Goal: Use online tool/utility: Utilize a website feature to perform a specific function

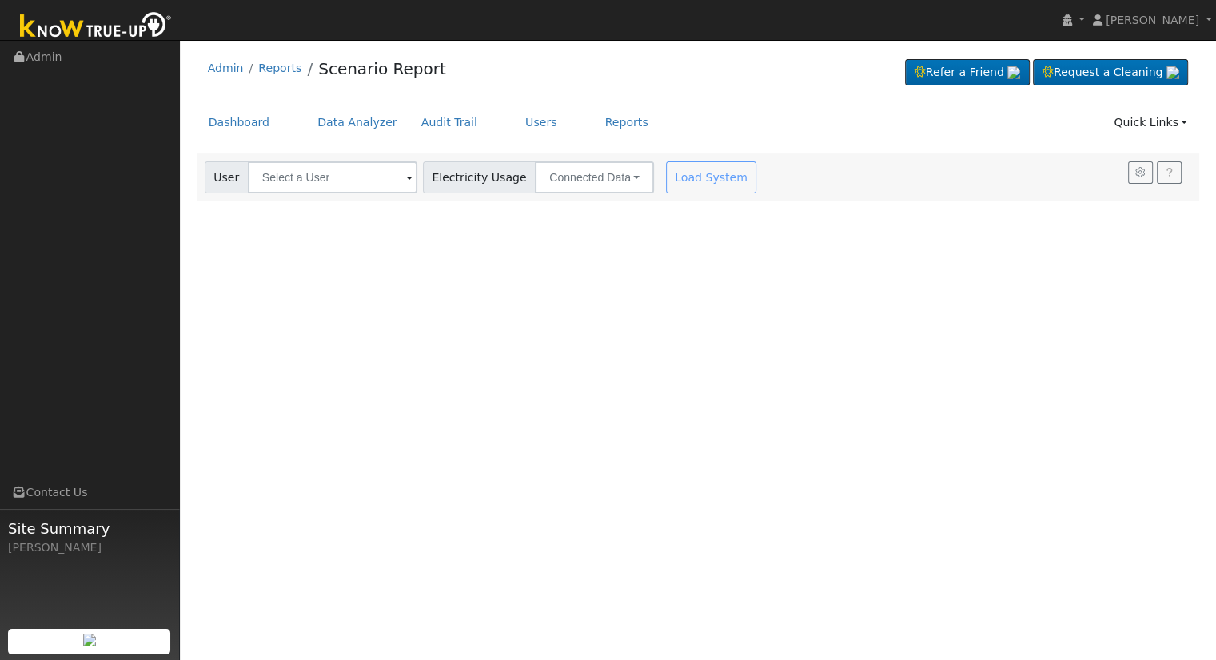
click at [285, 172] on div at bounding box center [698, 177] width 1003 height 48
click at [285, 170] on input "text" at bounding box center [332, 177] width 169 height 32
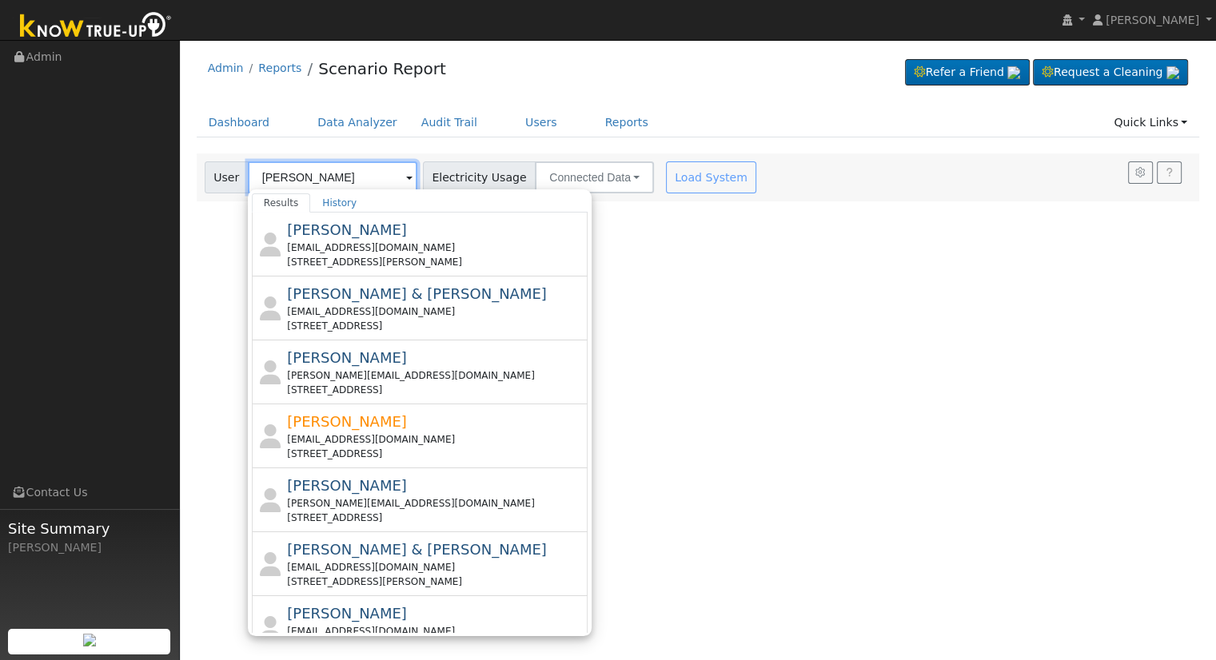
type input "[PERSON_NAME]"
click at [626, 304] on div "User Profile First name Last name Email Email Notifications No Emails No Emails…" at bounding box center [698, 350] width 1036 height 620
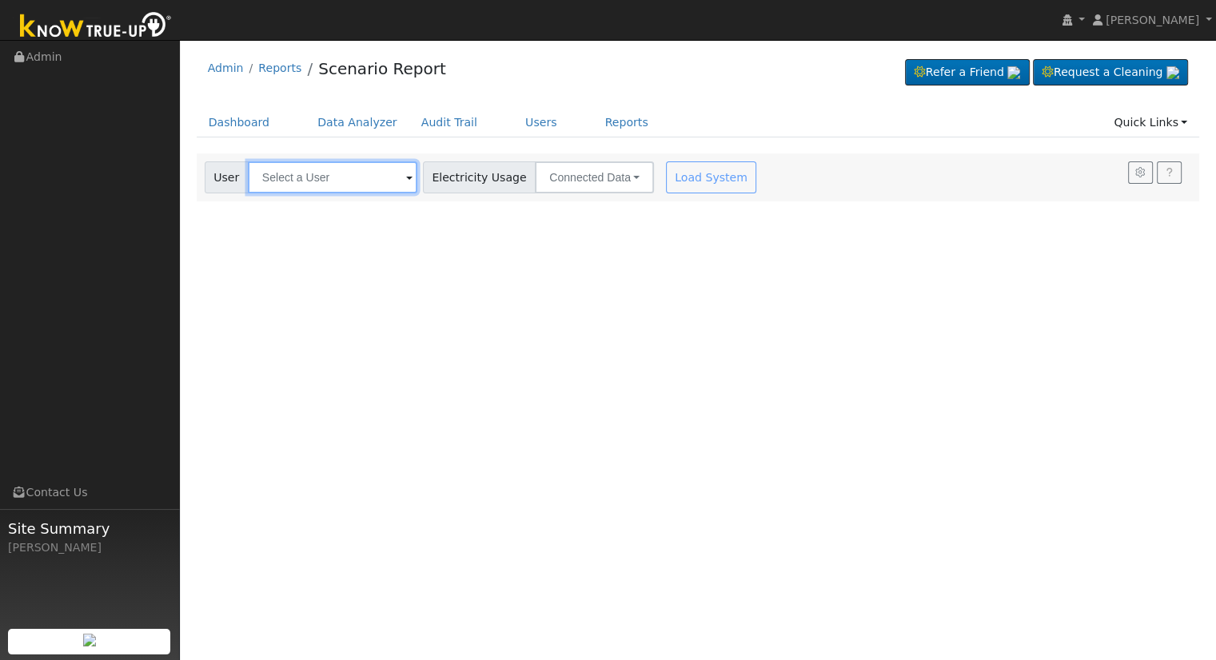
click at [333, 185] on input "text" at bounding box center [332, 177] width 169 height 32
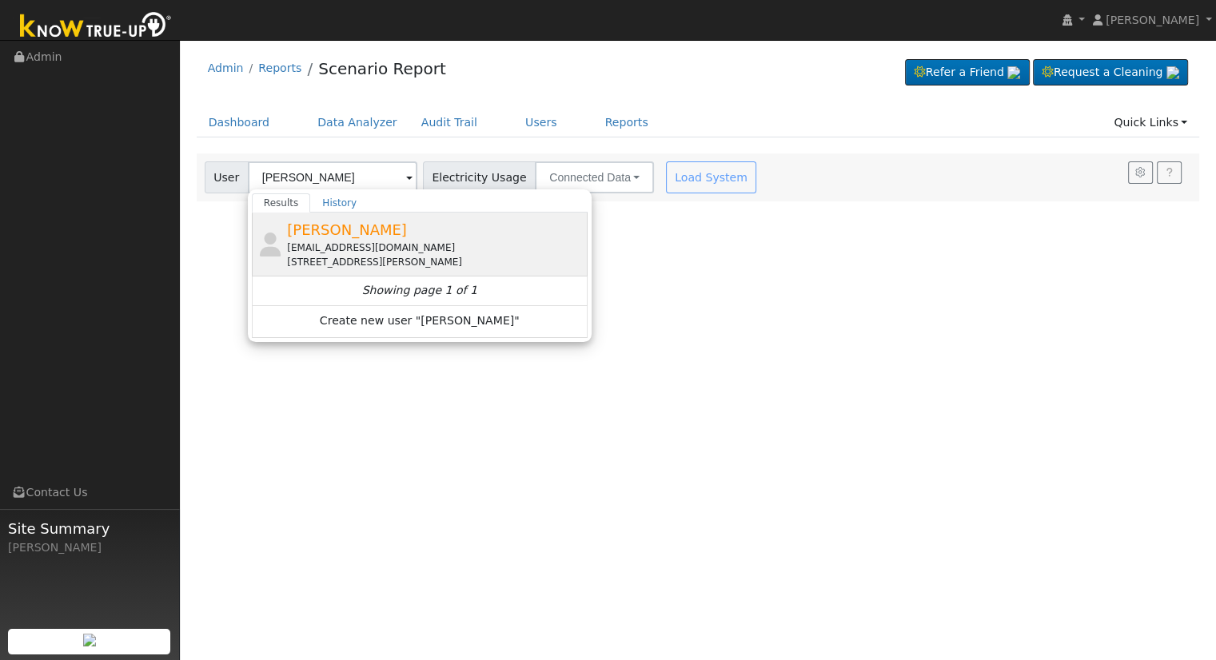
click at [365, 231] on span "[PERSON_NAME]" at bounding box center [347, 229] width 120 height 17
type input "[PERSON_NAME]"
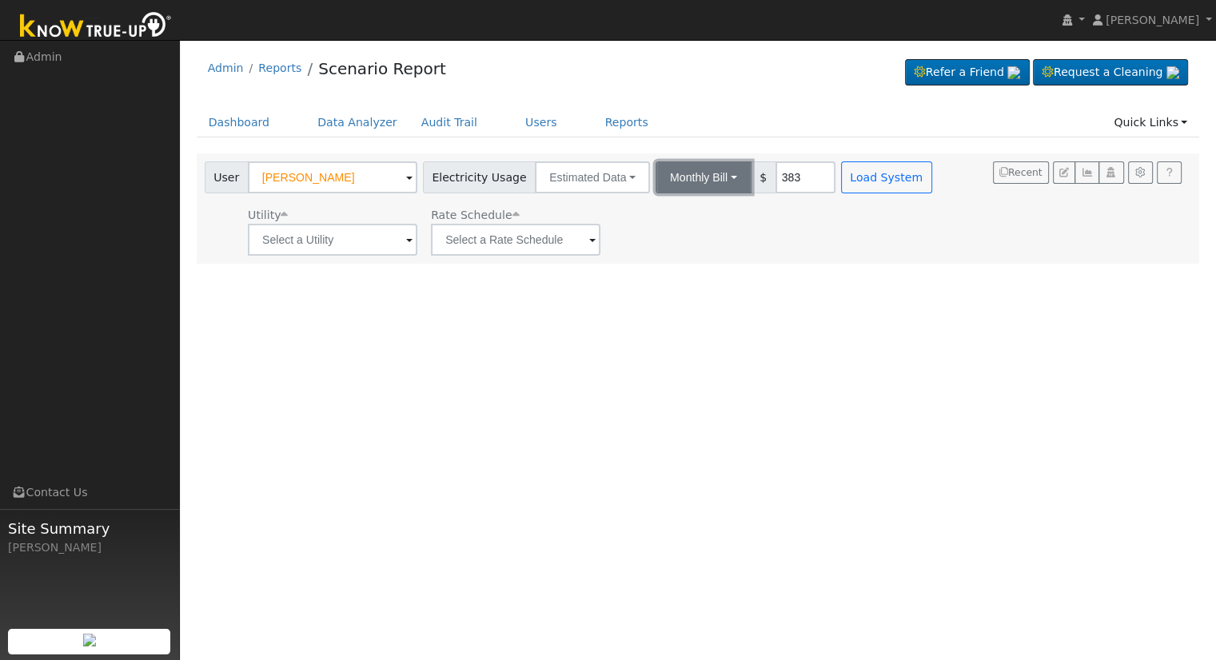
click at [670, 173] on button "Monthly Bill" at bounding box center [704, 177] width 96 height 32
click at [672, 215] on link "Annual Consumption" at bounding box center [682, 212] width 140 height 22
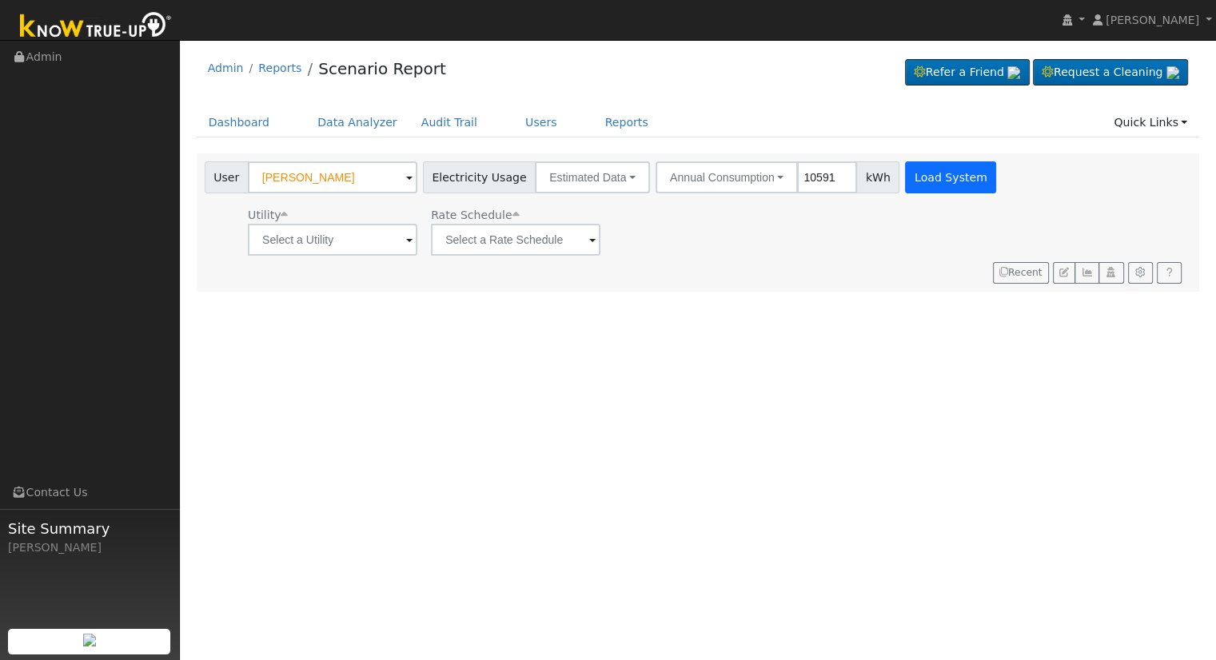
type input "10591"
click at [912, 180] on button "Load System" at bounding box center [950, 177] width 91 height 32
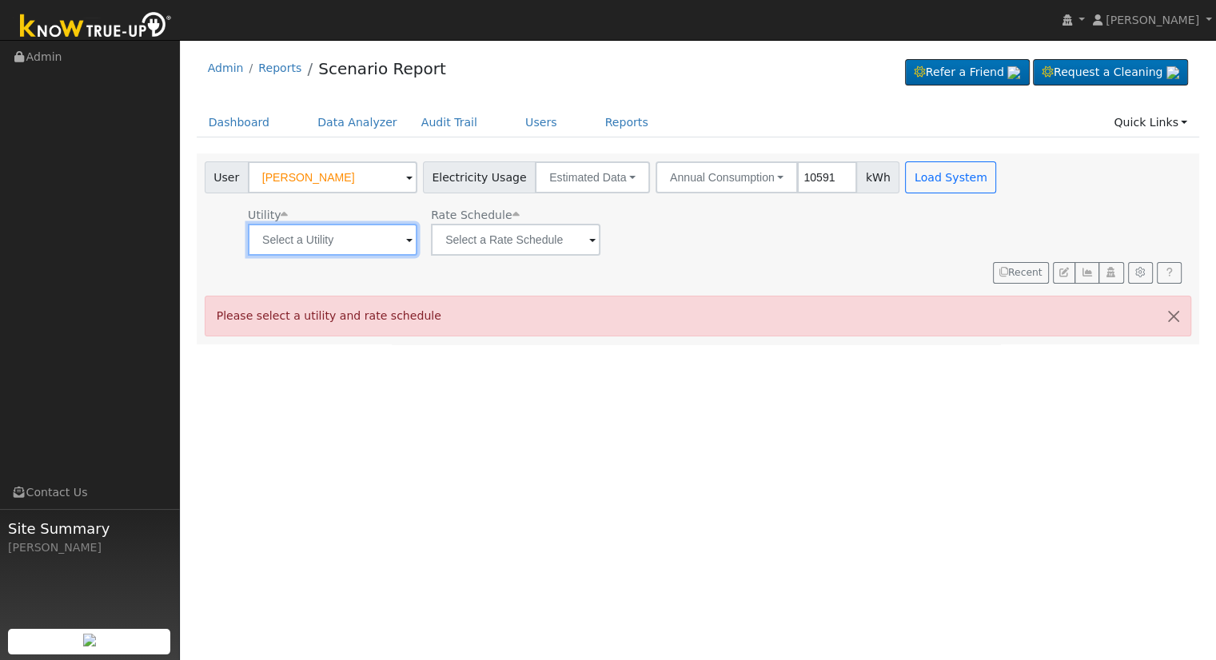
click at [377, 236] on input "text" at bounding box center [332, 240] width 169 height 32
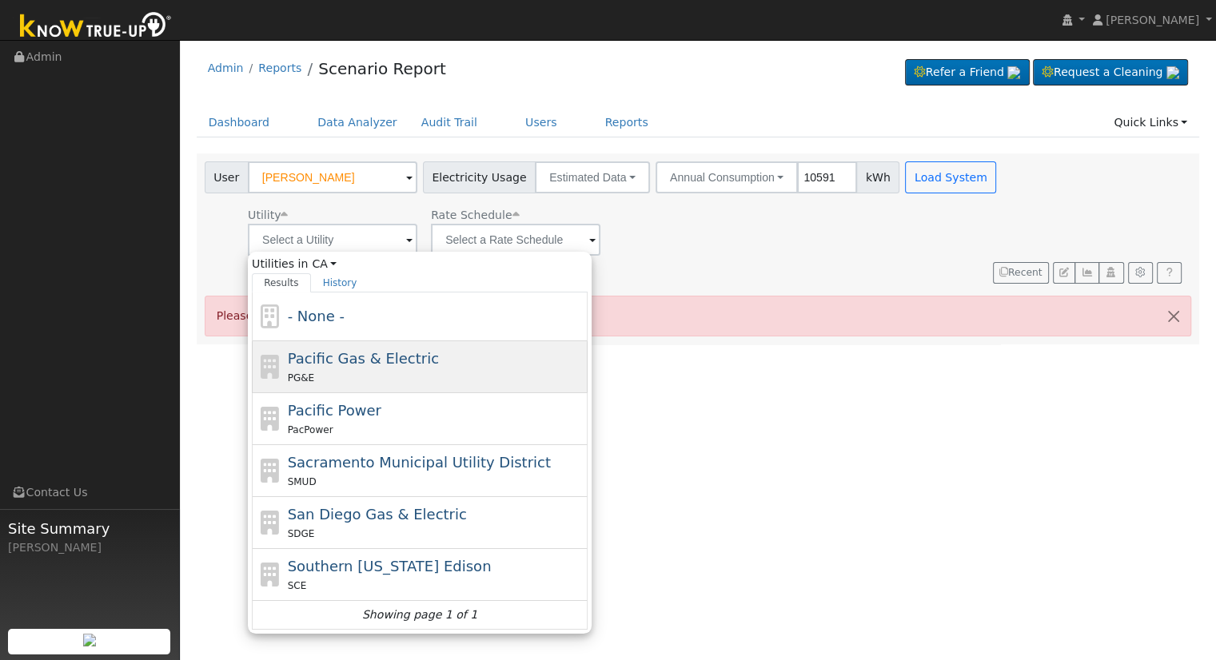
click at [368, 355] on span "Pacific Gas & Electric" at bounding box center [363, 358] width 151 height 17
type input "Pacific Gas & Electric"
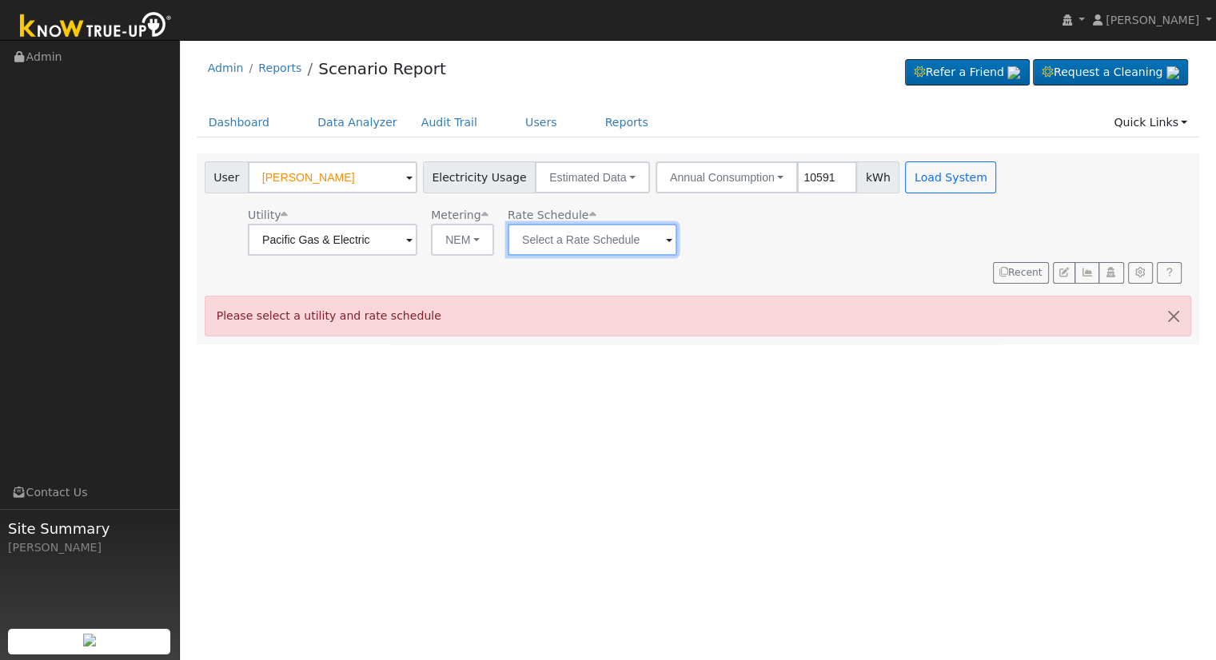
click at [518, 244] on input "text" at bounding box center [592, 240] width 169 height 32
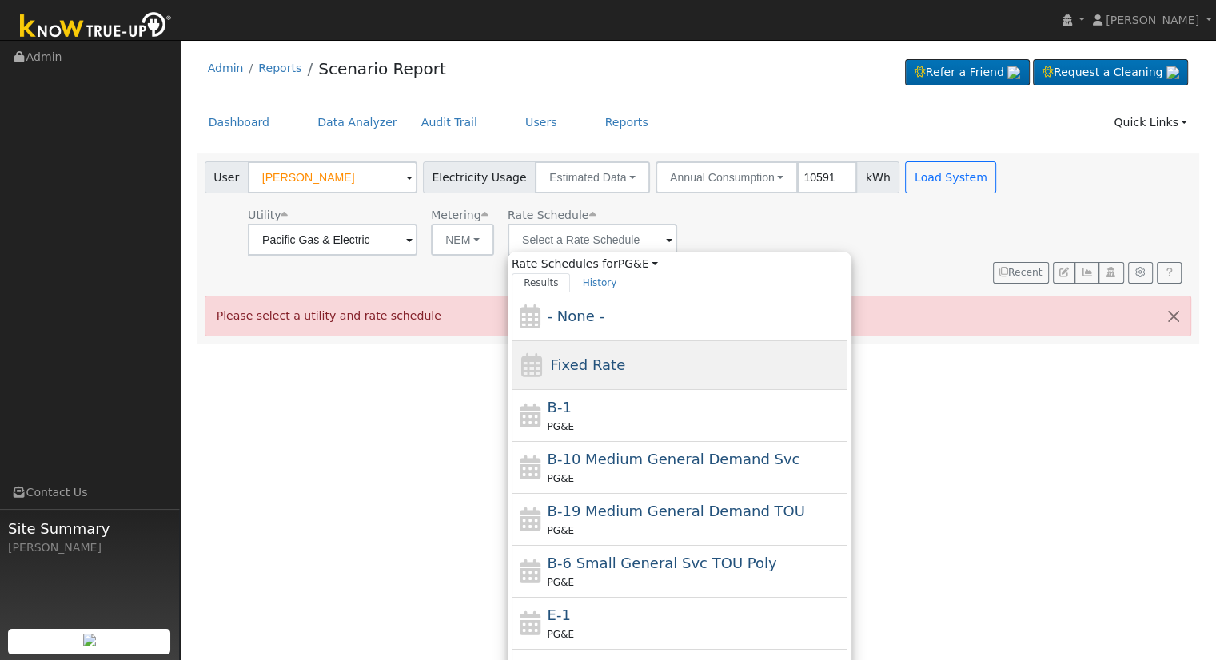
click at [567, 365] on span "Fixed Rate" at bounding box center [587, 365] width 75 height 17
type input "Fixed Rate"
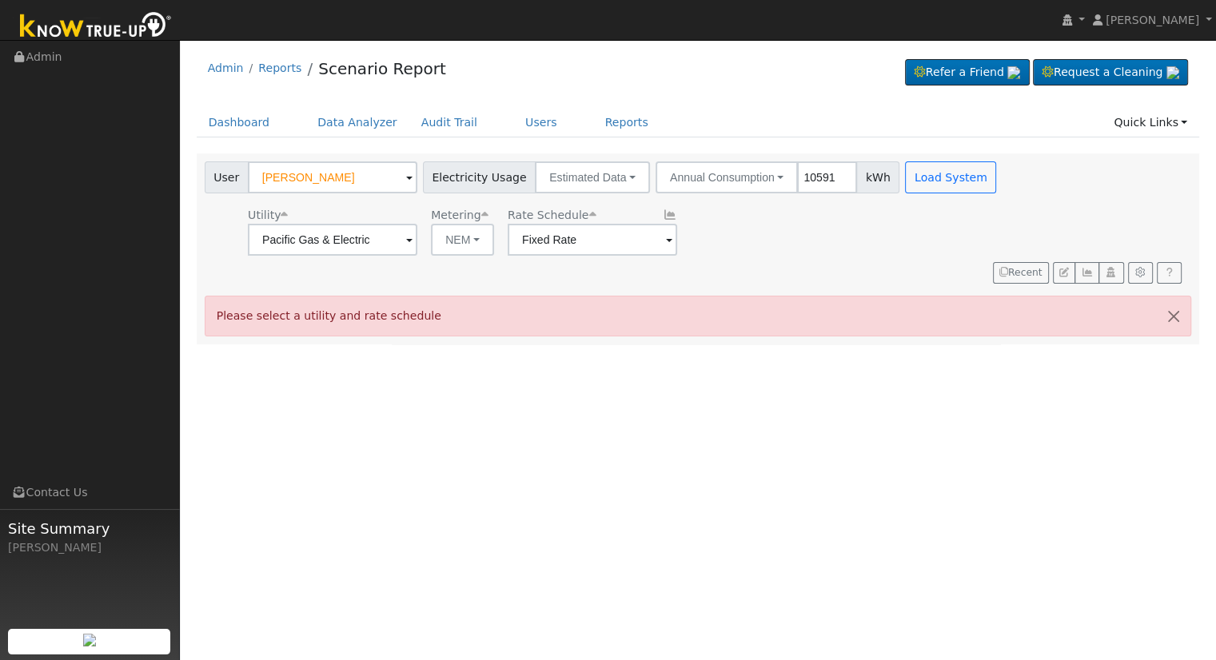
click at [913, 194] on div "User [PERSON_NAME] Account Default Account Default Account [STREET_ADDRESS][PER…" at bounding box center [602, 208] width 802 height 94
click at [916, 185] on button "Load System" at bounding box center [950, 177] width 91 height 32
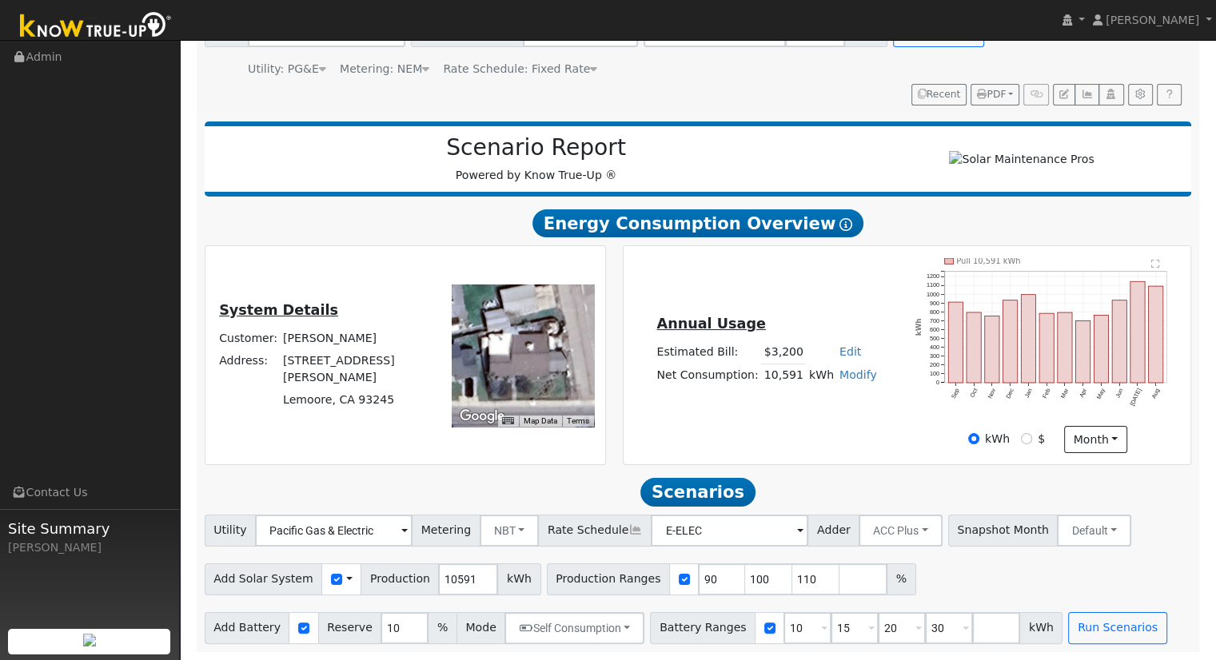
scroll to position [146, 0]
click at [698, 585] on input "90" at bounding box center [722, 580] width 48 height 32
click at [698, 577] on input "90" at bounding box center [722, 580] width 48 height 32
type input "100"
type input "110"
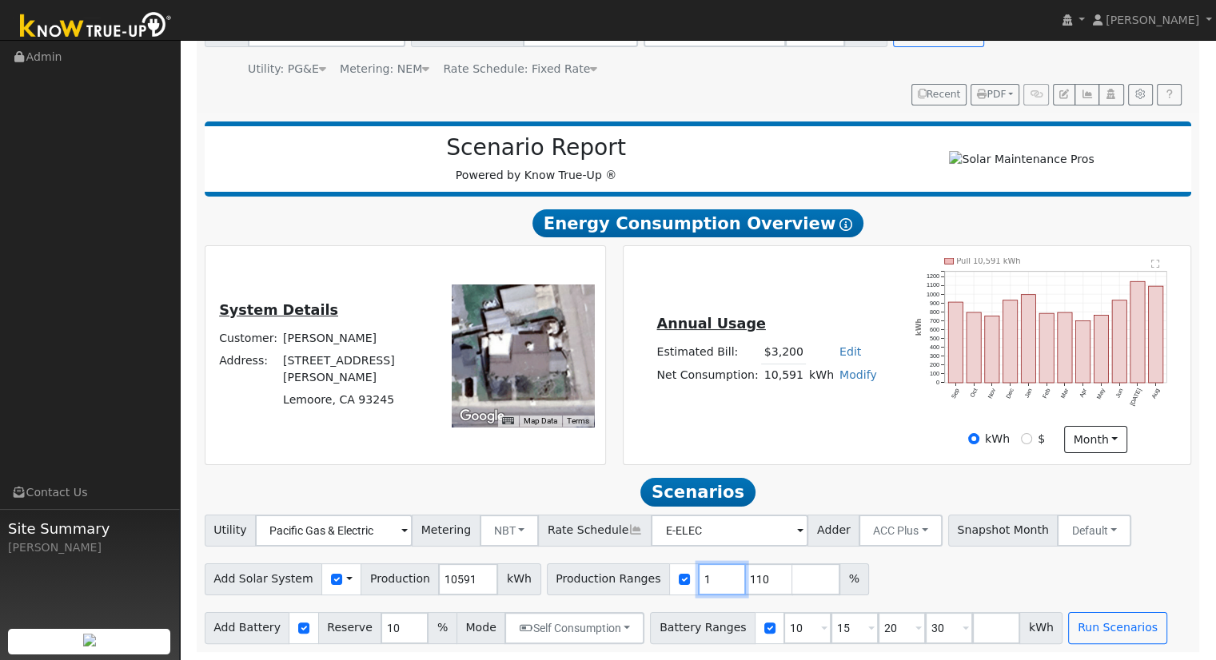
type input "110"
type input "113"
click at [831, 632] on input "15" at bounding box center [855, 628] width 48 height 32
type input "20"
type input "30"
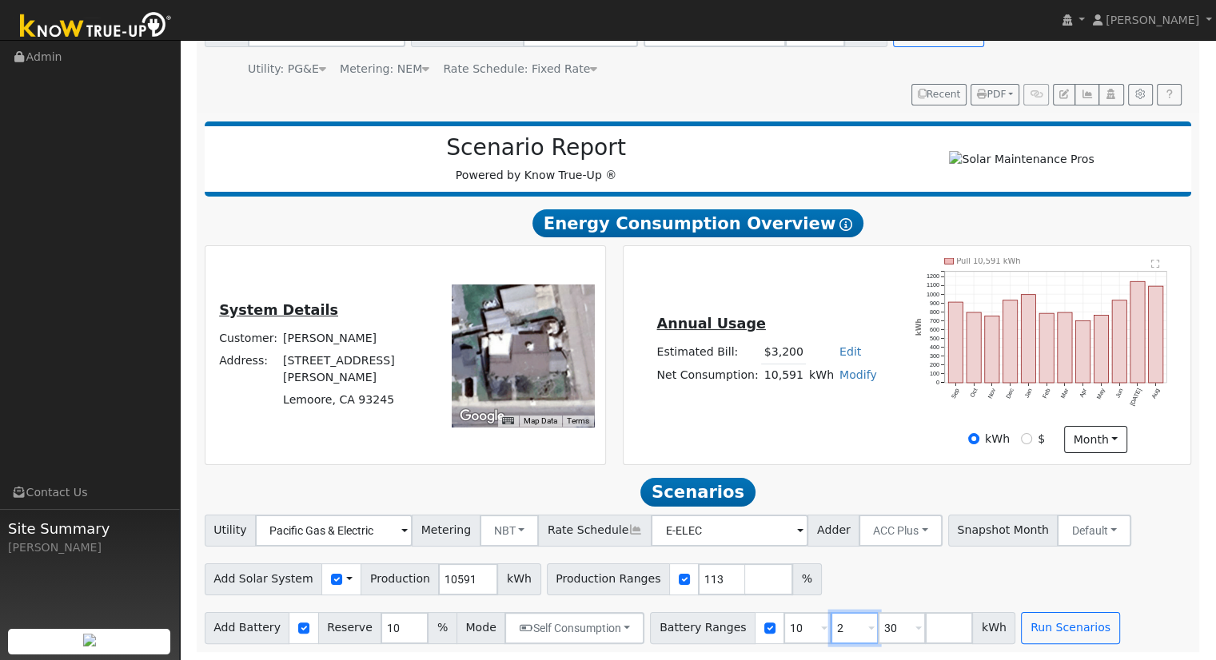
type input "30"
type input "3"
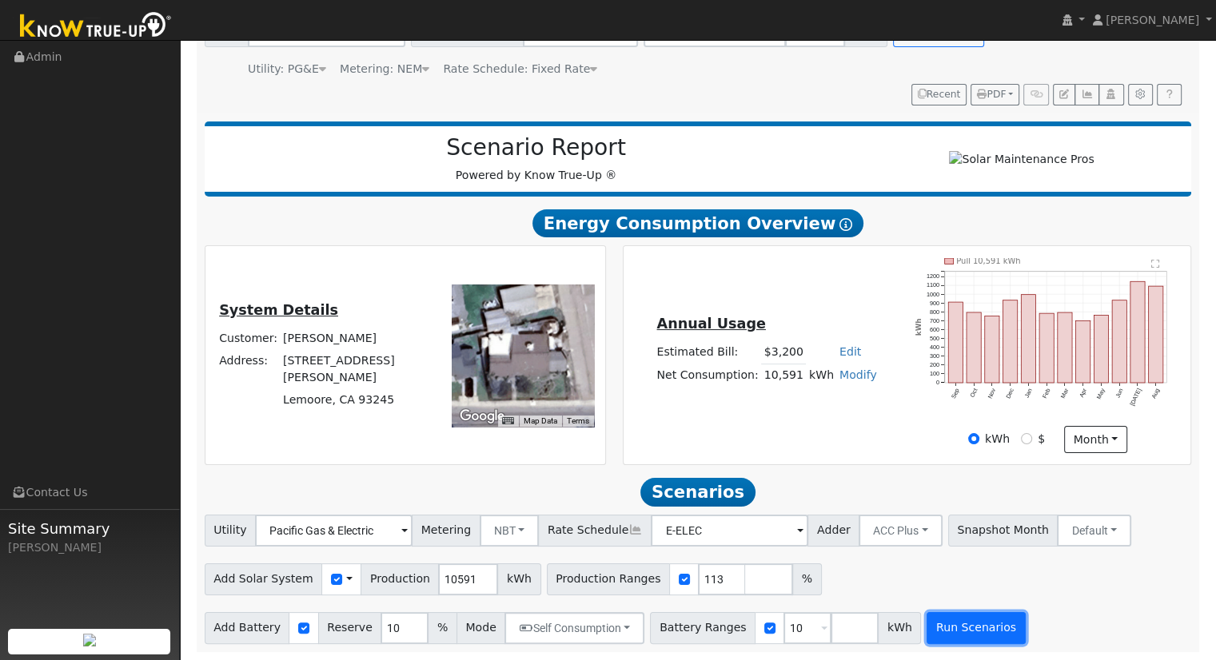
click at [965, 632] on button "Run Scenarios" at bounding box center [976, 628] width 98 height 32
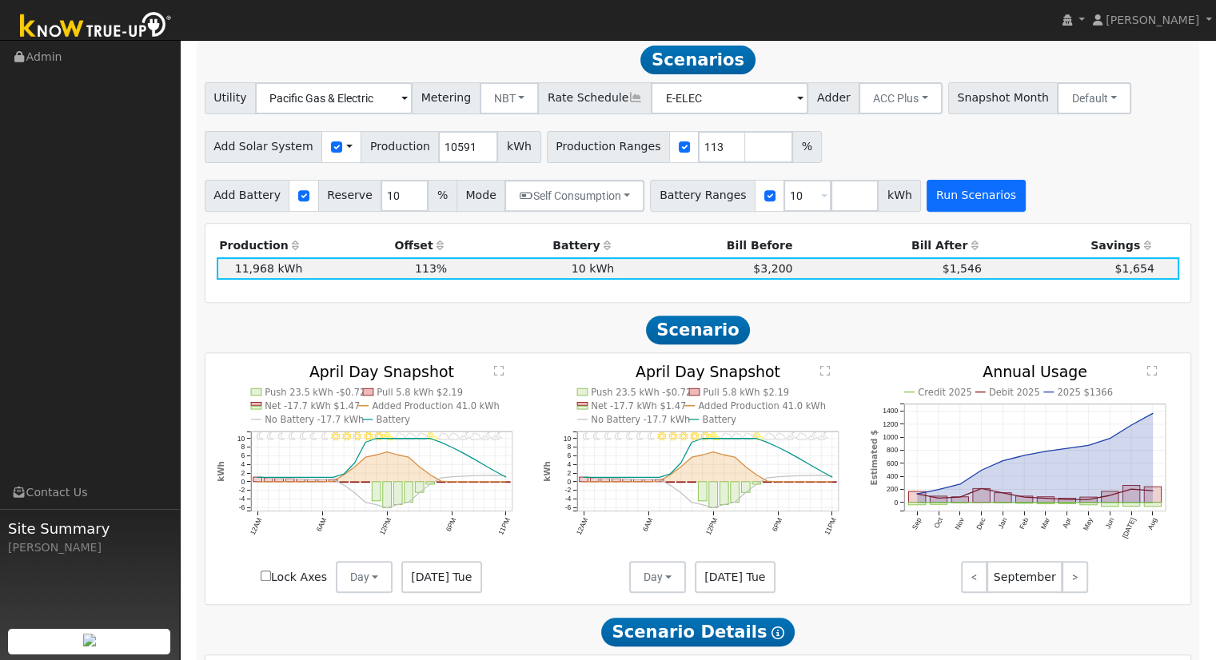
scroll to position [580, 0]
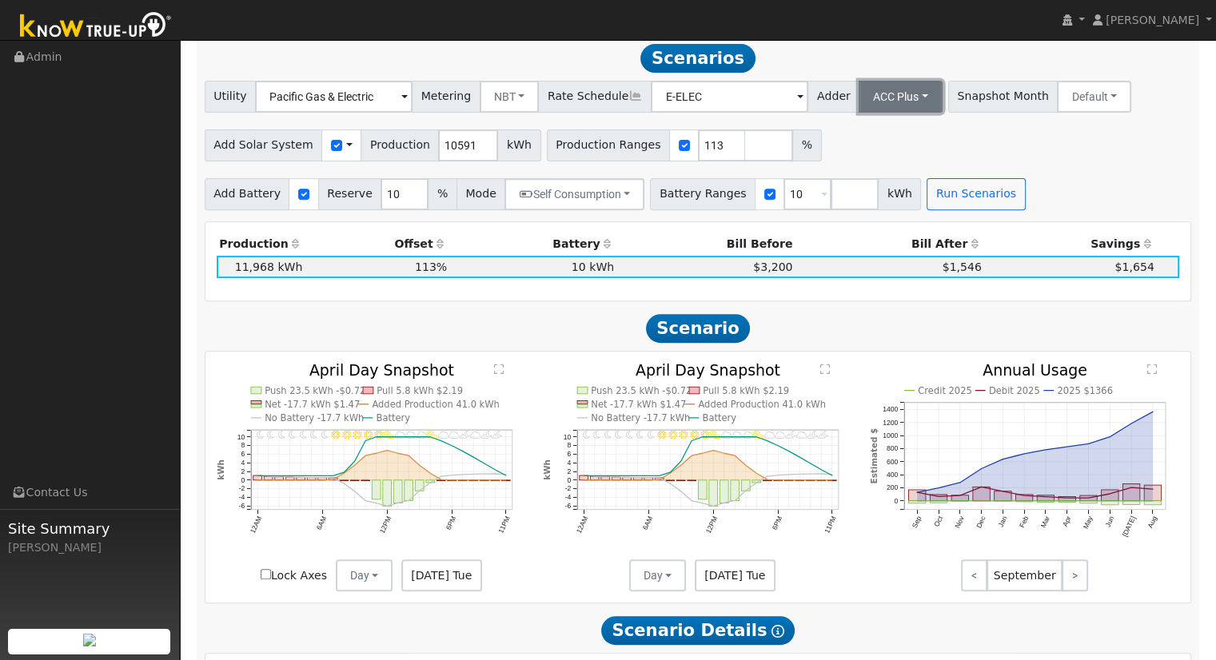
click at [859, 111] on button "ACC Plus" at bounding box center [901, 97] width 84 height 32
click at [839, 177] on link "SB-535" at bounding box center [882, 176] width 111 height 22
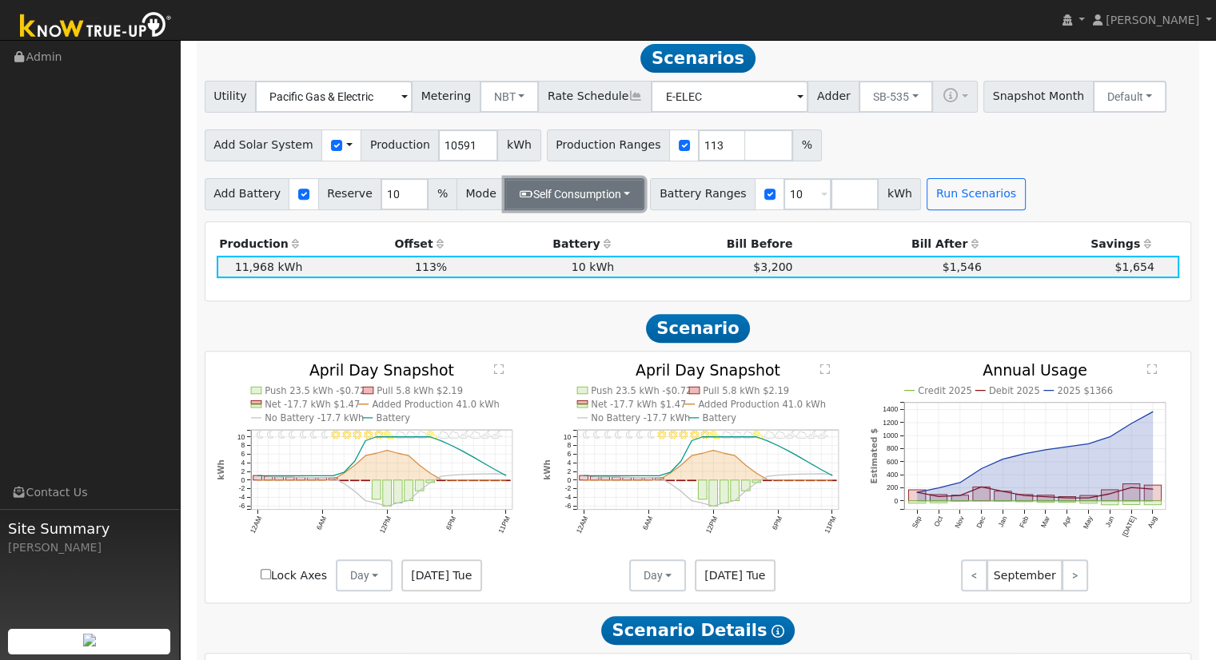
click at [608, 208] on button "Self Consumption" at bounding box center [574, 194] width 140 height 32
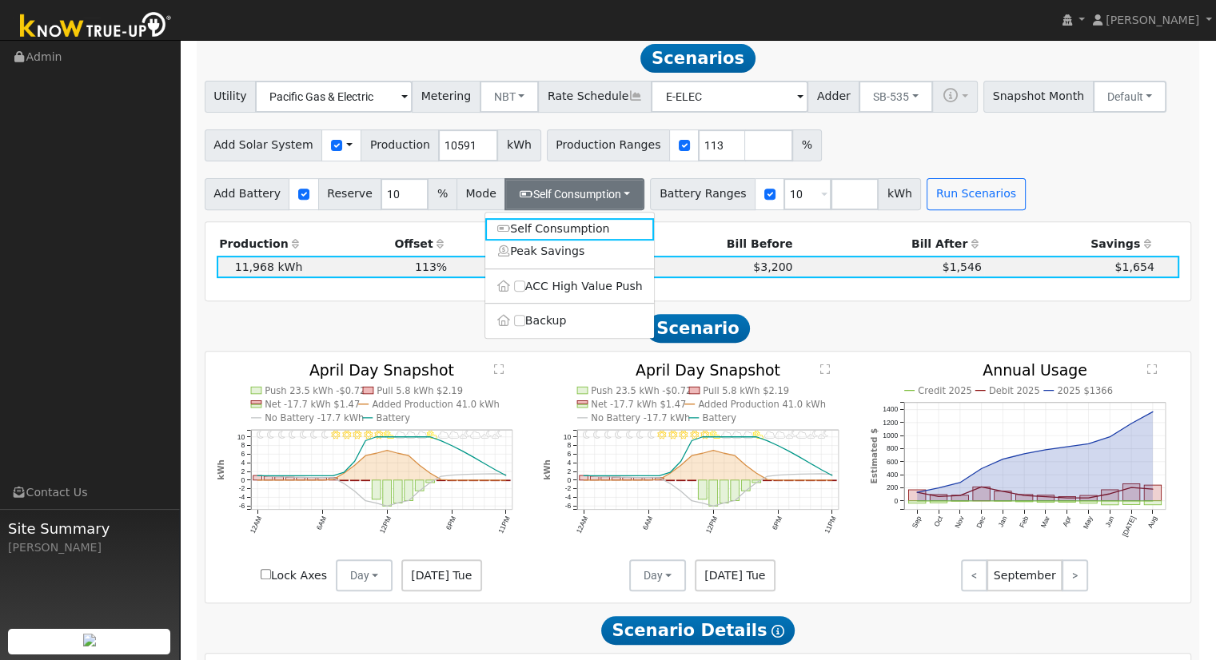
click at [579, 279] on ul "Self Consumption Peak Savings ACC High Value Push Backup" at bounding box center [569, 275] width 170 height 127
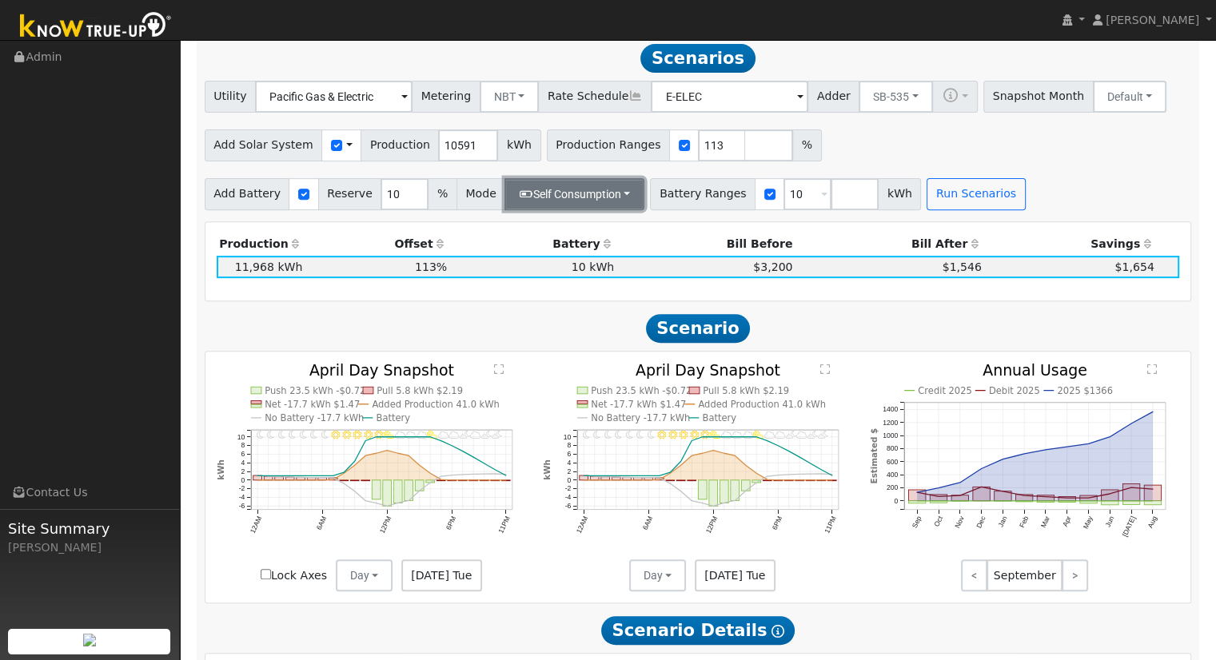
click at [588, 189] on button "Self Consumption" at bounding box center [574, 194] width 140 height 32
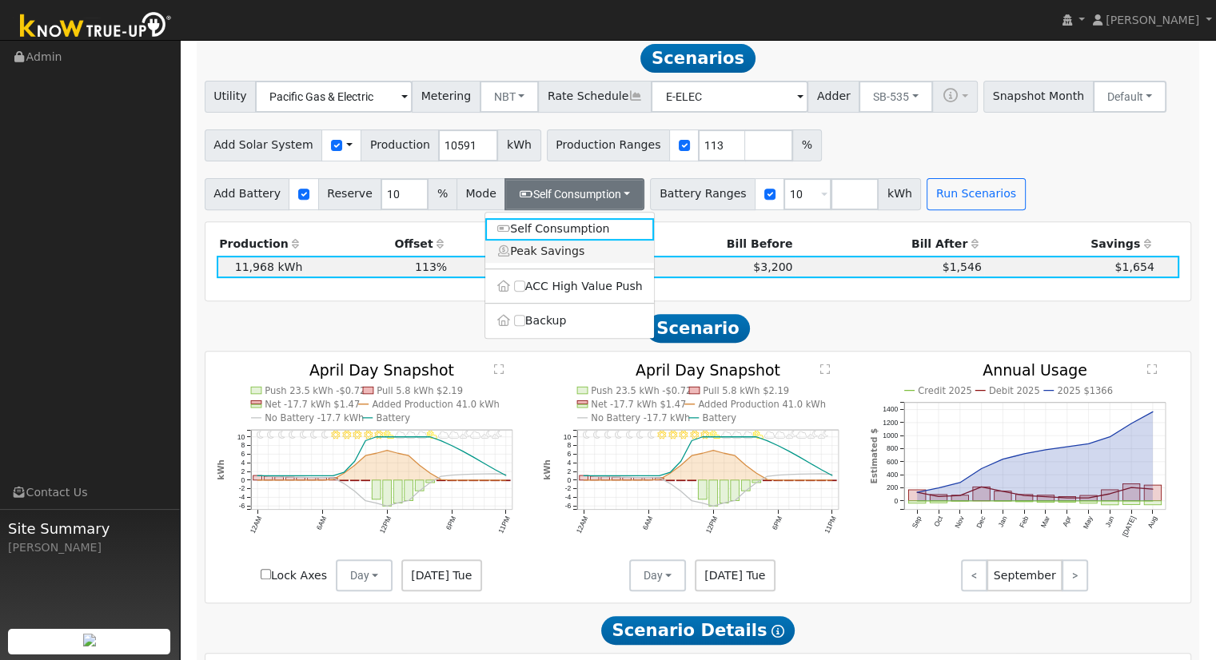
click at [571, 247] on link "Peak Savings" at bounding box center [569, 252] width 169 height 22
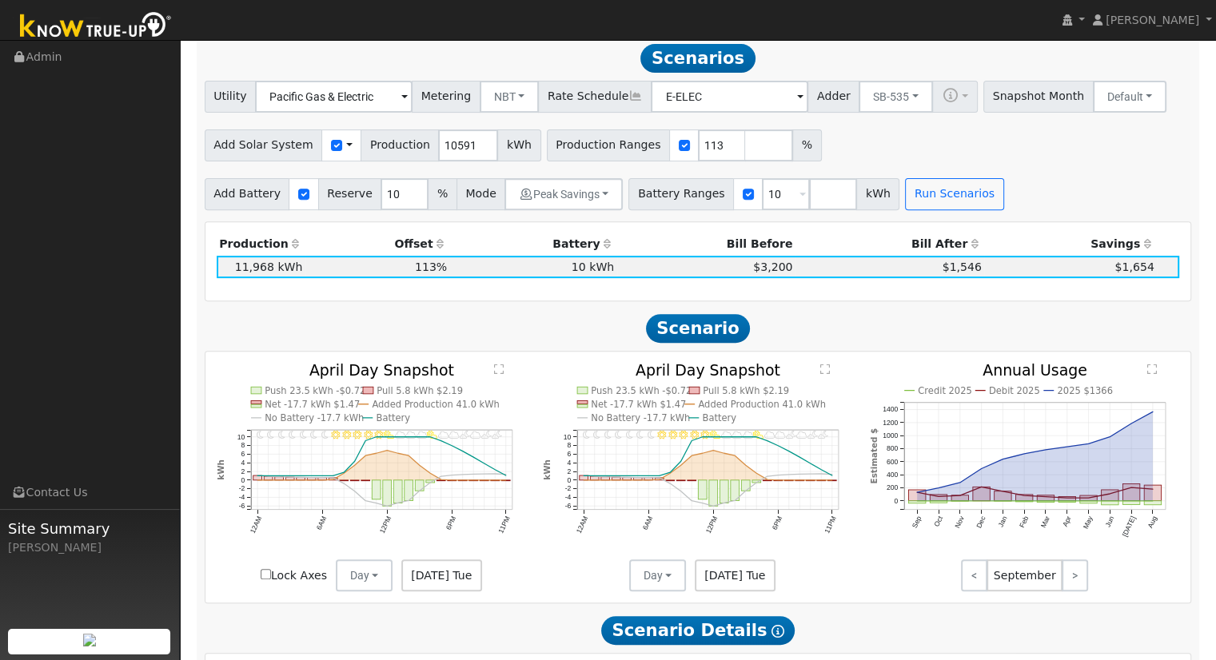
click at [920, 219] on div "Scenario Report Powered by Know True-Up ® Energy Consumption Overview Show Help…" at bounding box center [698, 517] width 1003 height 1676
click at [927, 201] on button "Run Scenarios" at bounding box center [954, 194] width 98 height 32
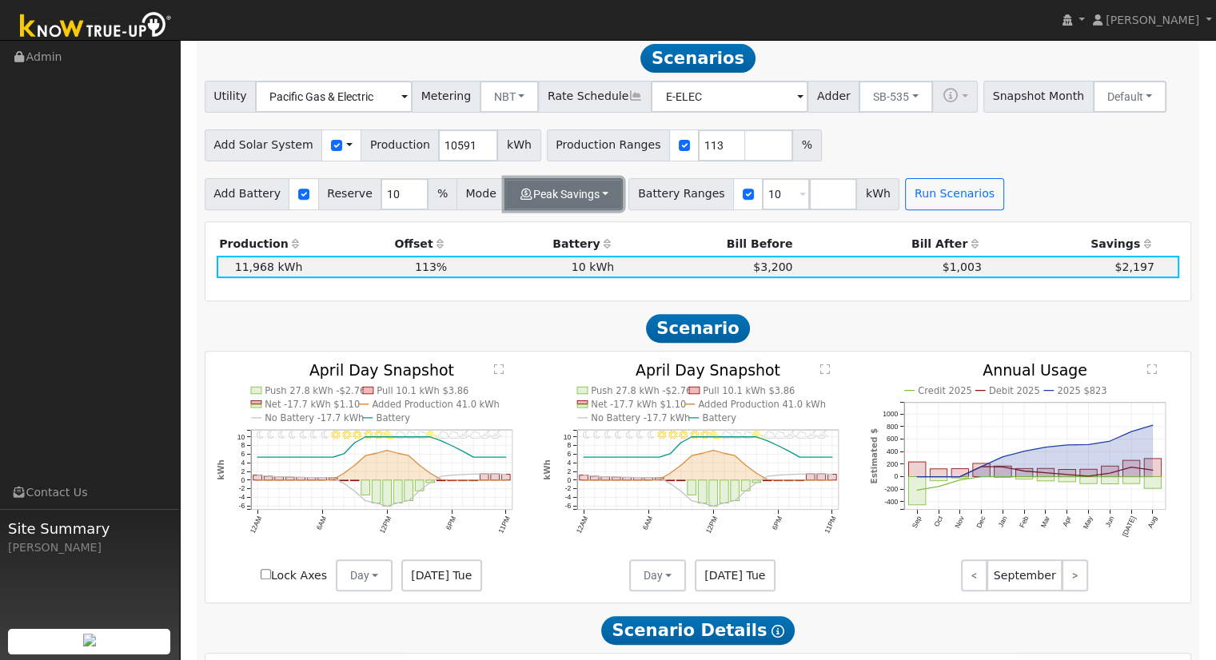
click at [597, 202] on button "Peak Savings" at bounding box center [563, 194] width 118 height 32
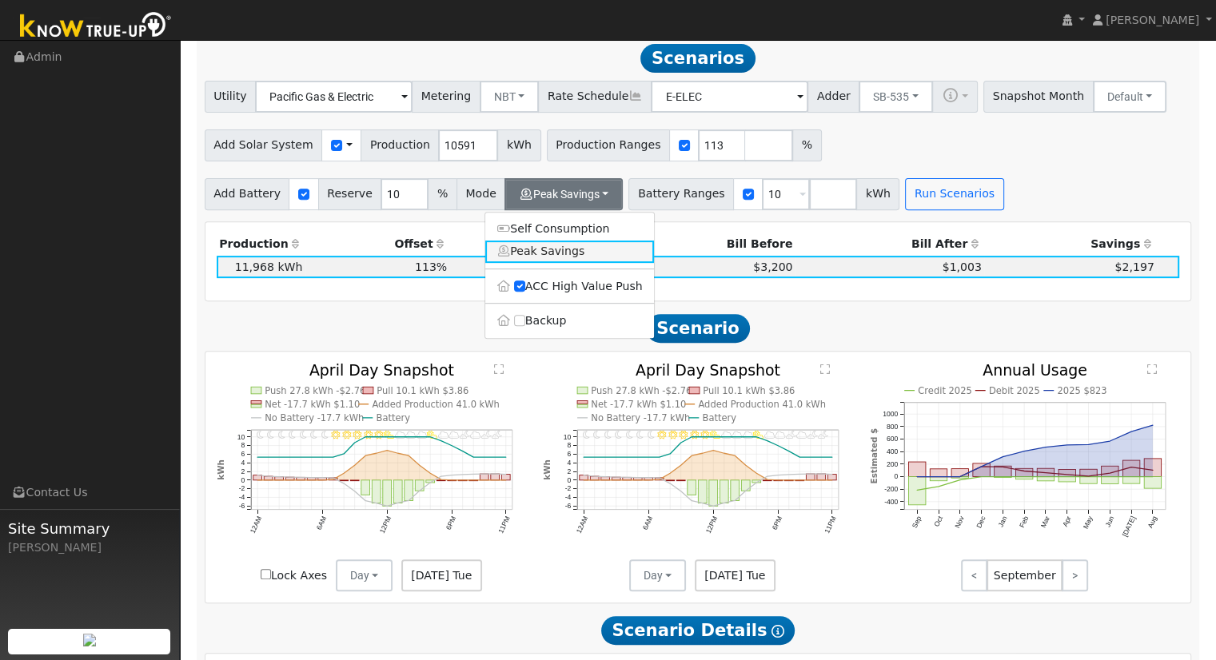
click at [534, 253] on link "Peak Savings" at bounding box center [569, 252] width 169 height 22
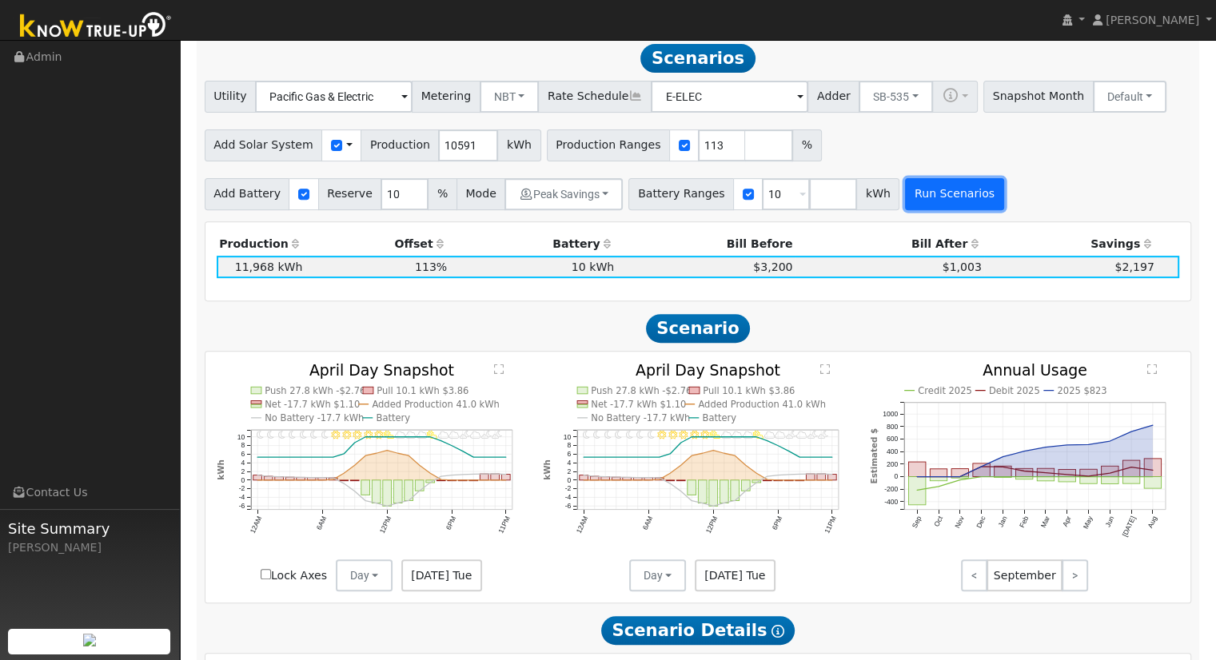
click at [917, 206] on button "Run Scenarios" at bounding box center [954, 194] width 98 height 32
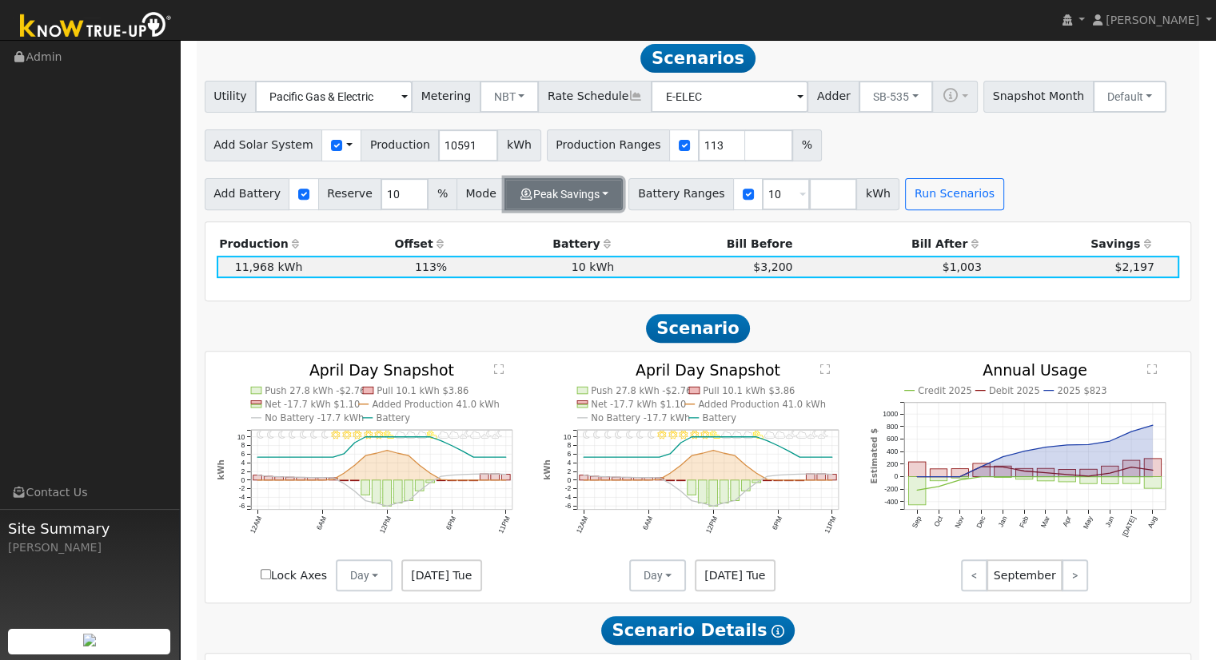
click at [582, 189] on button "Peak Savings" at bounding box center [563, 194] width 118 height 32
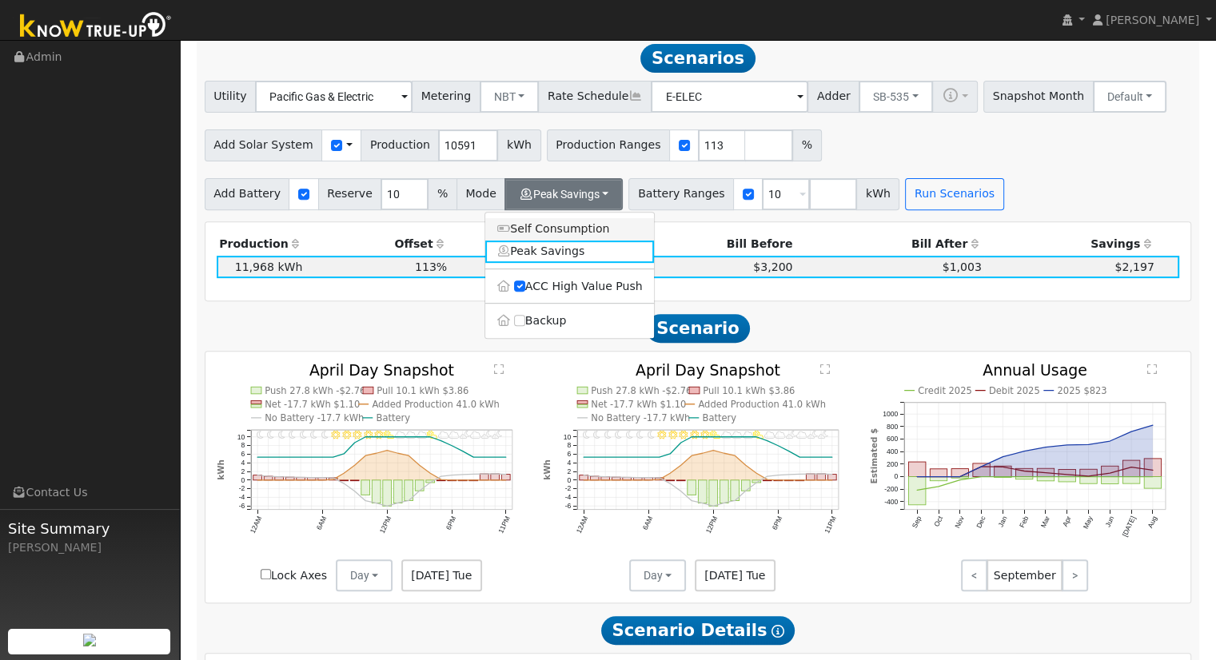
click at [562, 241] on link "Self Consumption" at bounding box center [569, 229] width 169 height 22
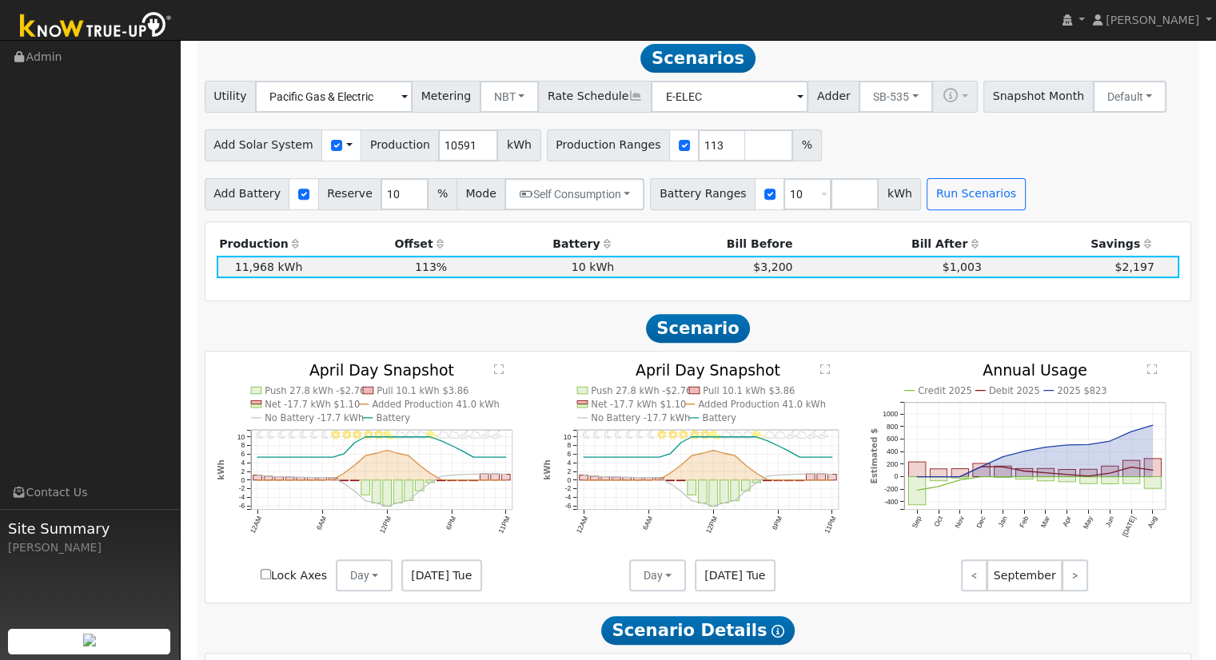
click at [891, 209] on div "Battery Ranges 10 Overrides Reserve % Mode None None Self Consumption Peak Savi…" at bounding box center [786, 194] width 277 height 32
click at [927, 197] on button "Run Scenarios" at bounding box center [976, 194] width 98 height 32
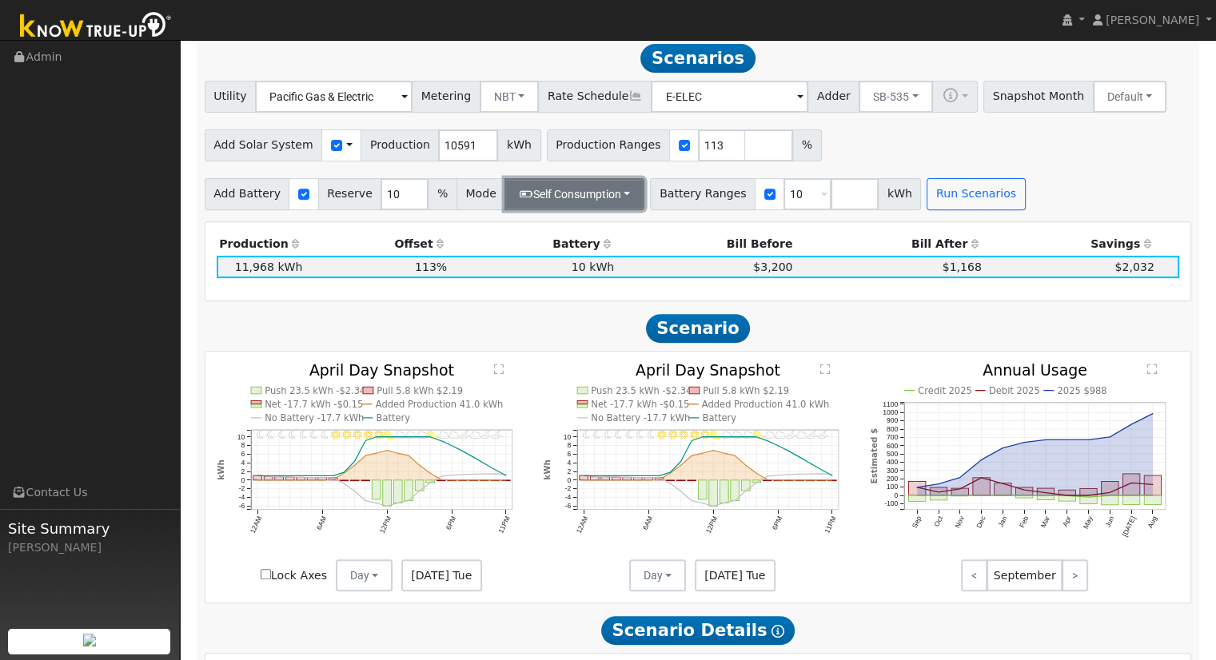
click at [573, 210] on button "Self Consumption" at bounding box center [574, 194] width 140 height 32
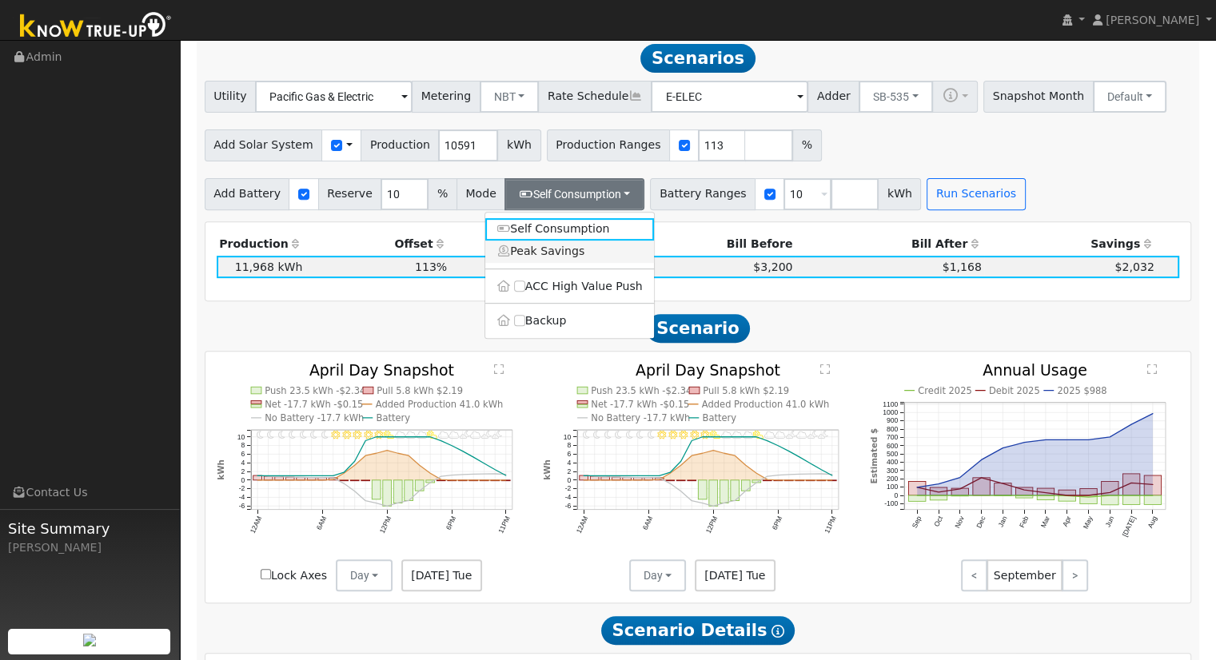
click at [540, 263] on link "Peak Savings" at bounding box center [569, 252] width 169 height 22
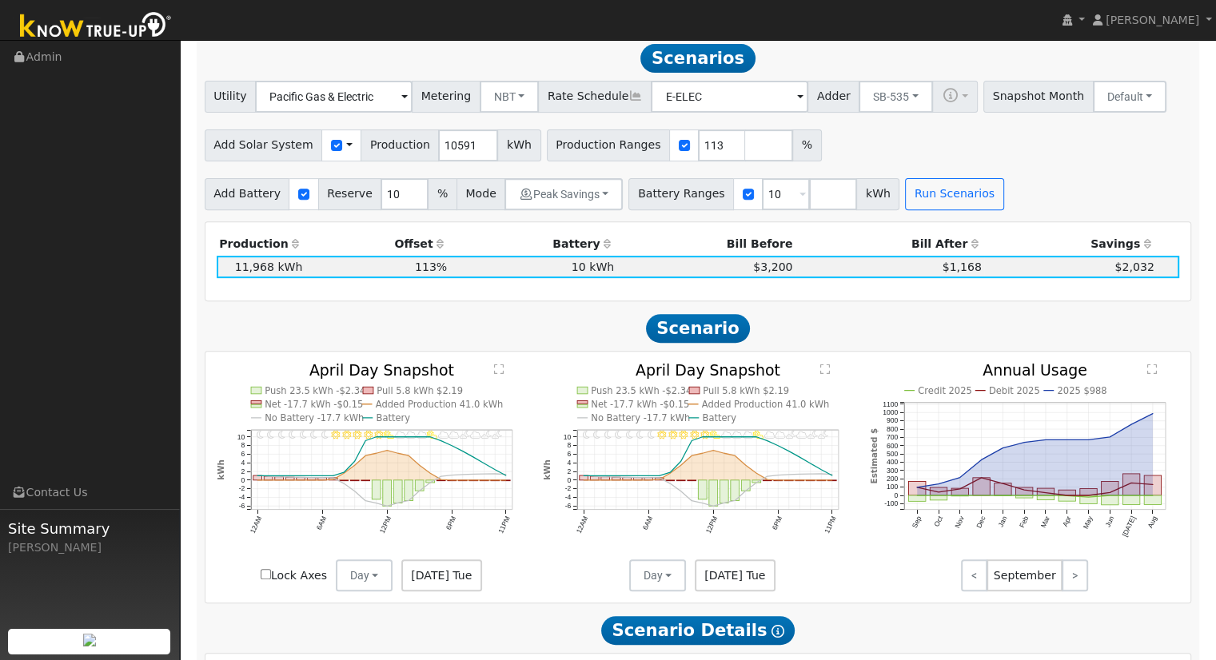
click at [566, 217] on div "Scenario Report Powered by Know True-Up ® Energy Consumption Overview Show Help…" at bounding box center [698, 517] width 1003 height 1676
click at [566, 204] on button "Peak Savings" at bounding box center [563, 194] width 118 height 32
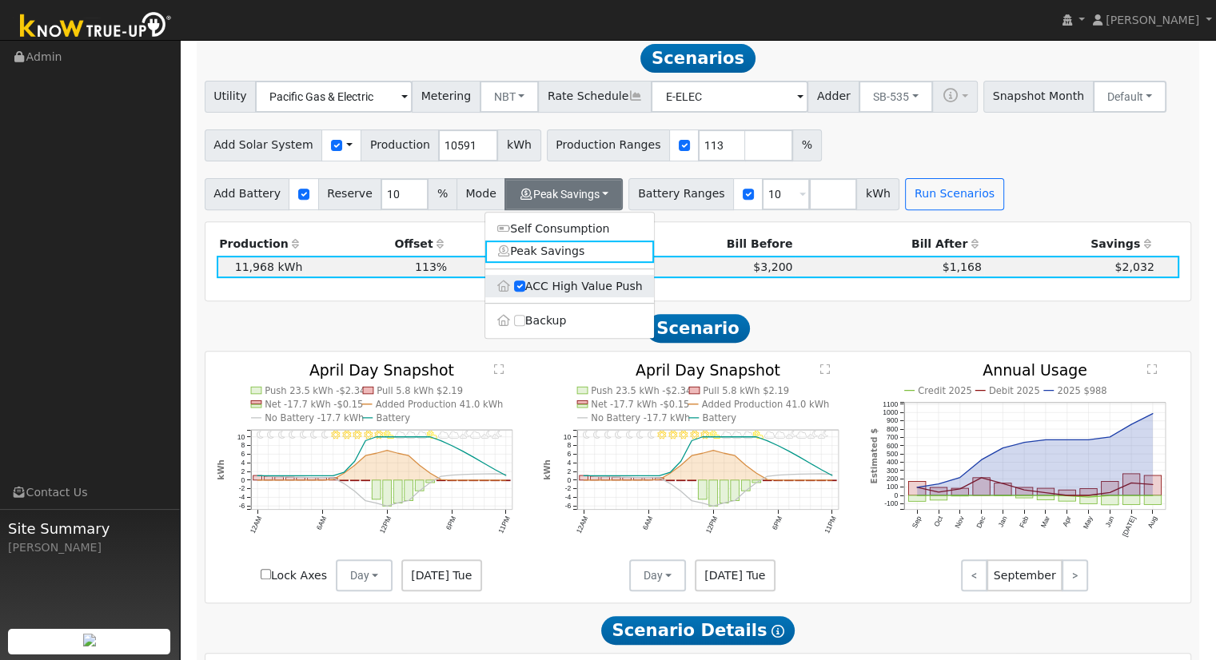
click at [539, 293] on label "ACC High Value Push" at bounding box center [569, 286] width 169 height 22
click at [525, 292] on input "ACC High Value Push" at bounding box center [519, 286] width 11 height 11
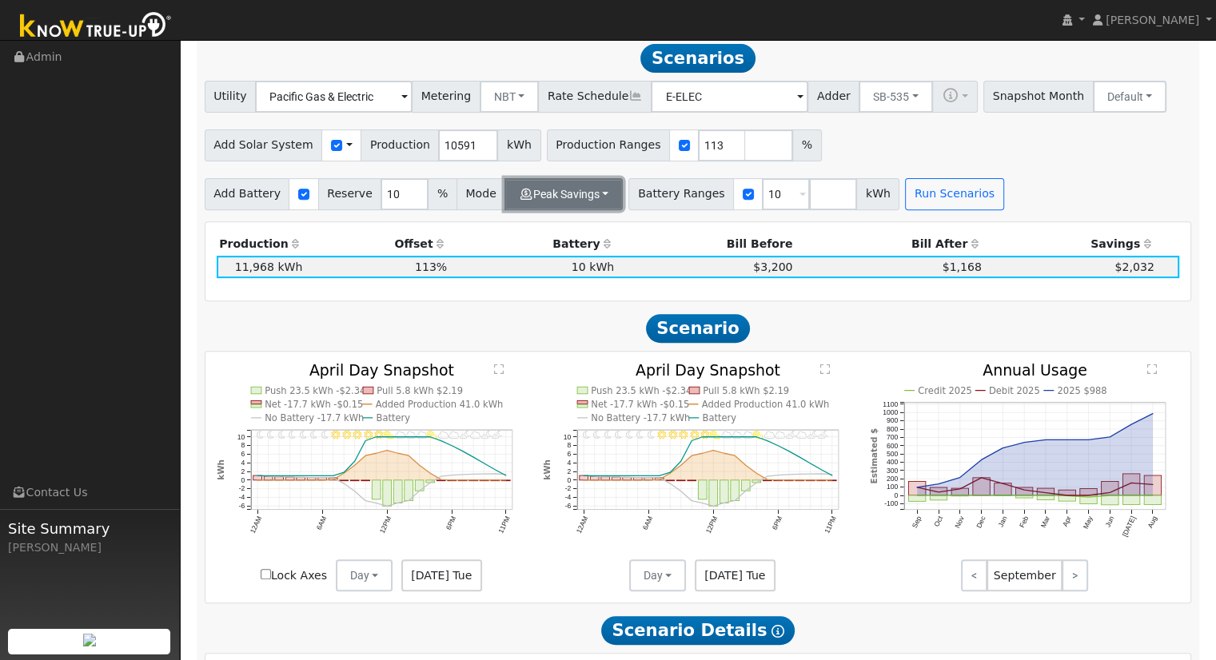
click at [552, 193] on button "Peak Savings" at bounding box center [563, 194] width 118 height 32
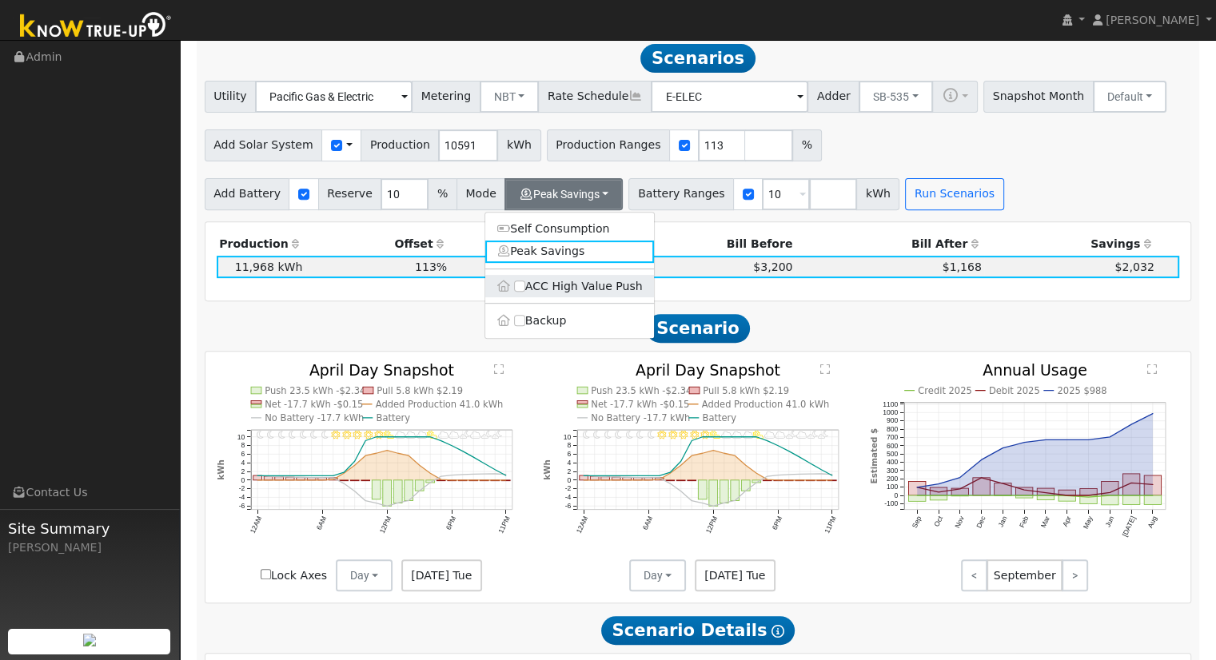
click at [547, 283] on label "ACC High Value Push" at bounding box center [569, 286] width 169 height 22
click at [525, 283] on input "ACC High Value Push" at bounding box center [519, 286] width 11 height 11
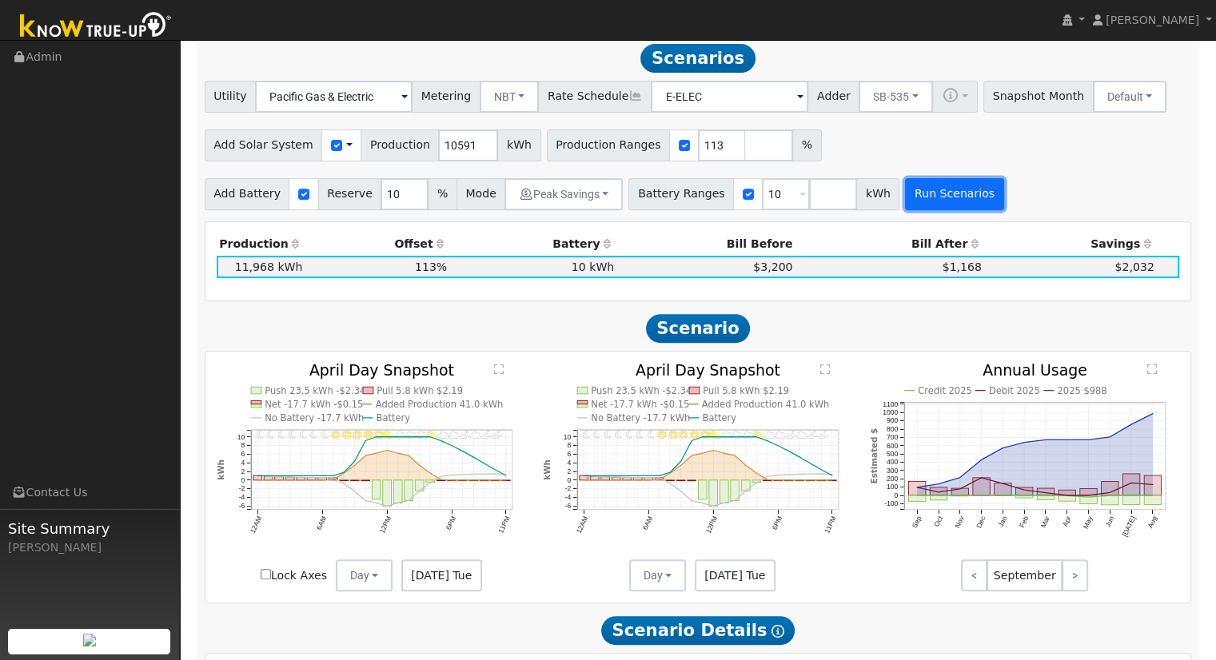
click at [905, 197] on button "Run Scenarios" at bounding box center [954, 194] width 98 height 32
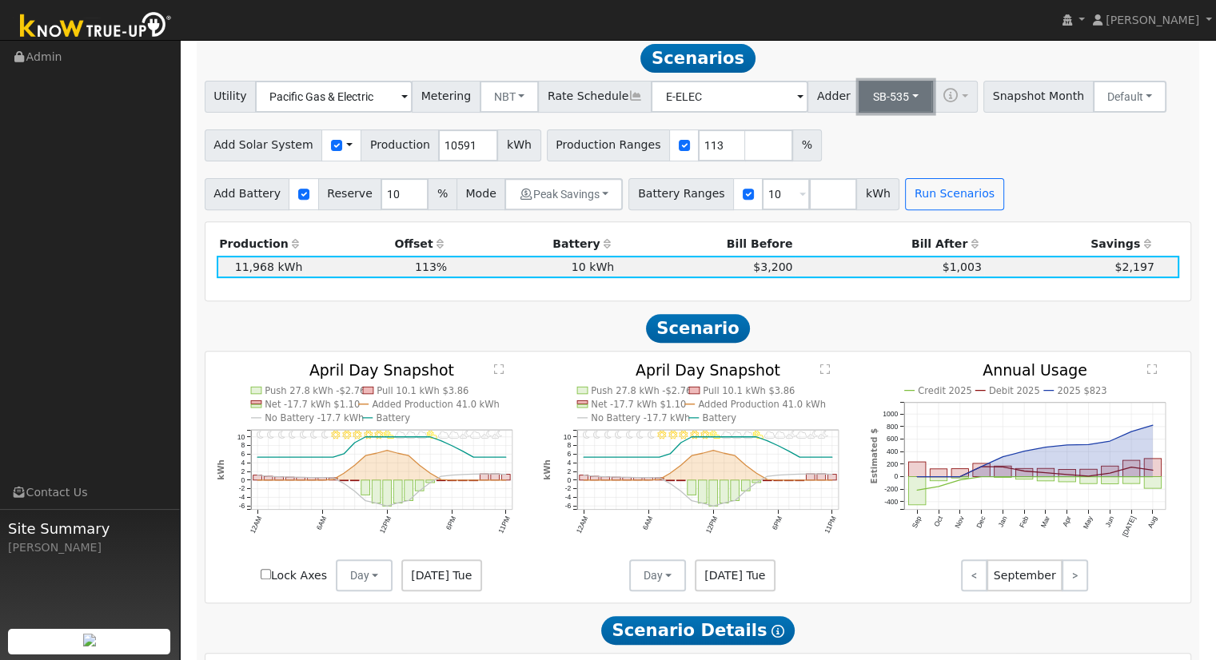
click at [895, 91] on button "SB-535" at bounding box center [896, 97] width 74 height 32
click at [847, 186] on link "SB-535" at bounding box center [882, 176] width 111 height 22
click at [522, 205] on button "Peak Savings" at bounding box center [563, 194] width 118 height 32
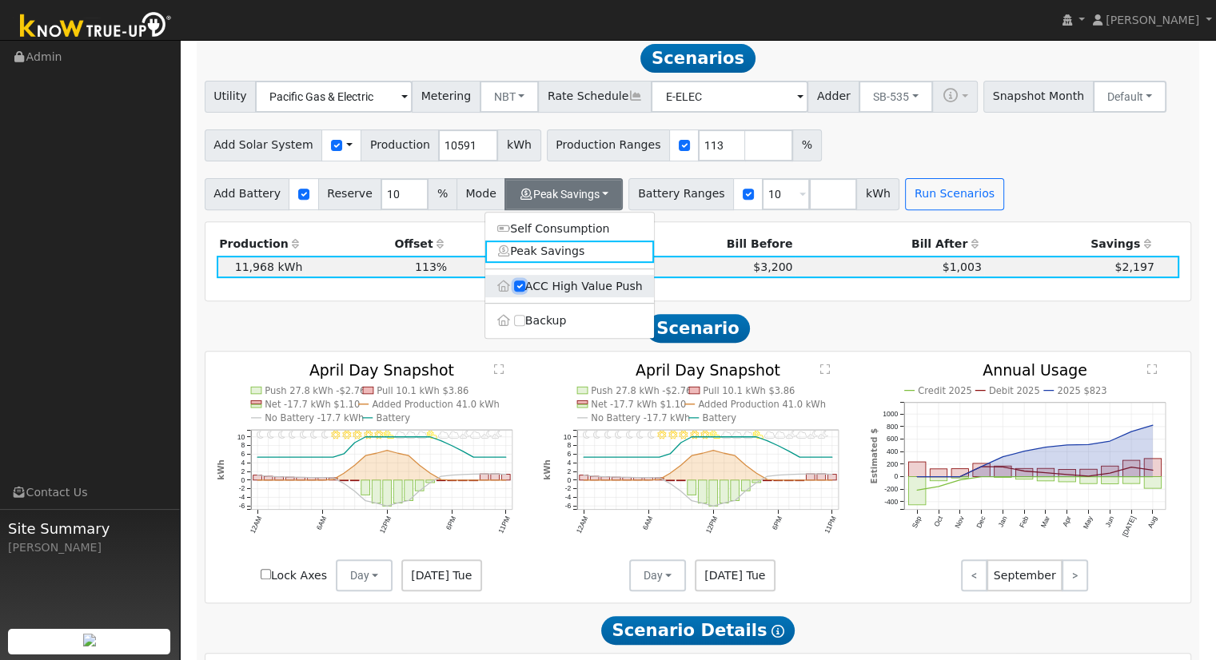
click at [517, 292] on input "ACC High Value Push" at bounding box center [519, 286] width 11 height 11
checkbox input "false"
click at [524, 248] on link "Peak Savings" at bounding box center [569, 252] width 169 height 22
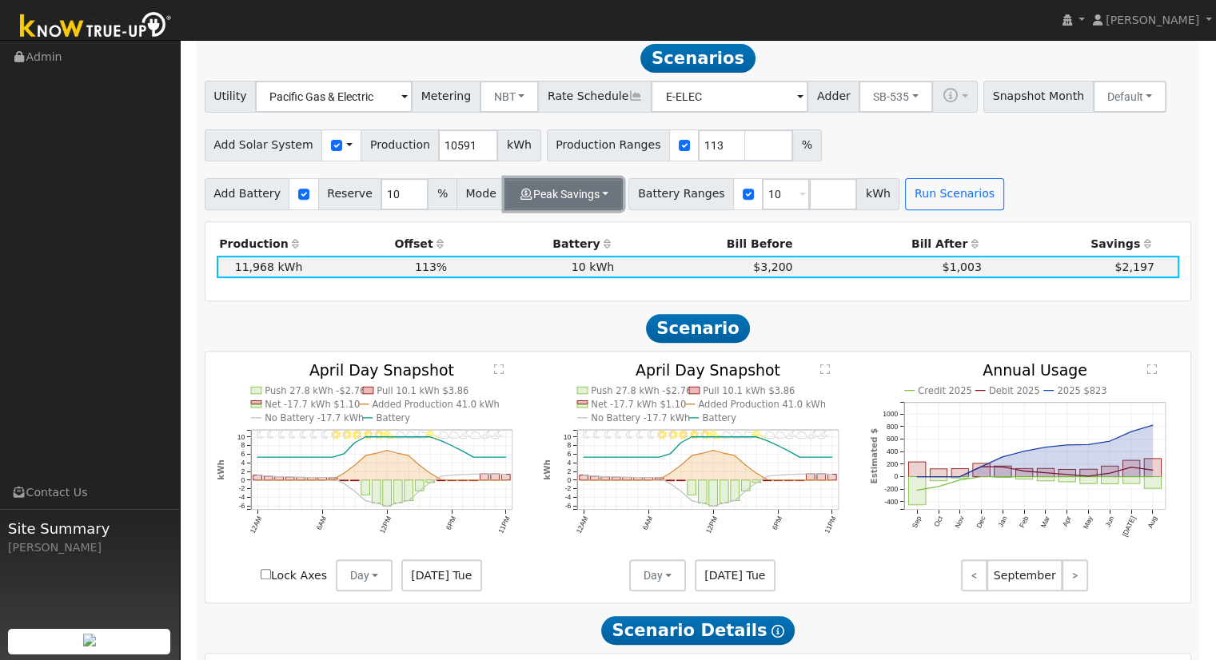
click at [524, 200] on button "Peak Savings" at bounding box center [563, 194] width 118 height 32
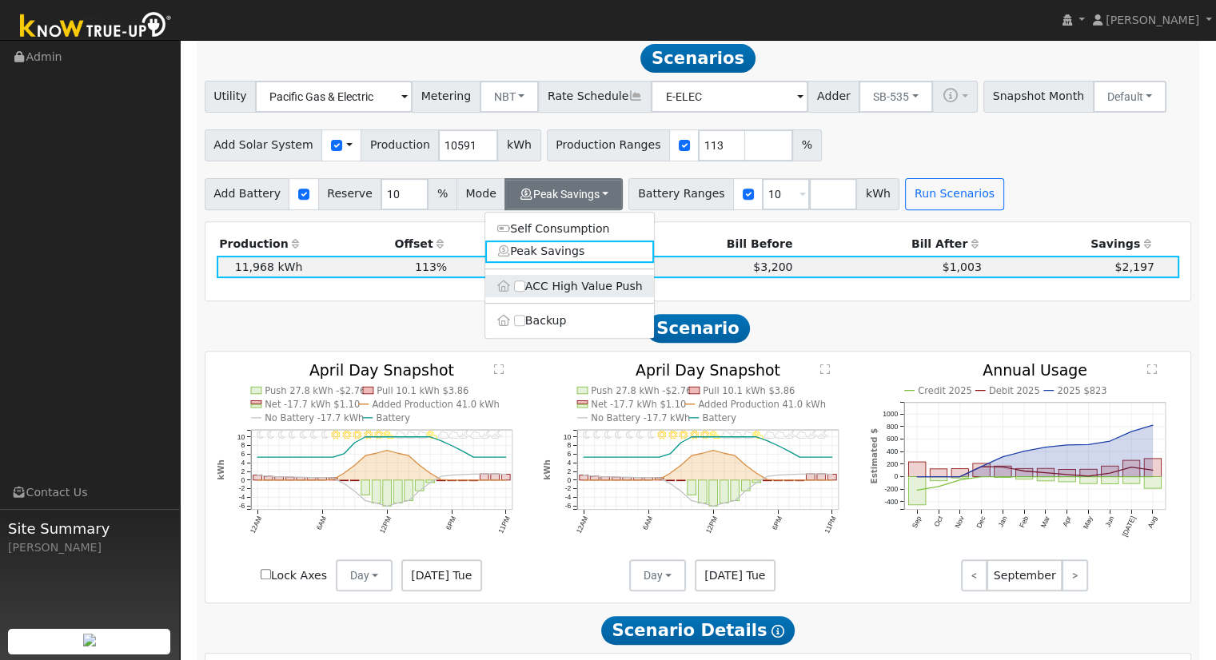
click at [544, 281] on label "ACC High Value Push" at bounding box center [569, 286] width 169 height 22
click at [525, 281] on input "ACC High Value Push" at bounding box center [519, 286] width 11 height 11
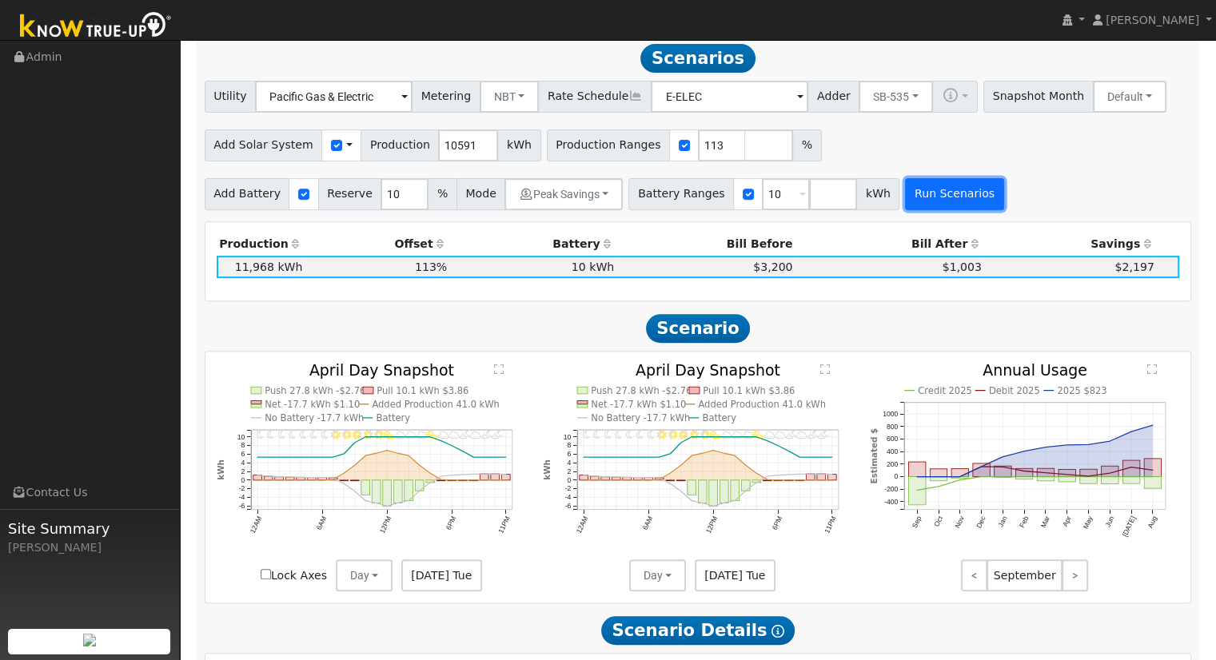
click at [921, 209] on button "Run Scenarios" at bounding box center [954, 194] width 98 height 32
click at [484, 95] on button "NBT" at bounding box center [510, 97] width 60 height 32
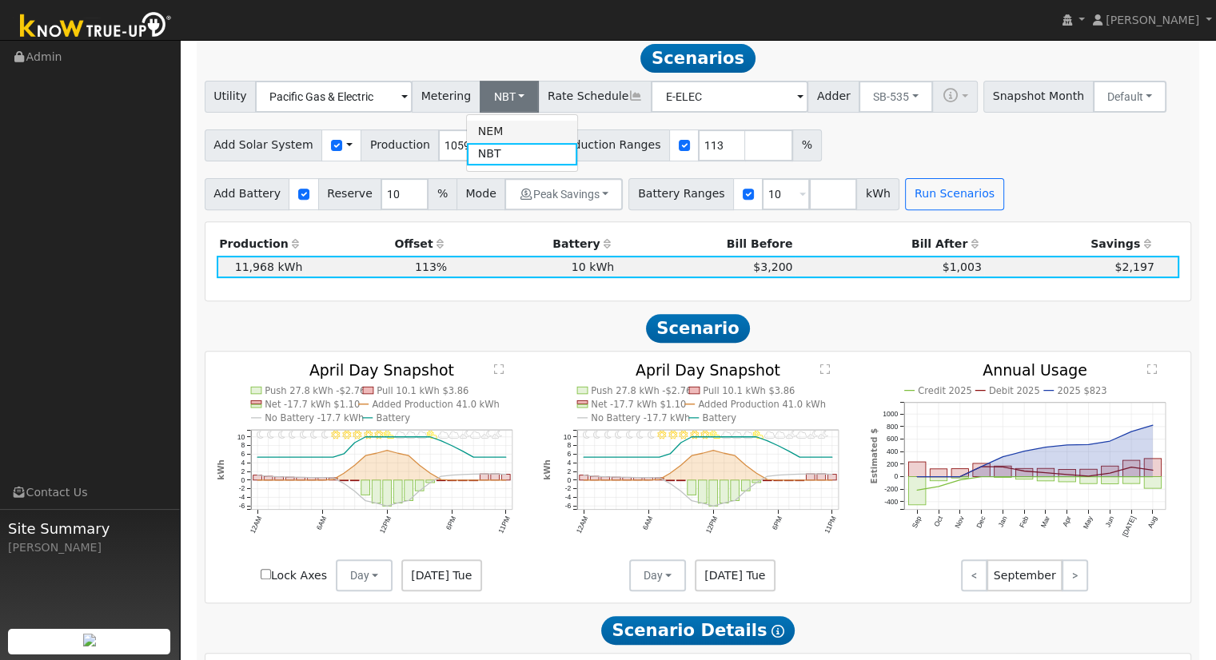
click at [512, 127] on link "NEM" at bounding box center [522, 132] width 111 height 22
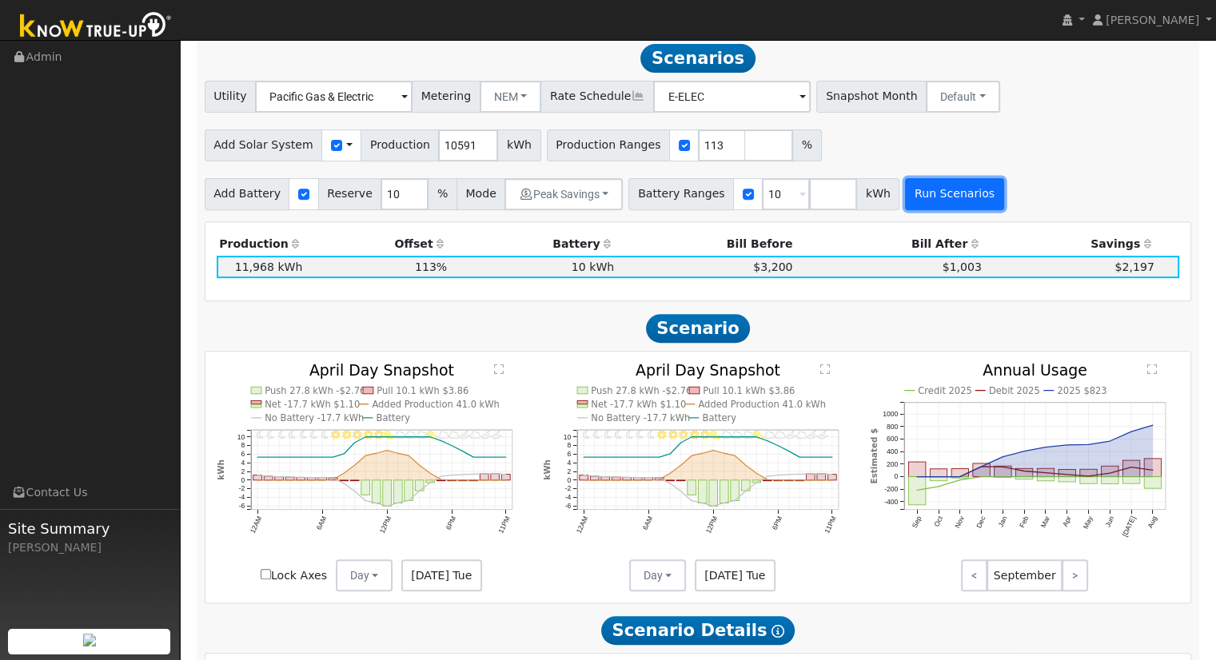
click at [905, 199] on button "Run Scenarios" at bounding box center [954, 194] width 98 height 32
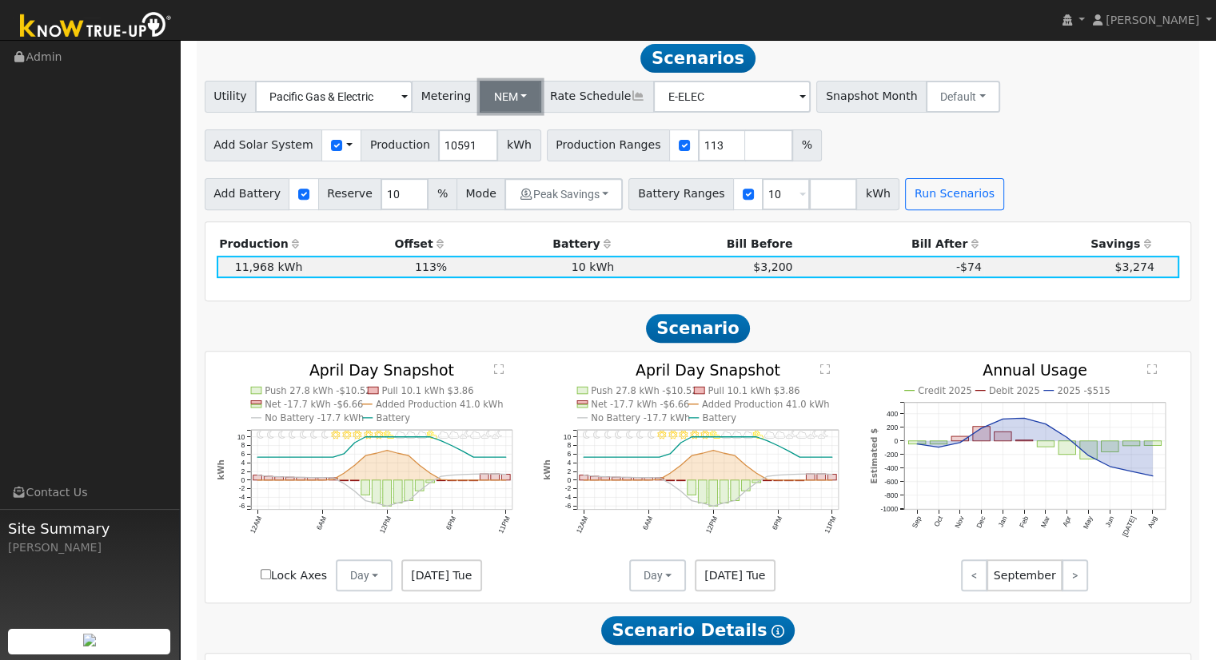
click at [496, 97] on button "NEM" at bounding box center [511, 97] width 62 height 32
click at [504, 160] on link "NBT" at bounding box center [522, 154] width 111 height 22
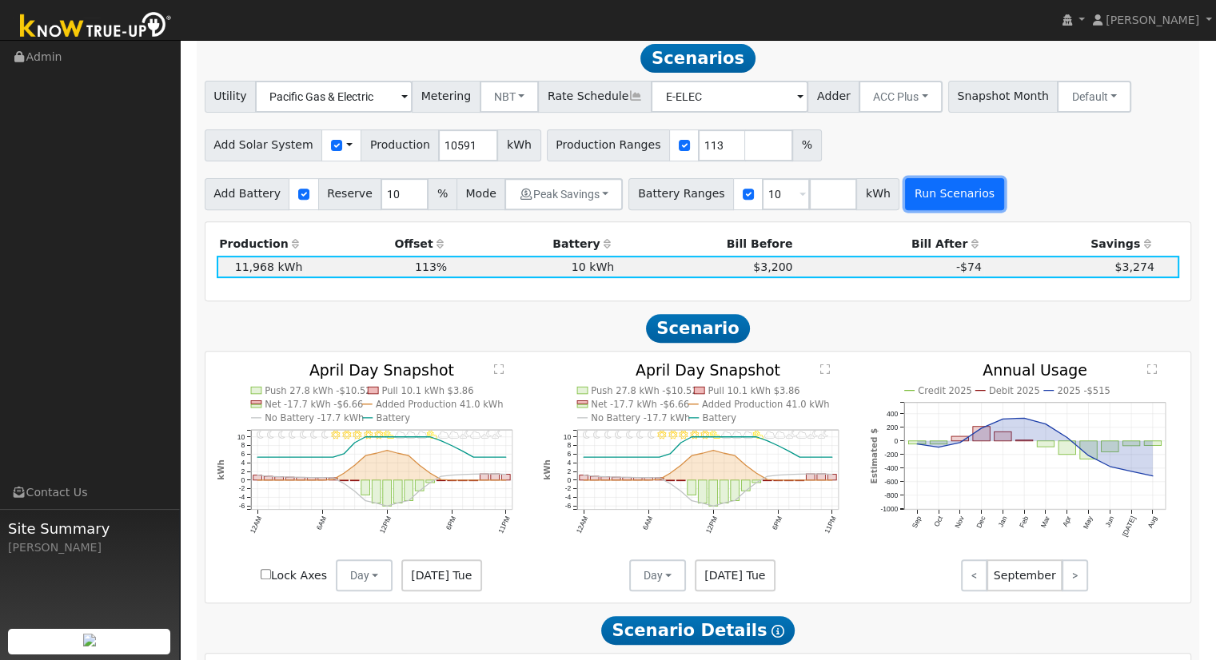
click at [907, 200] on button "Run Scenarios" at bounding box center [954, 194] width 98 height 32
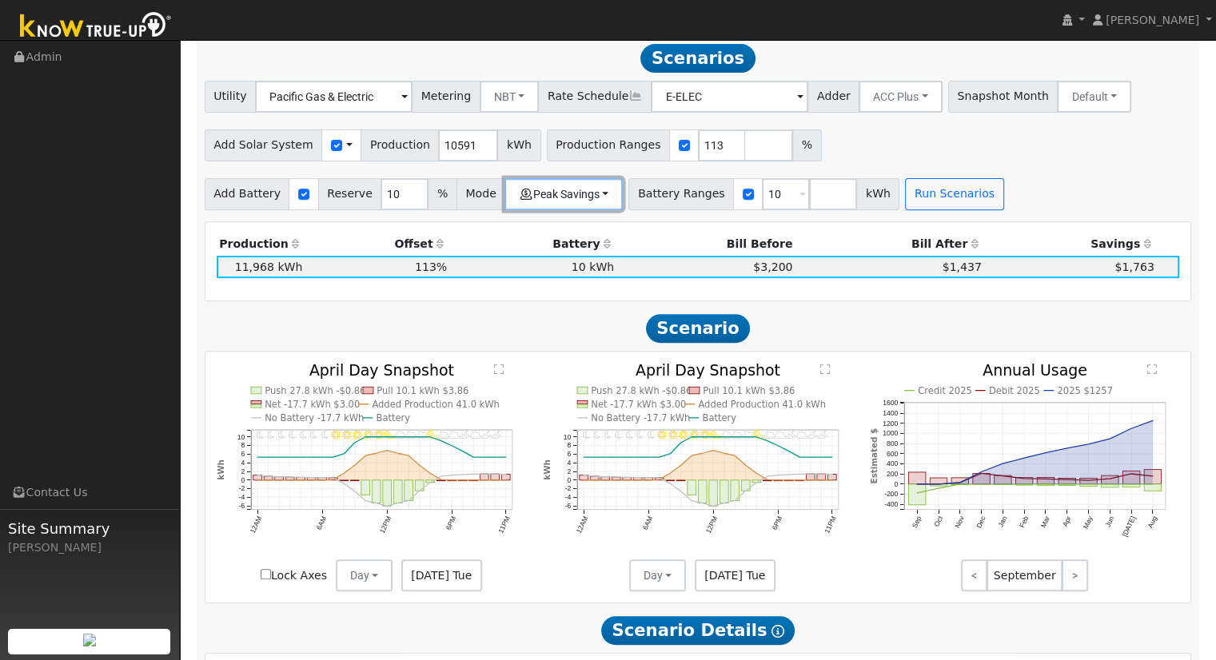
click at [537, 183] on button "Peak Savings" at bounding box center [563, 194] width 118 height 32
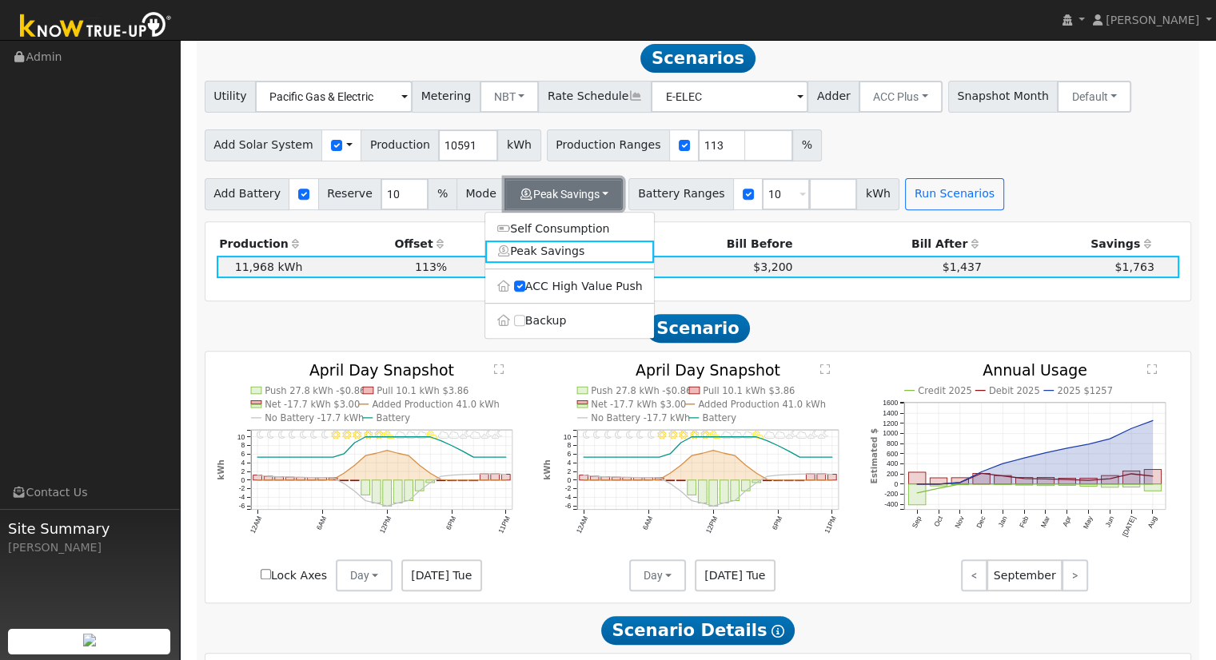
click at [531, 207] on button "Peak Savings" at bounding box center [563, 194] width 118 height 32
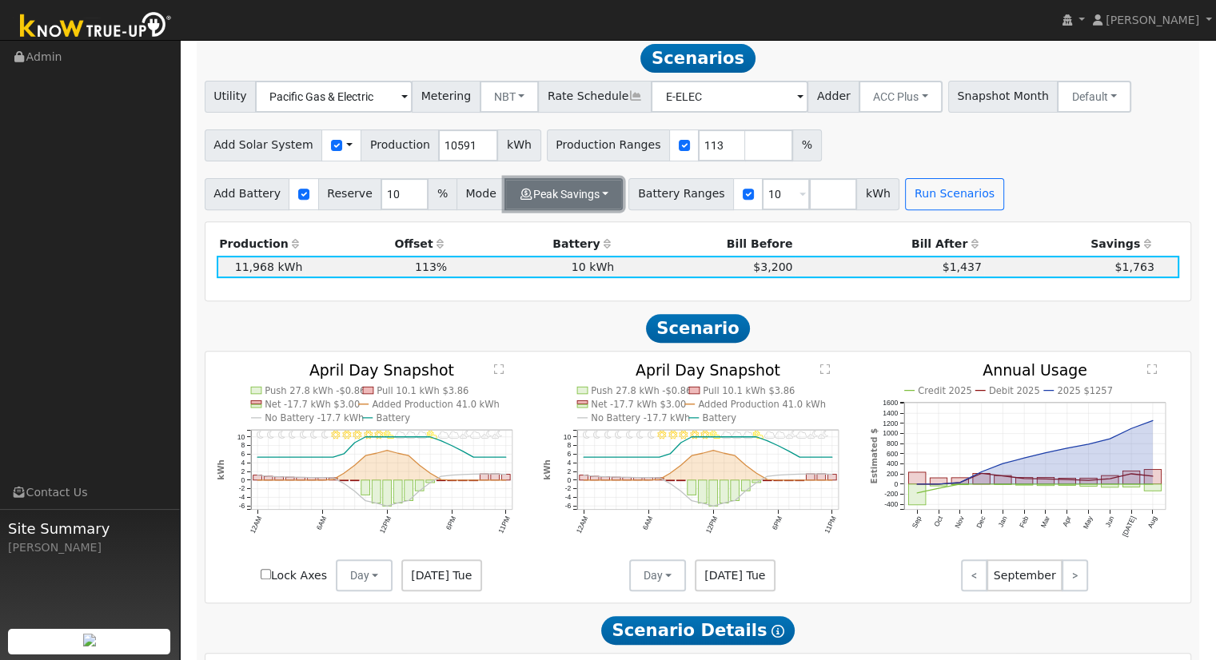
click at [526, 201] on button "Peak Savings" at bounding box center [563, 194] width 118 height 32
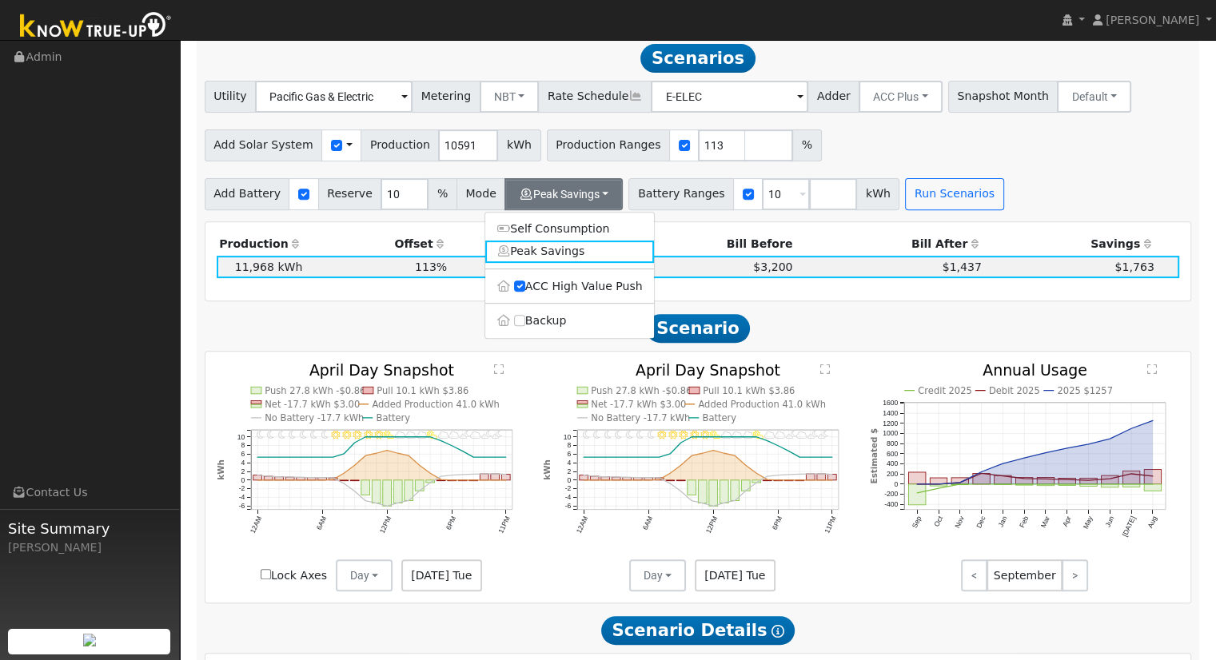
click at [556, 220] on ul "Self Consumption Peak Savings ACC High Value Push Backup" at bounding box center [569, 275] width 170 height 127
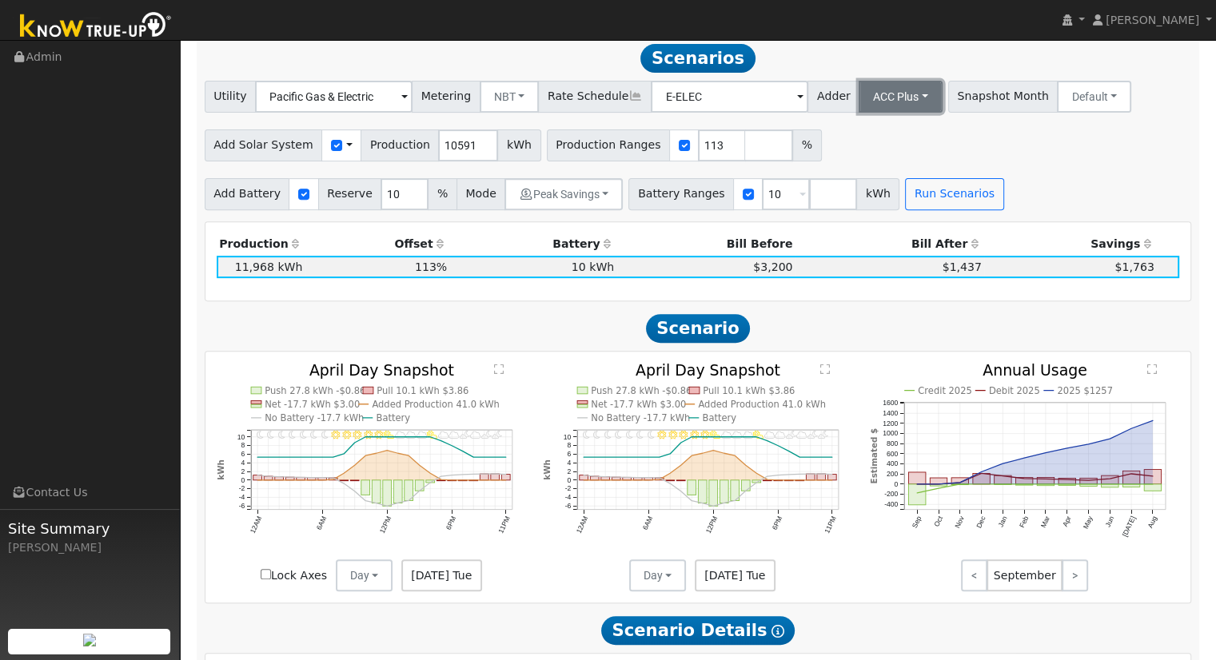
click at [859, 101] on button "ACC Plus" at bounding box center [901, 97] width 84 height 32
click at [845, 178] on link "SB-535" at bounding box center [882, 176] width 111 height 22
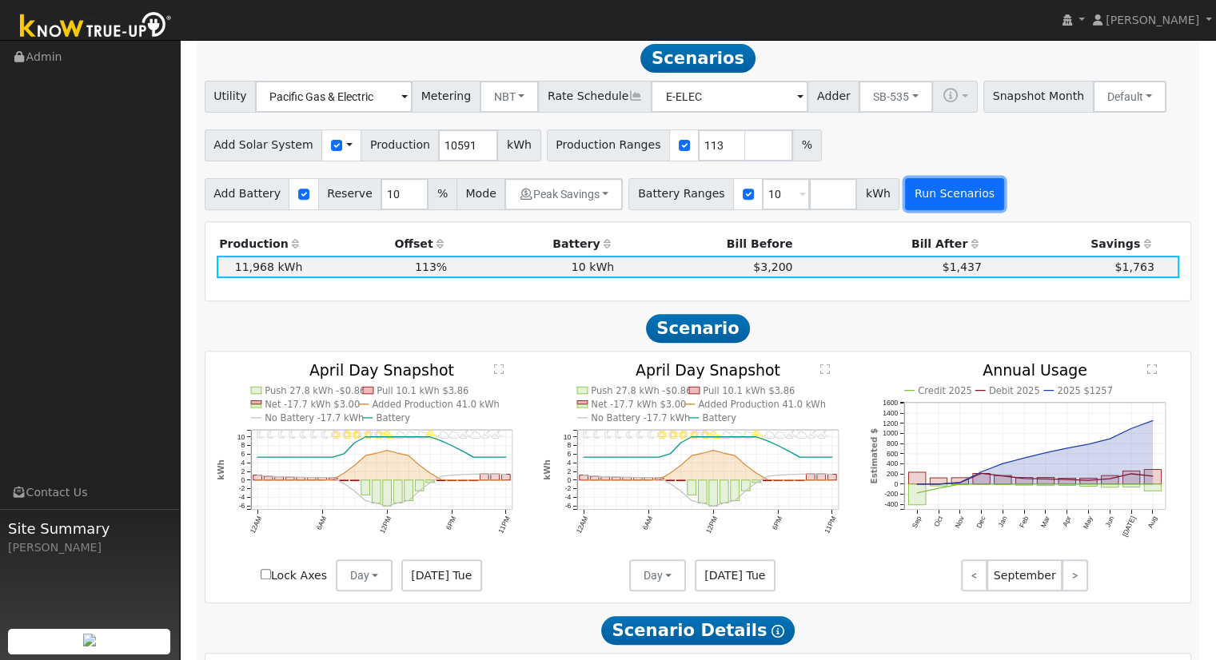
click at [919, 200] on button "Run Scenarios" at bounding box center [954, 194] width 98 height 32
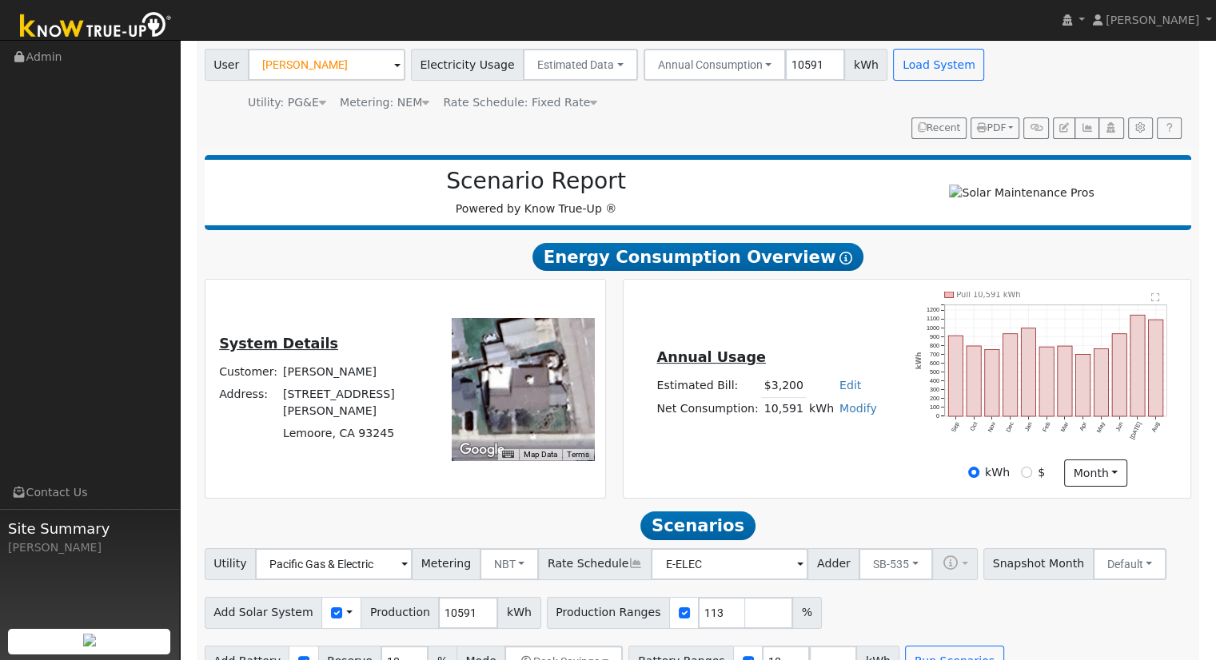
scroll to position [2, 0]
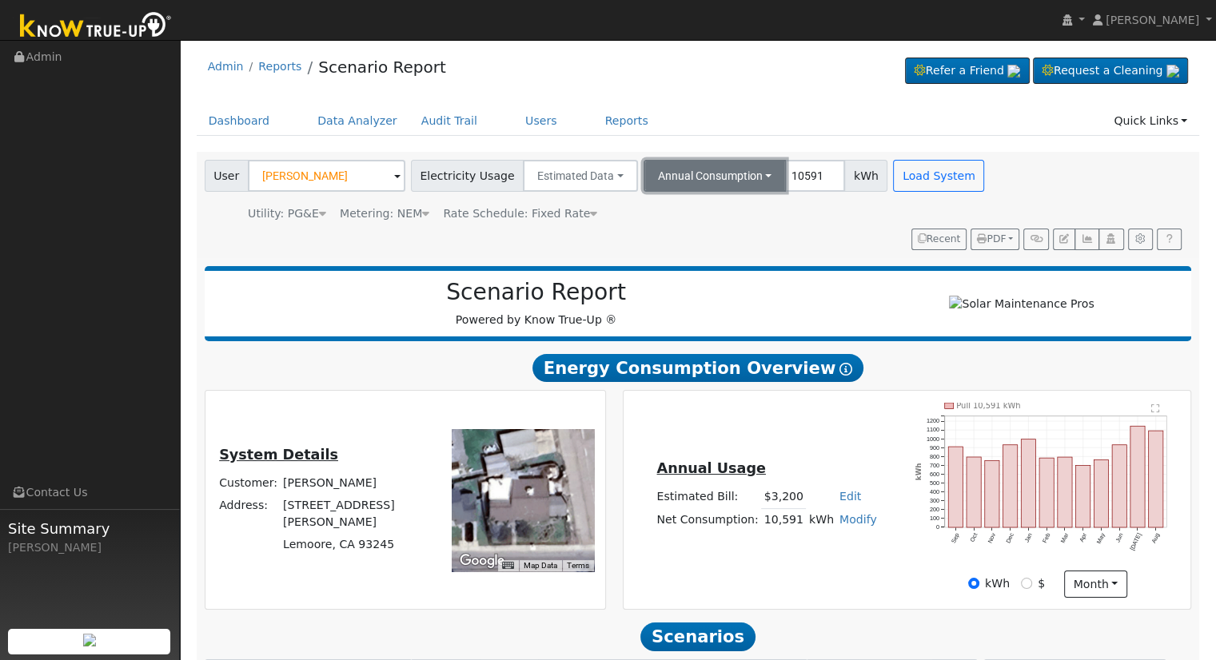
click at [696, 166] on button "Annual Consumption" at bounding box center [715, 176] width 143 height 32
click at [644, 185] on button "Annual Consumption" at bounding box center [715, 176] width 143 height 32
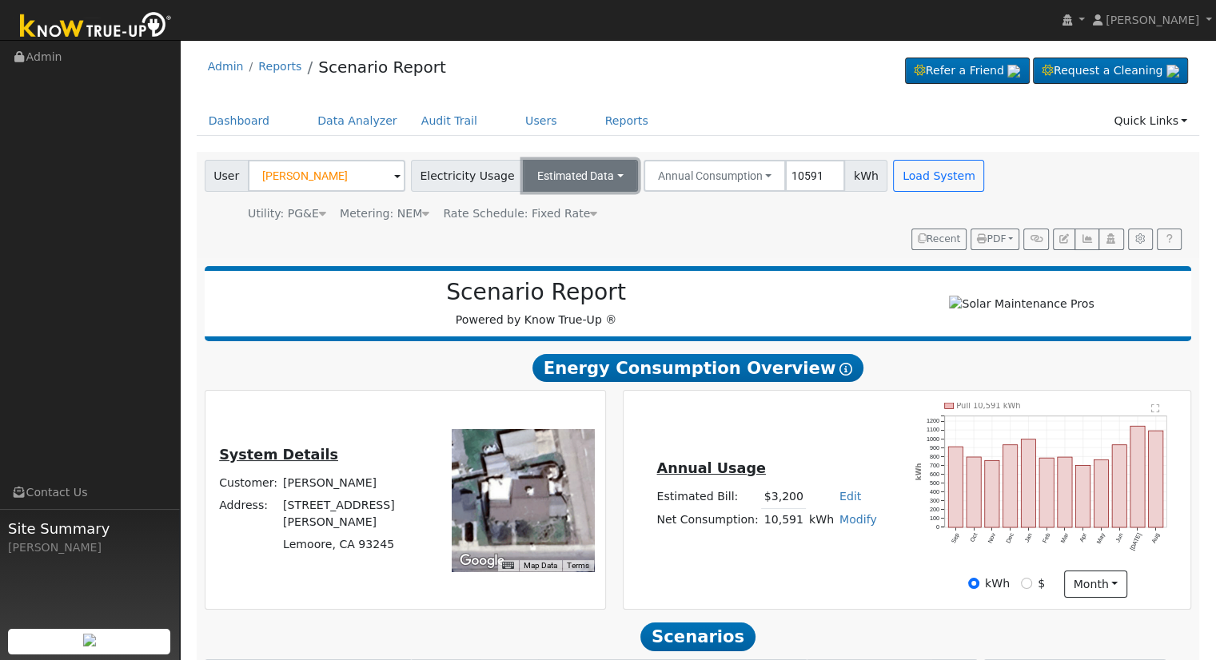
click at [569, 164] on button "Estimated Data" at bounding box center [580, 176] width 115 height 32
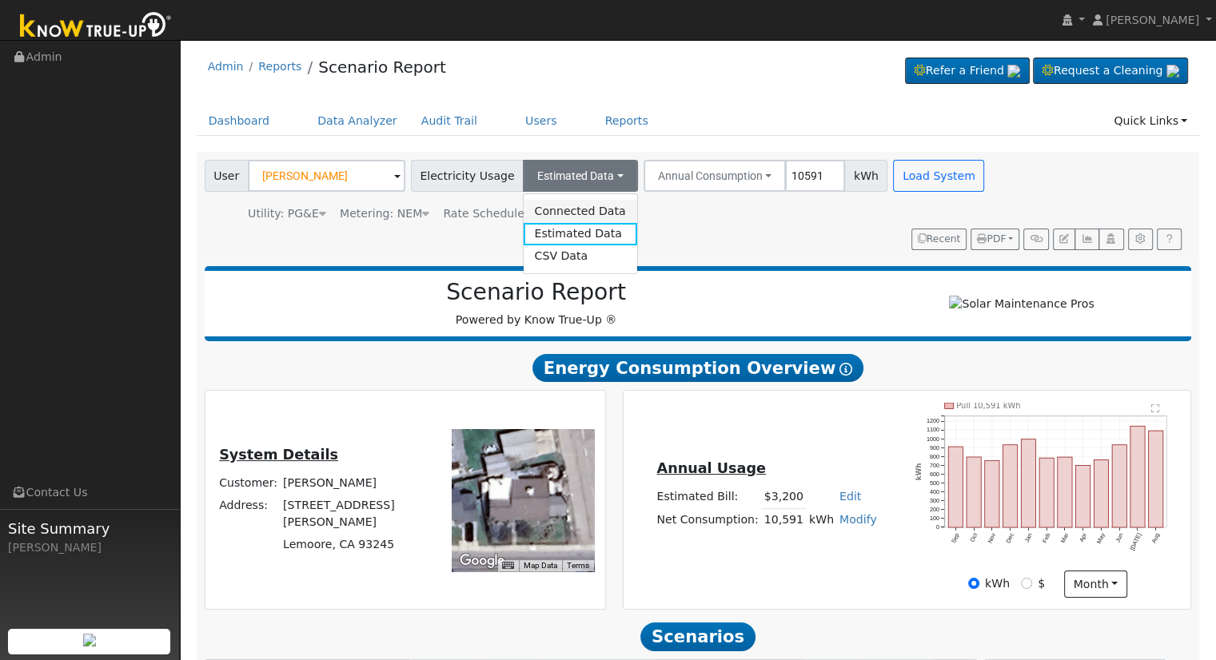
click at [582, 213] on link "Connected Data" at bounding box center [580, 211] width 114 height 22
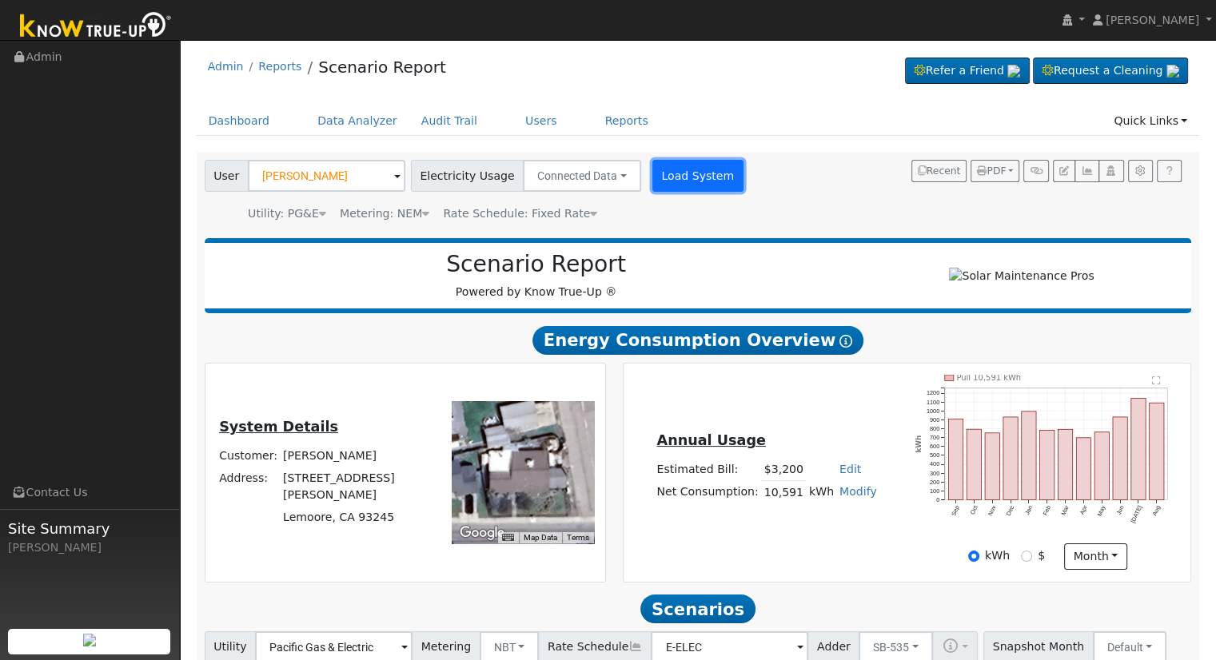
click at [672, 171] on button "Load System" at bounding box center [697, 176] width 91 height 32
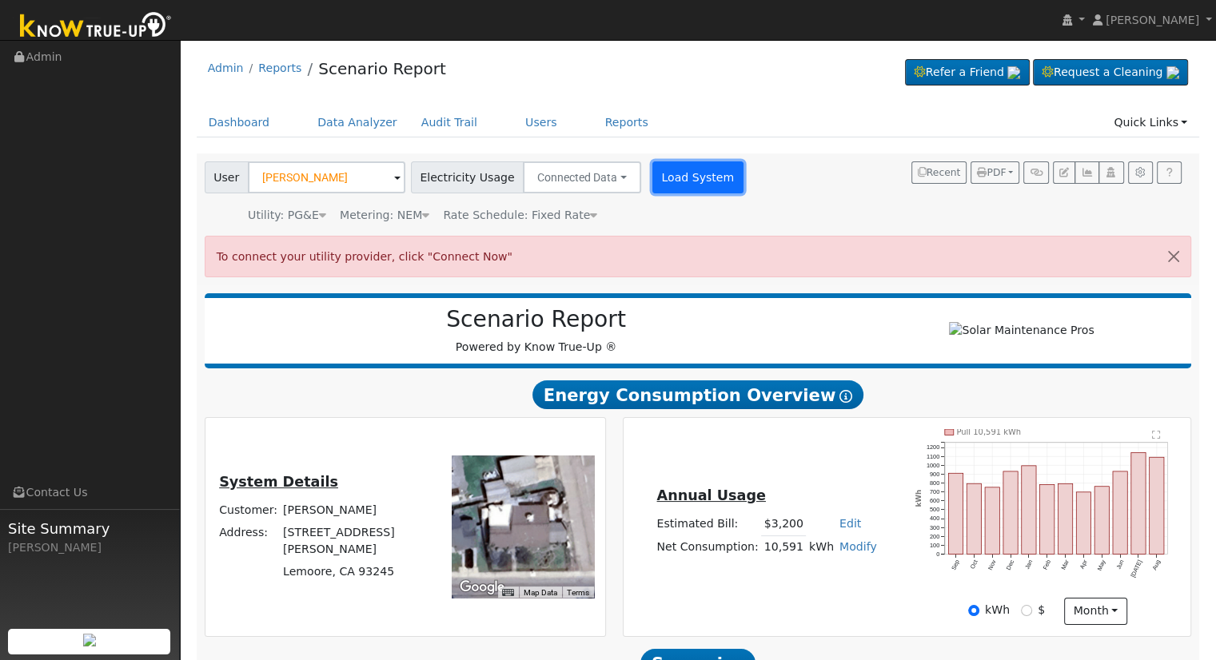
click at [672, 171] on button "Load System" at bounding box center [697, 177] width 91 height 32
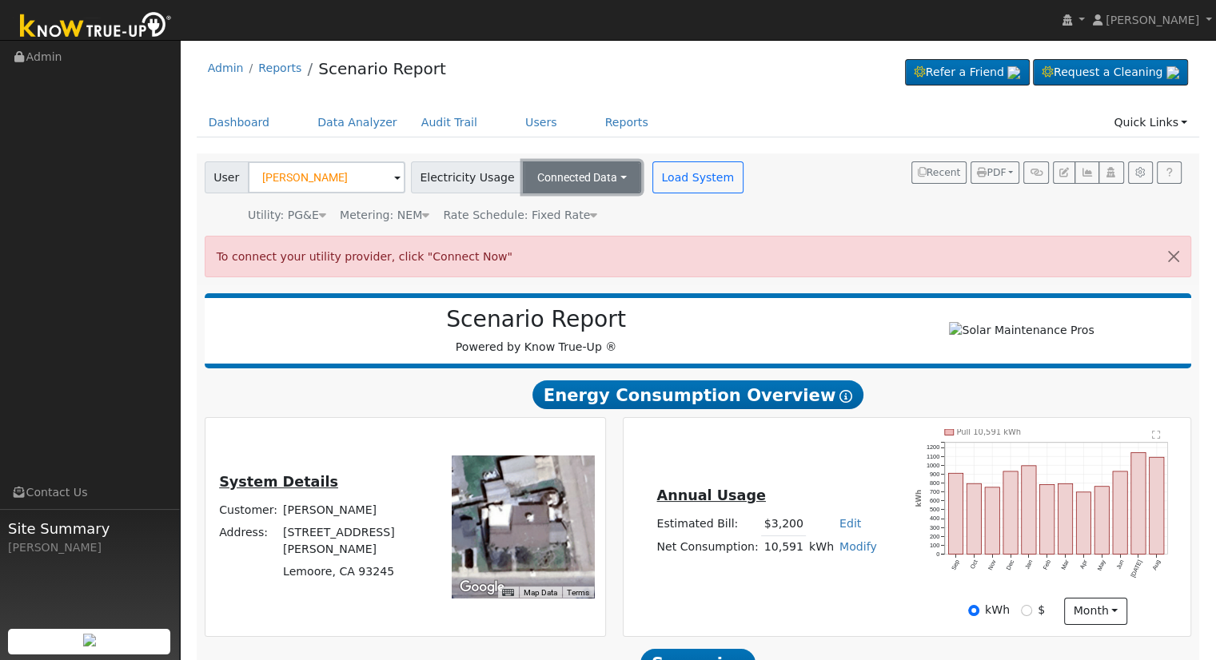
click at [601, 173] on button "Connected Data" at bounding box center [582, 177] width 118 height 32
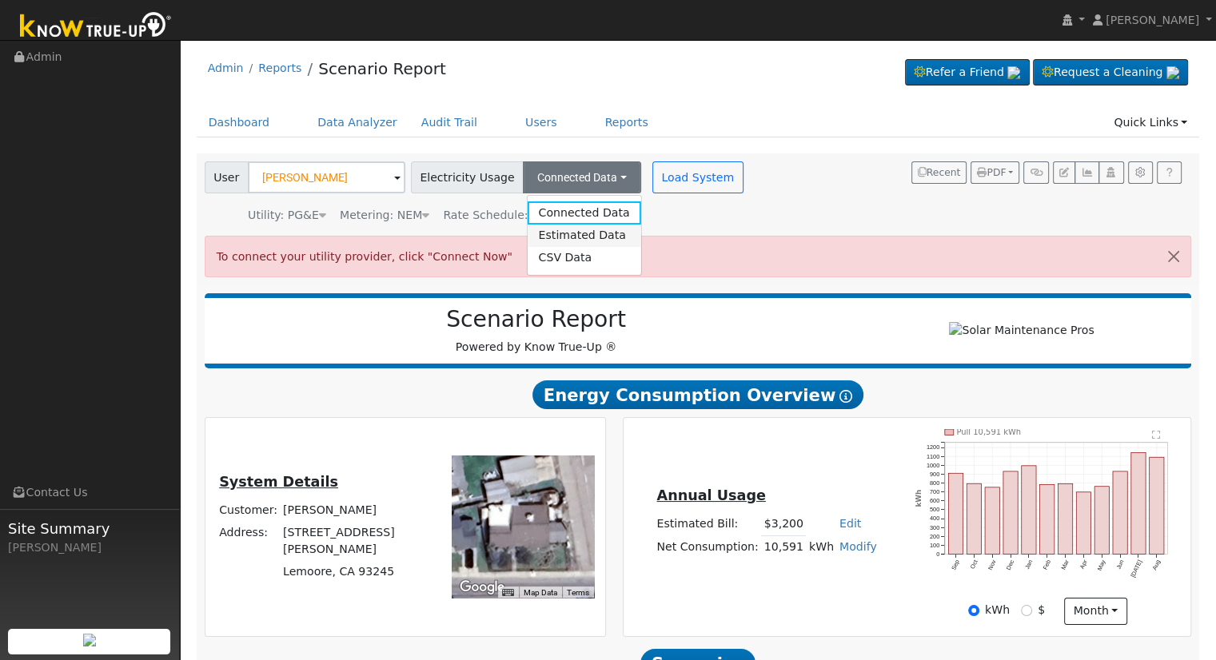
click at [563, 239] on link "Estimated Data" at bounding box center [584, 236] width 114 height 22
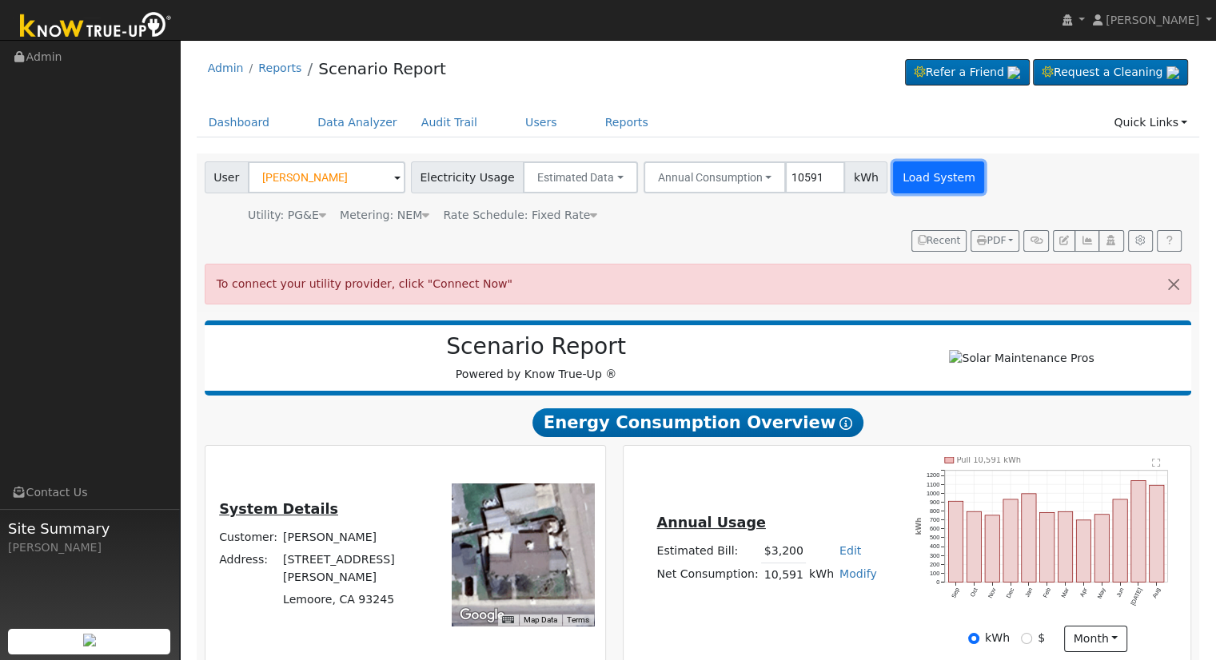
click at [893, 177] on button "Load System" at bounding box center [938, 177] width 91 height 32
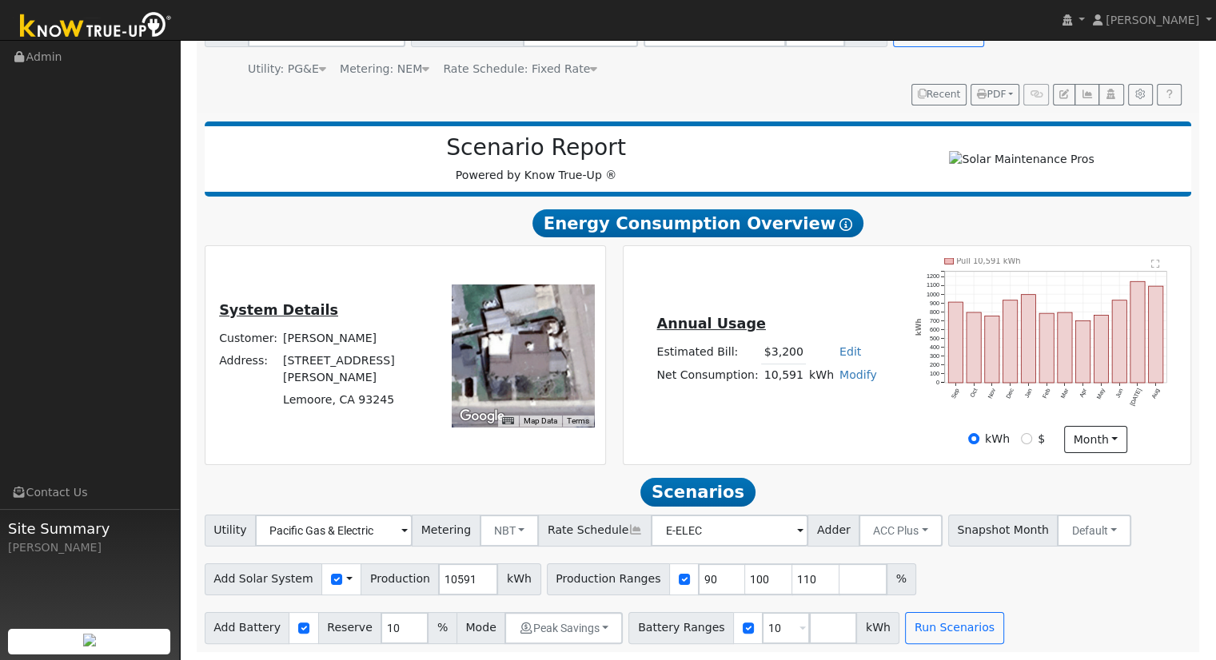
scroll to position [100, 0]
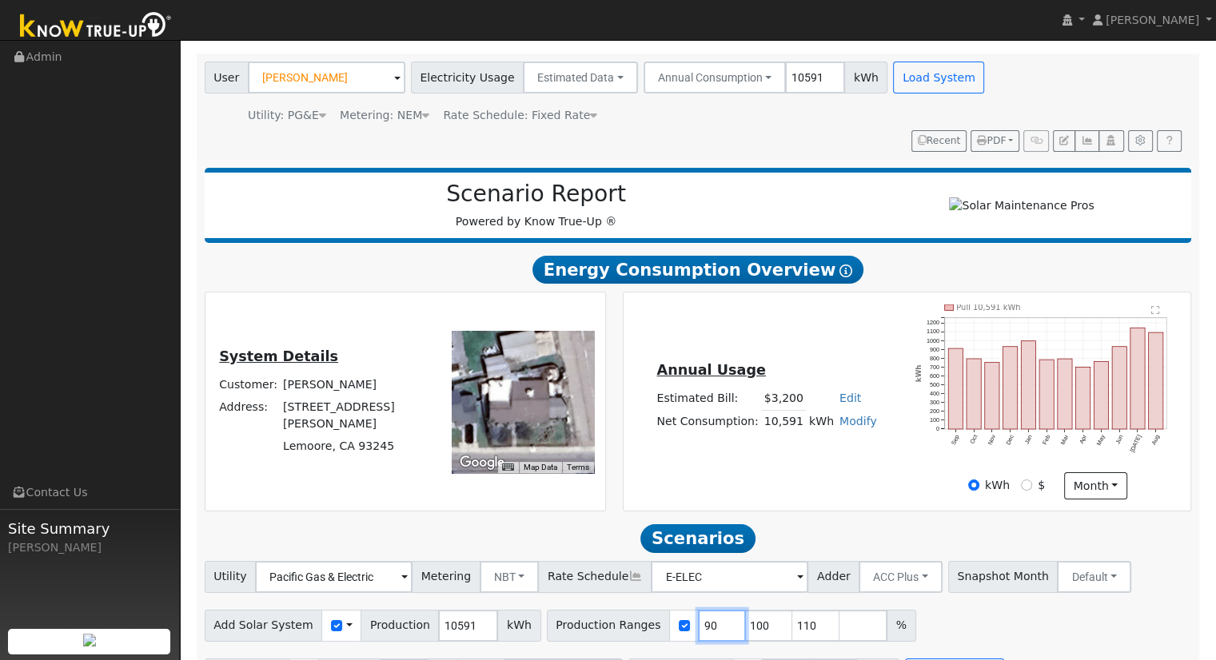
click at [703, 617] on input "90" at bounding box center [722, 626] width 48 height 32
type input "100"
type input "110"
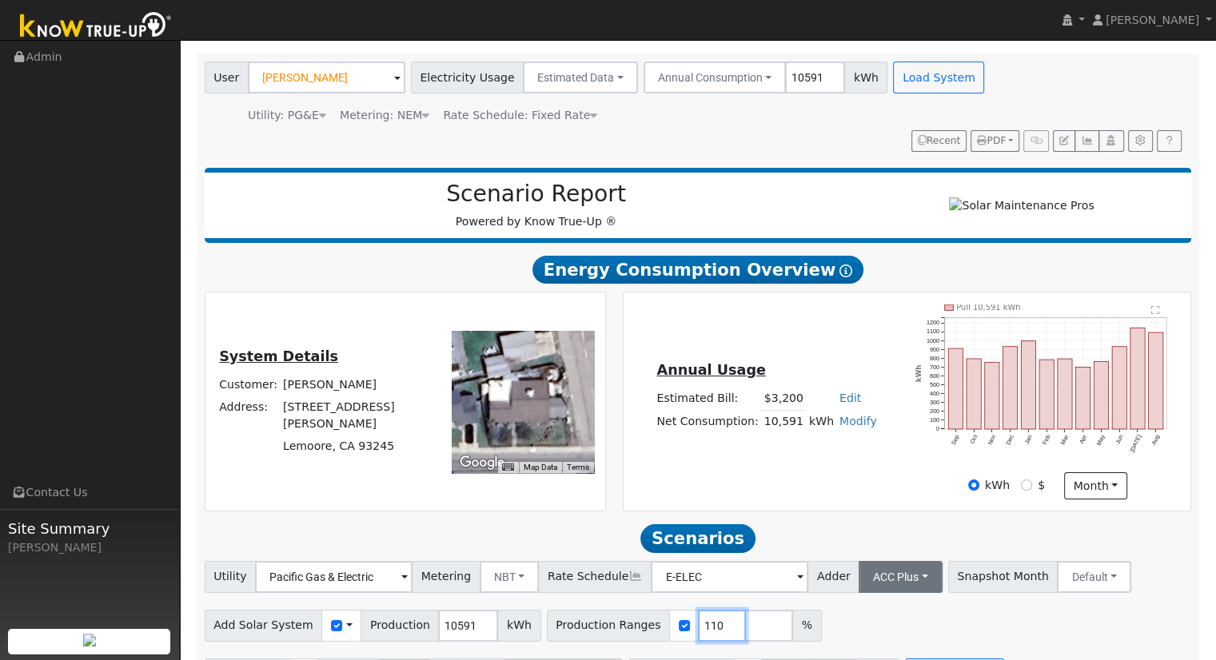
type input "110"
click at [859, 586] on button "ACC Plus" at bounding box center [901, 577] width 84 height 32
click at [838, 544] on link "SB-535" at bounding box center [882, 541] width 111 height 22
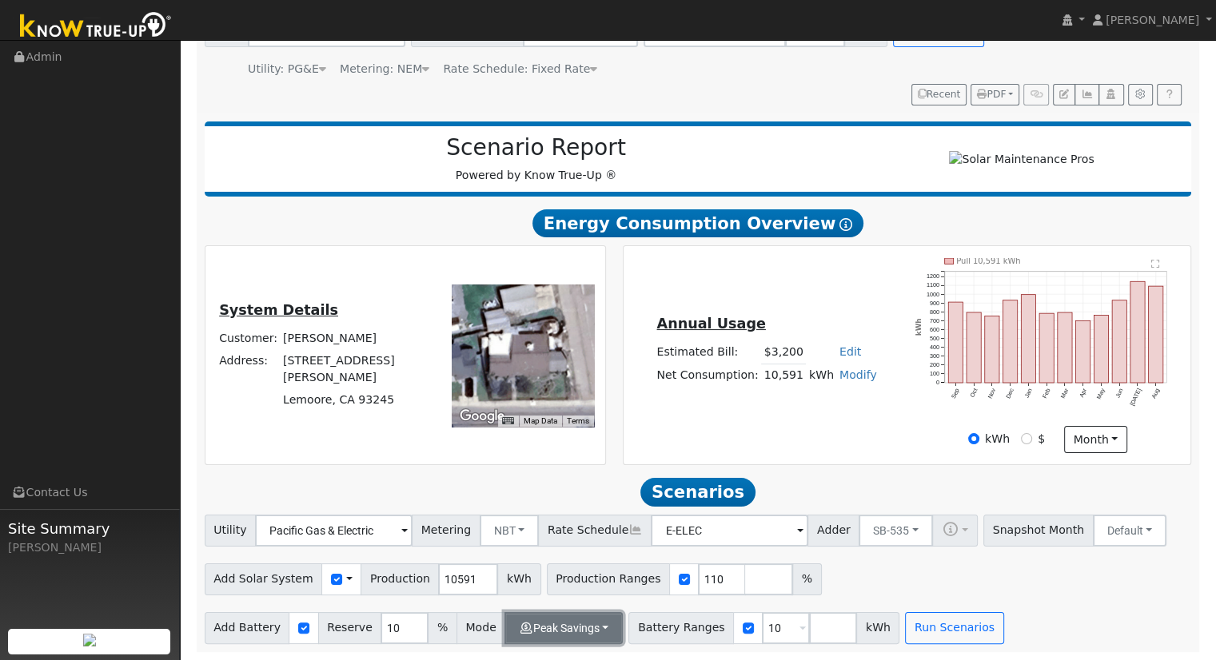
click at [547, 632] on button "Peak Savings" at bounding box center [563, 628] width 118 height 32
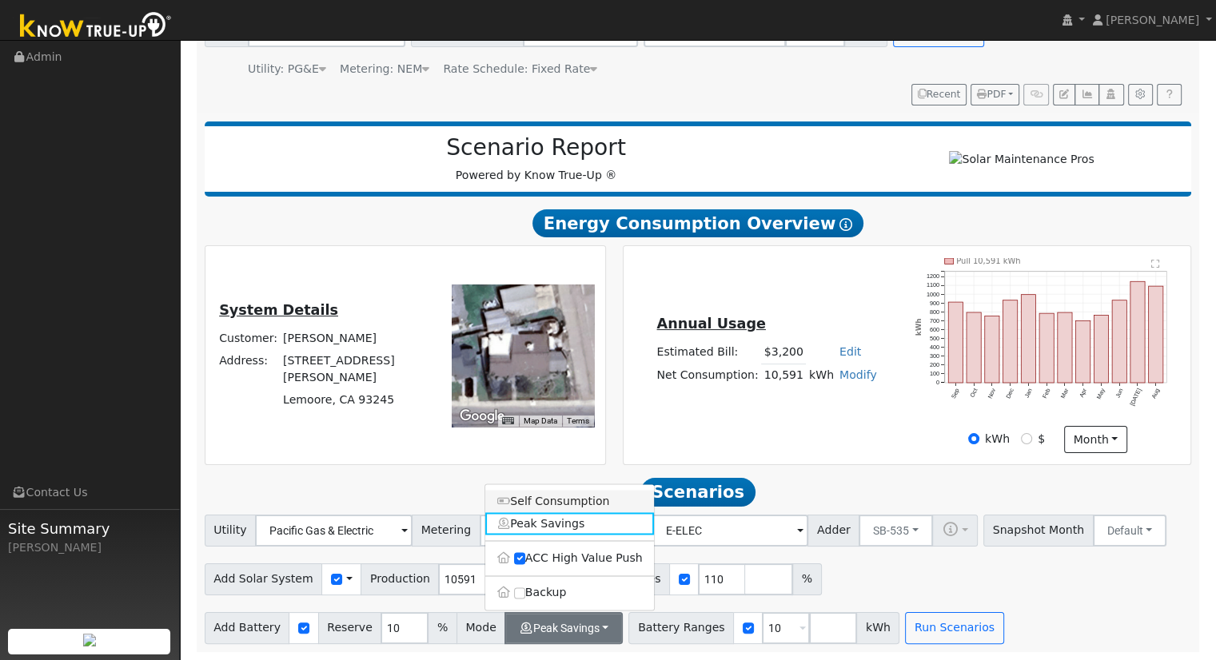
click at [524, 503] on link "Self Consumption" at bounding box center [569, 501] width 169 height 22
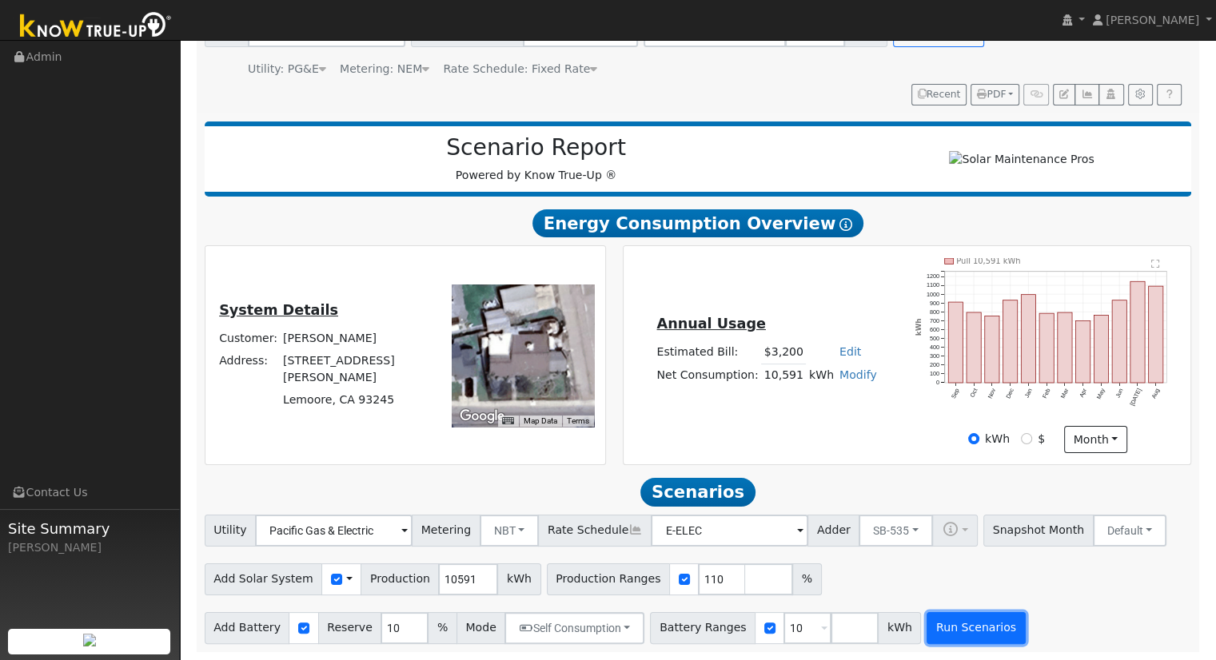
click at [930, 624] on button "Run Scenarios" at bounding box center [976, 628] width 98 height 32
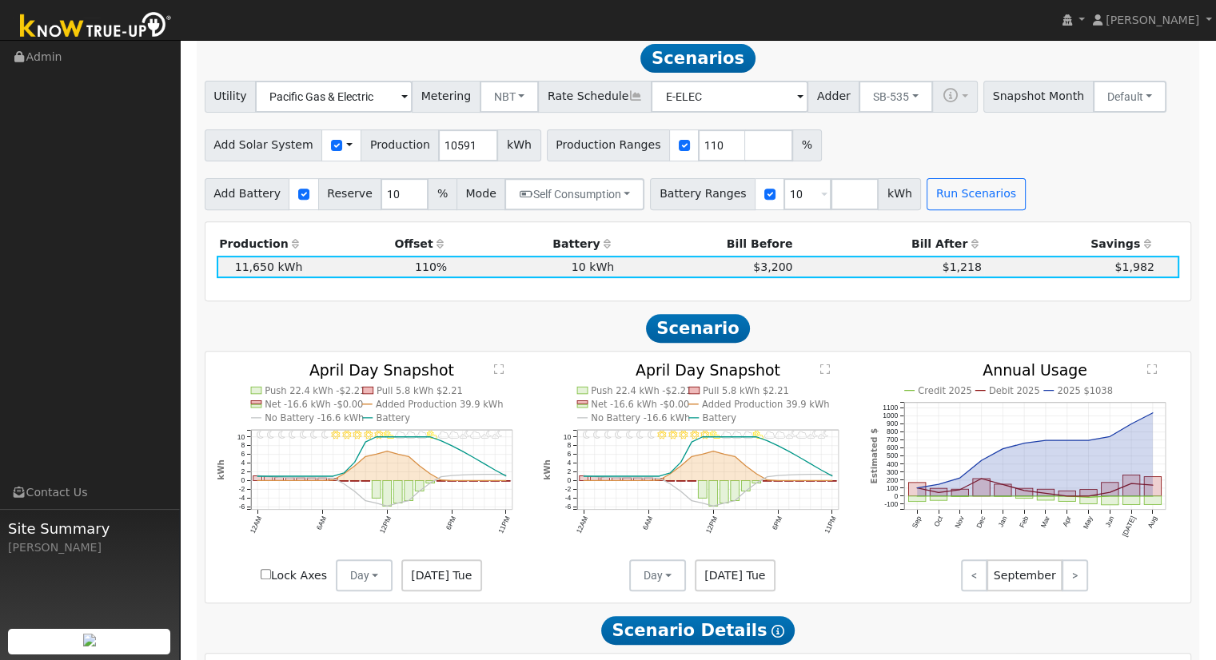
scroll to position [581, 0]
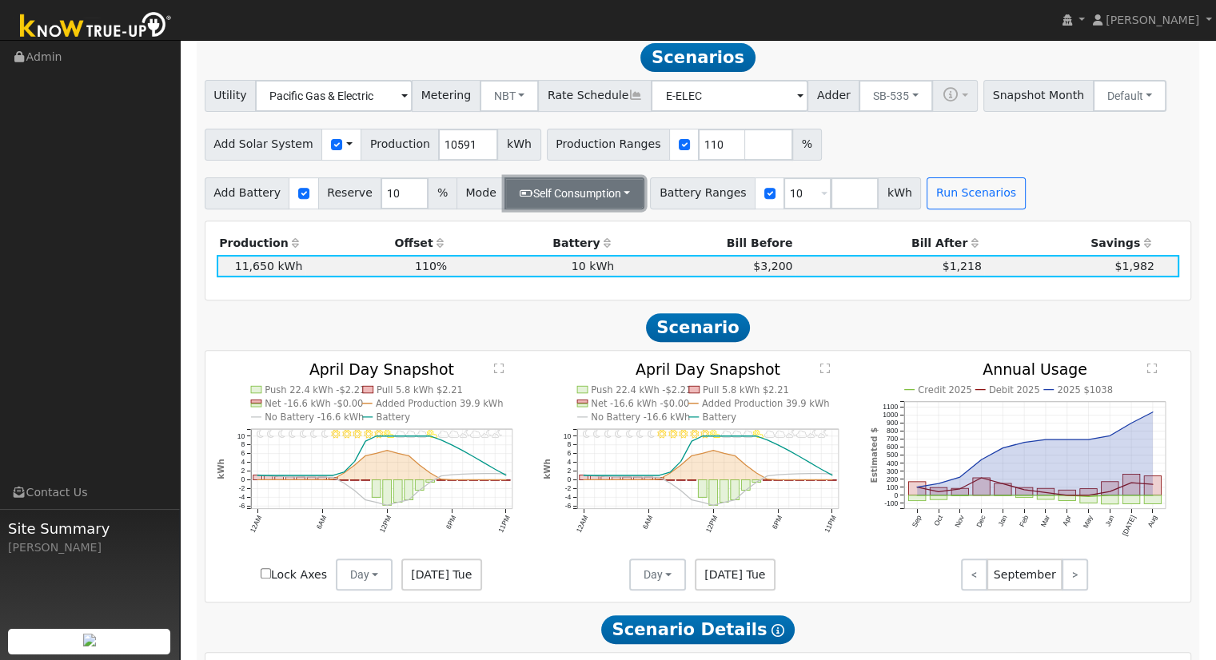
click at [580, 209] on button "Self Consumption" at bounding box center [574, 193] width 140 height 32
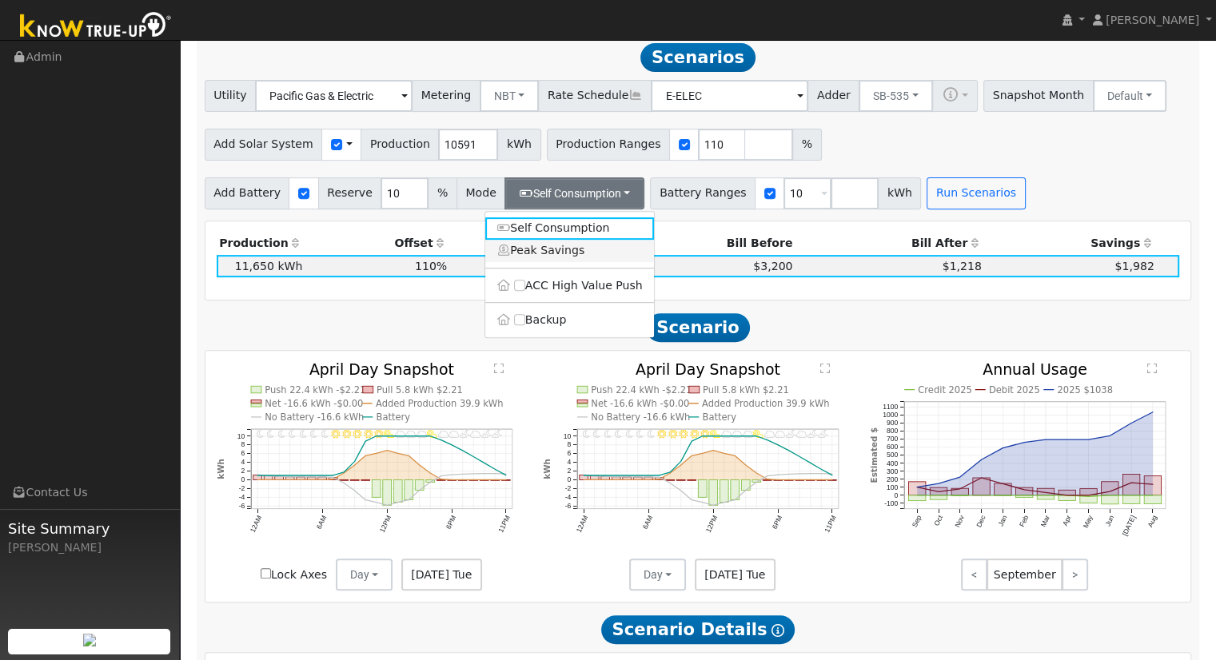
click at [584, 262] on link "Peak Savings" at bounding box center [569, 251] width 169 height 22
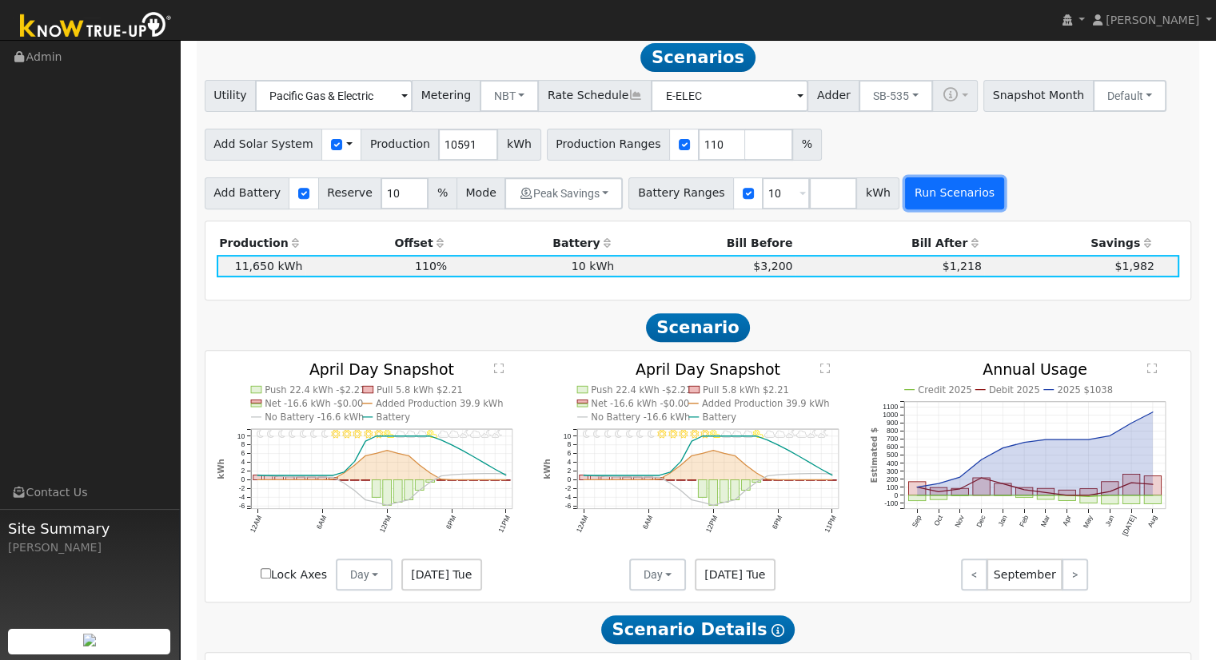
click at [905, 199] on button "Run Scenarios" at bounding box center [954, 193] width 98 height 32
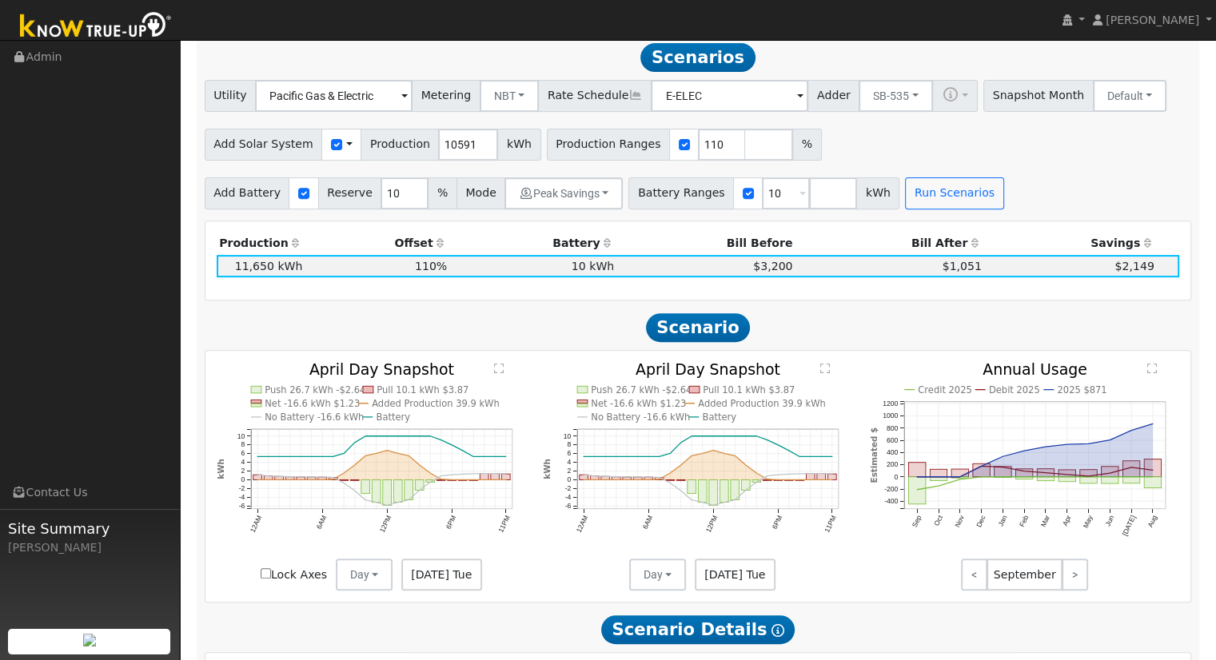
scroll to position [580, 0]
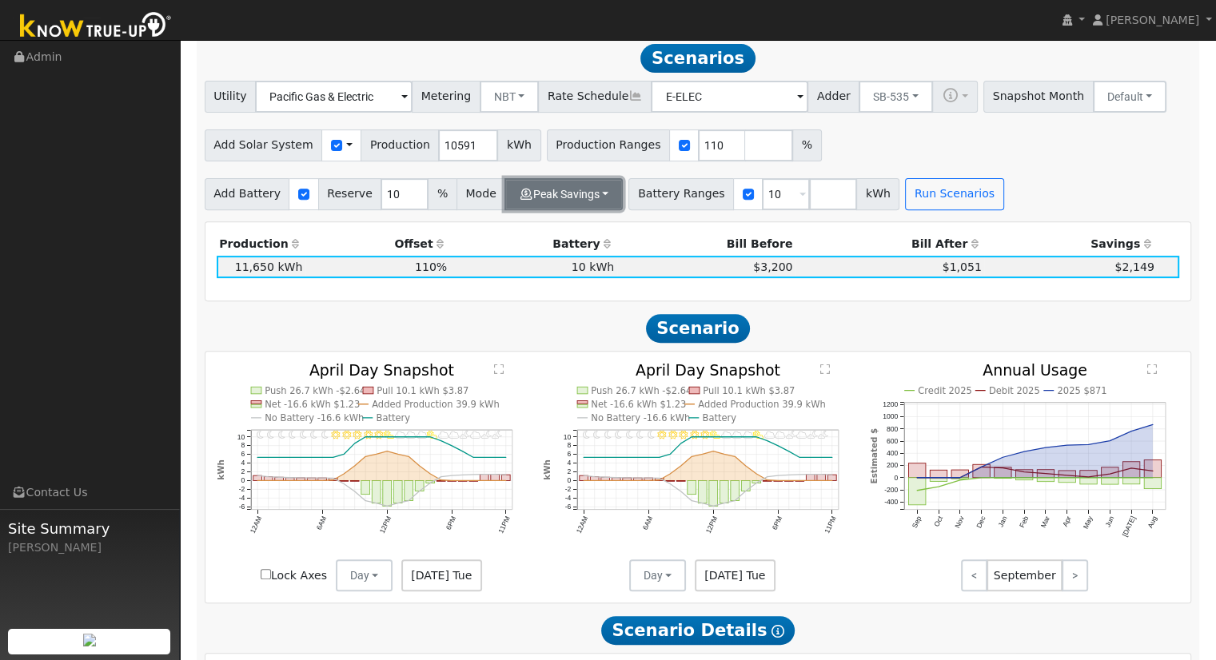
click at [524, 199] on button "Peak Savings" at bounding box center [563, 194] width 118 height 32
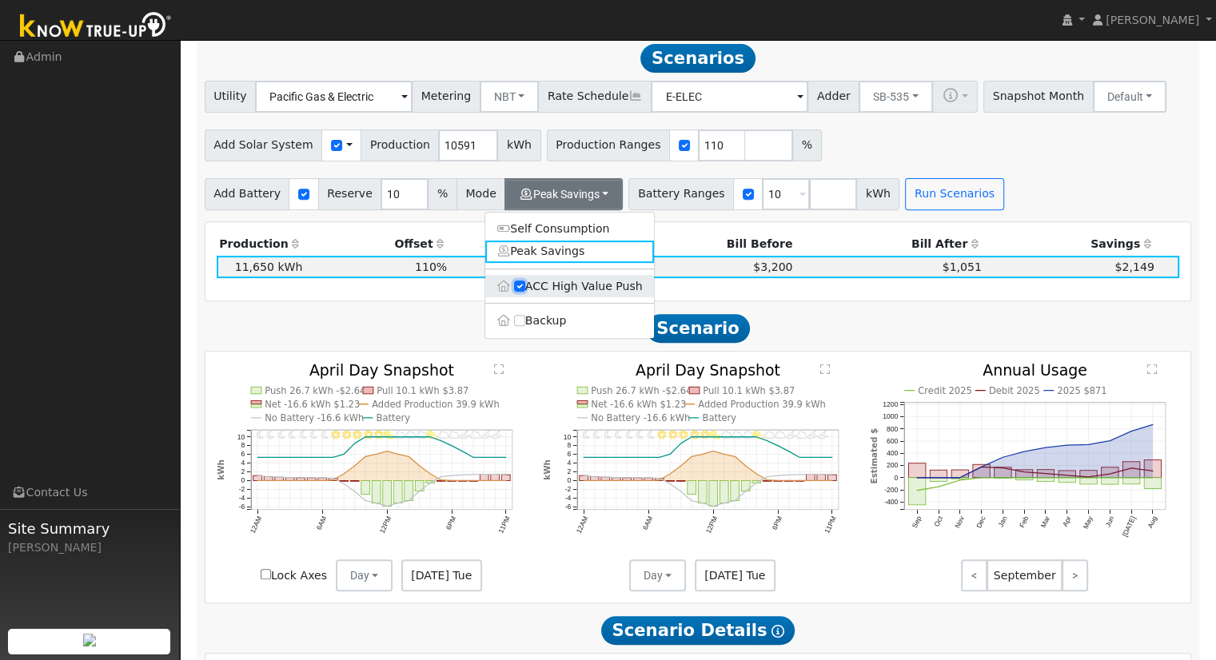
click at [518, 292] on input "ACC High Value Push" at bounding box center [519, 286] width 11 height 11
checkbox input "false"
click at [528, 281] on label "ACC High Value Push" at bounding box center [569, 286] width 169 height 22
click at [525, 281] on input "ACC High Value Push" at bounding box center [519, 286] width 11 height 11
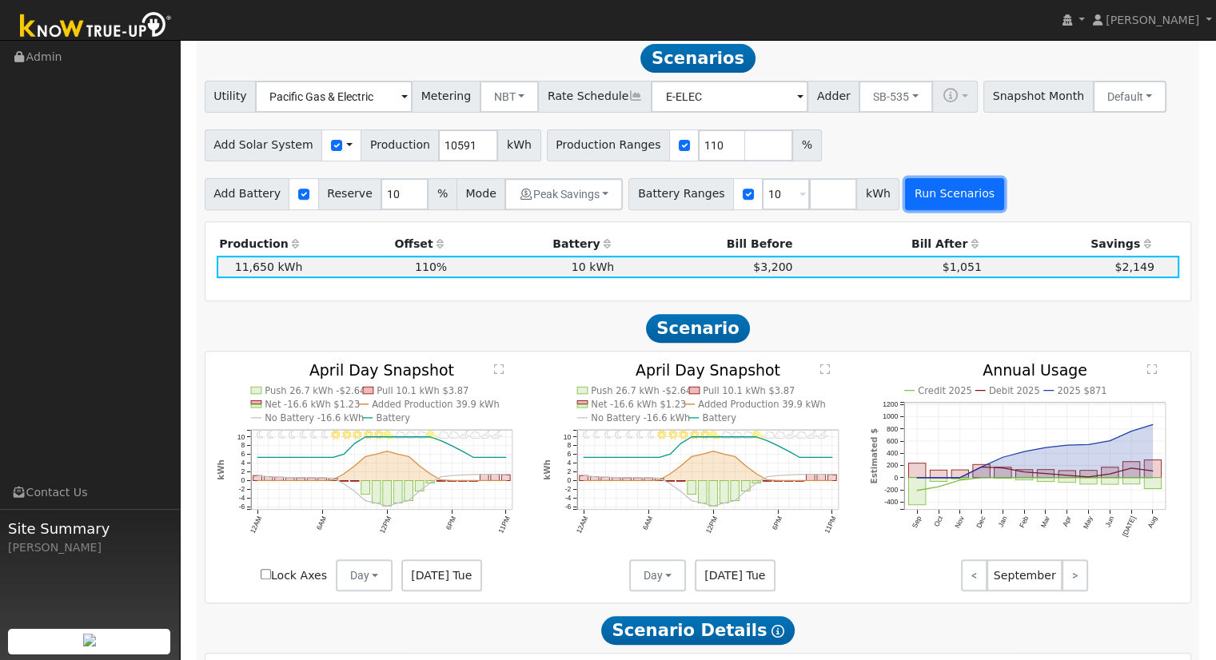
click at [934, 210] on button "Run Scenarios" at bounding box center [954, 194] width 98 height 32
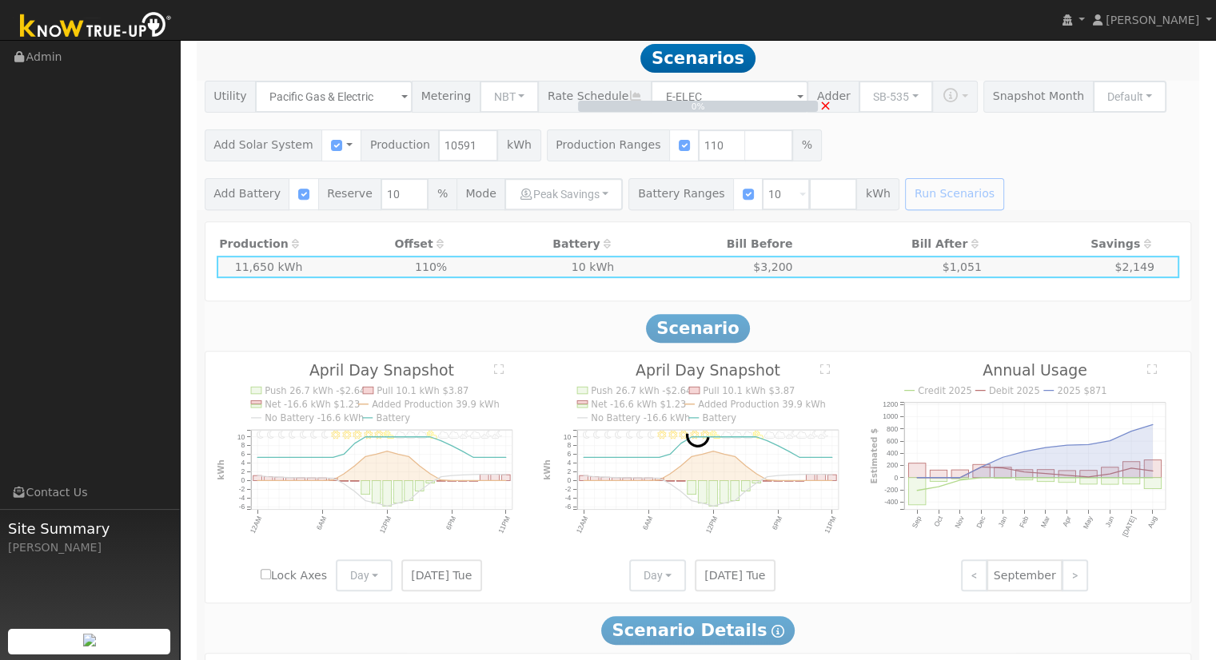
click at [1087, 108] on div "0% ×" at bounding box center [698, 146] width 1004 height 130
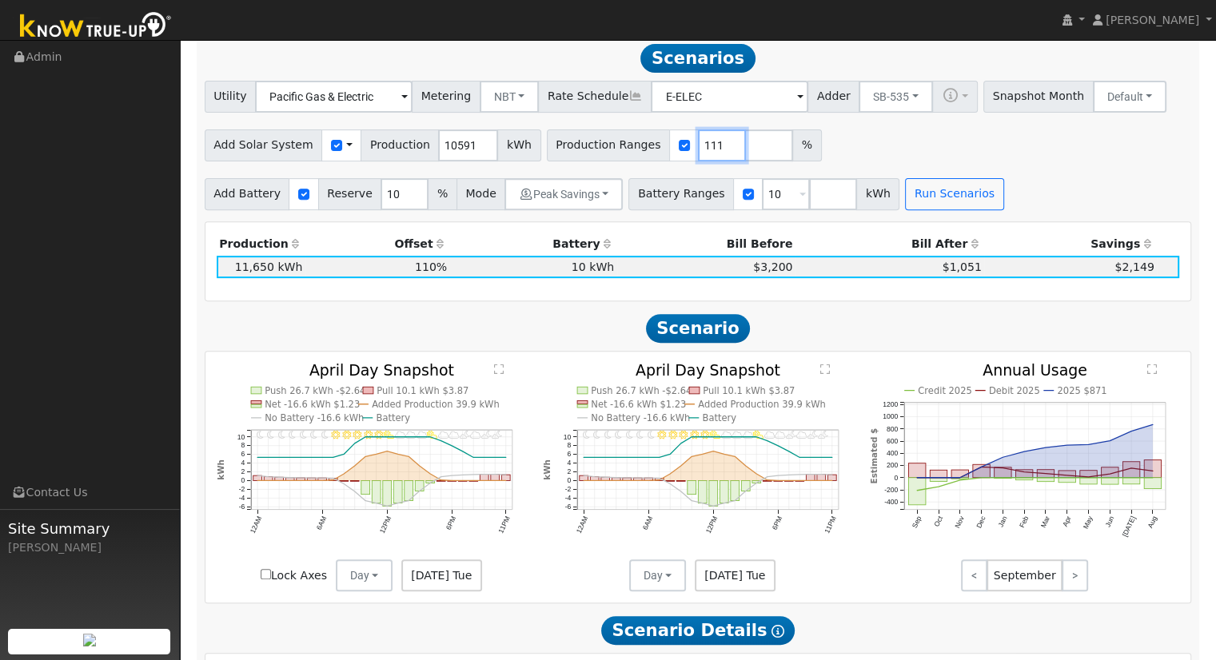
click at [699, 145] on input "111" at bounding box center [722, 146] width 48 height 32
type input "112"
click at [699, 145] on input "112" at bounding box center [722, 146] width 48 height 32
click at [465, 153] on input "10590" at bounding box center [468, 146] width 60 height 32
click at [465, 153] on input "10490" at bounding box center [468, 146] width 60 height 32
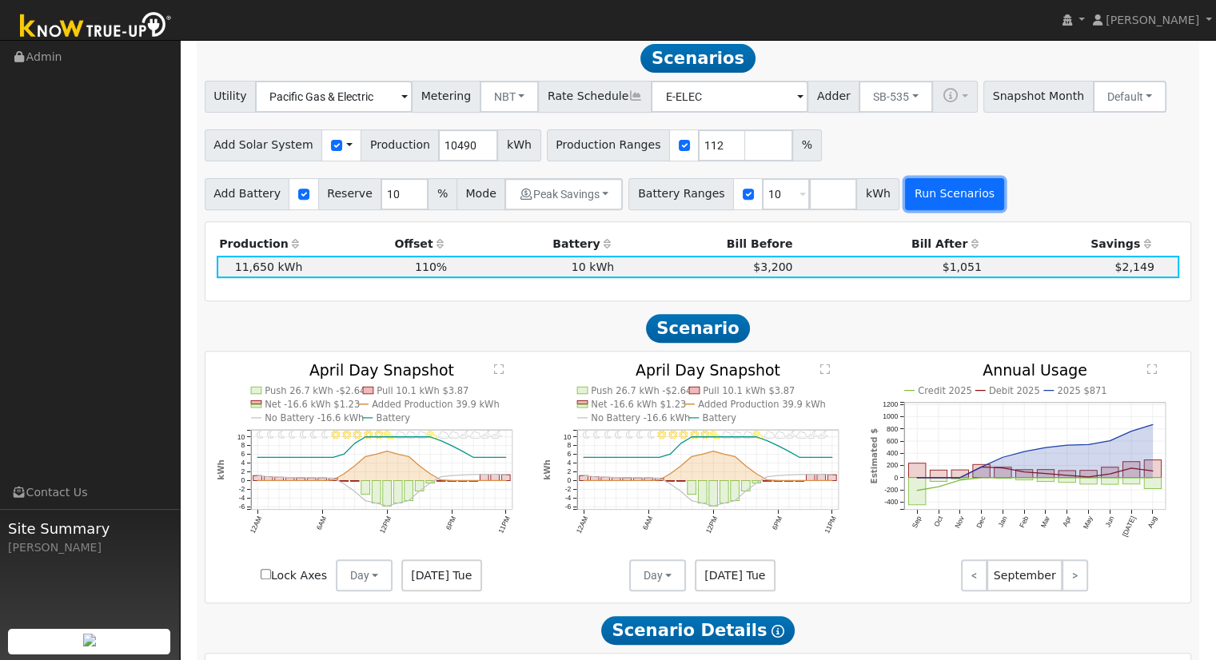
click at [905, 193] on button "Run Scenarios" at bounding box center [954, 194] width 98 height 32
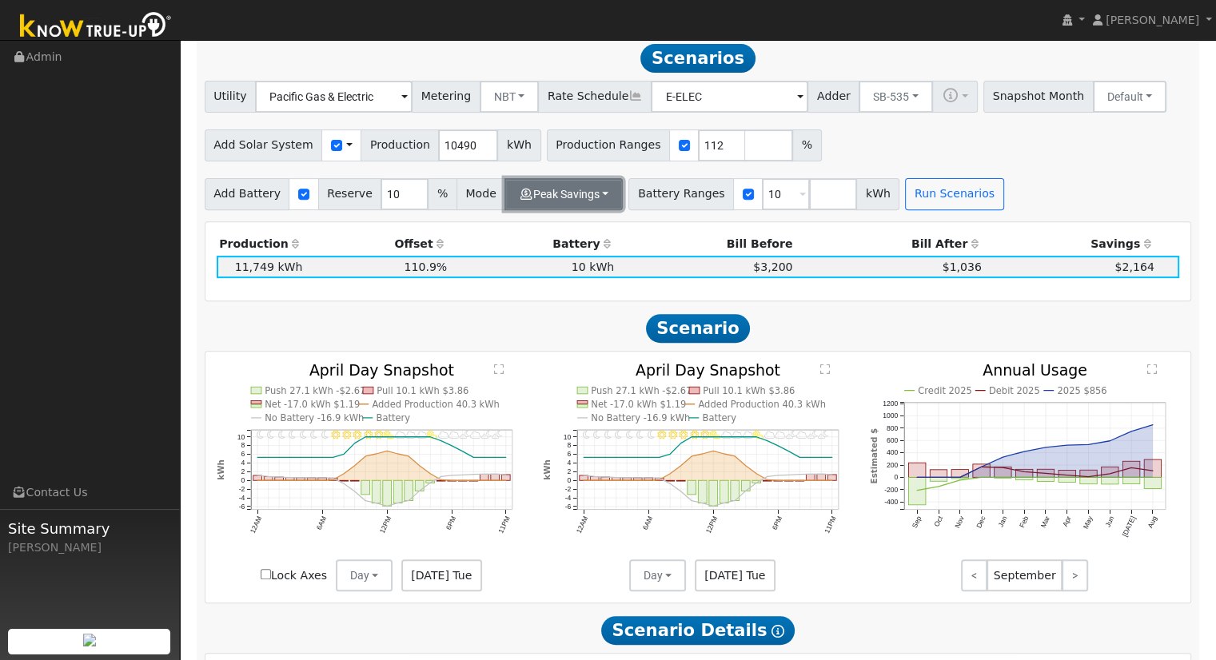
click at [596, 196] on button "Peak Savings" at bounding box center [563, 194] width 118 height 32
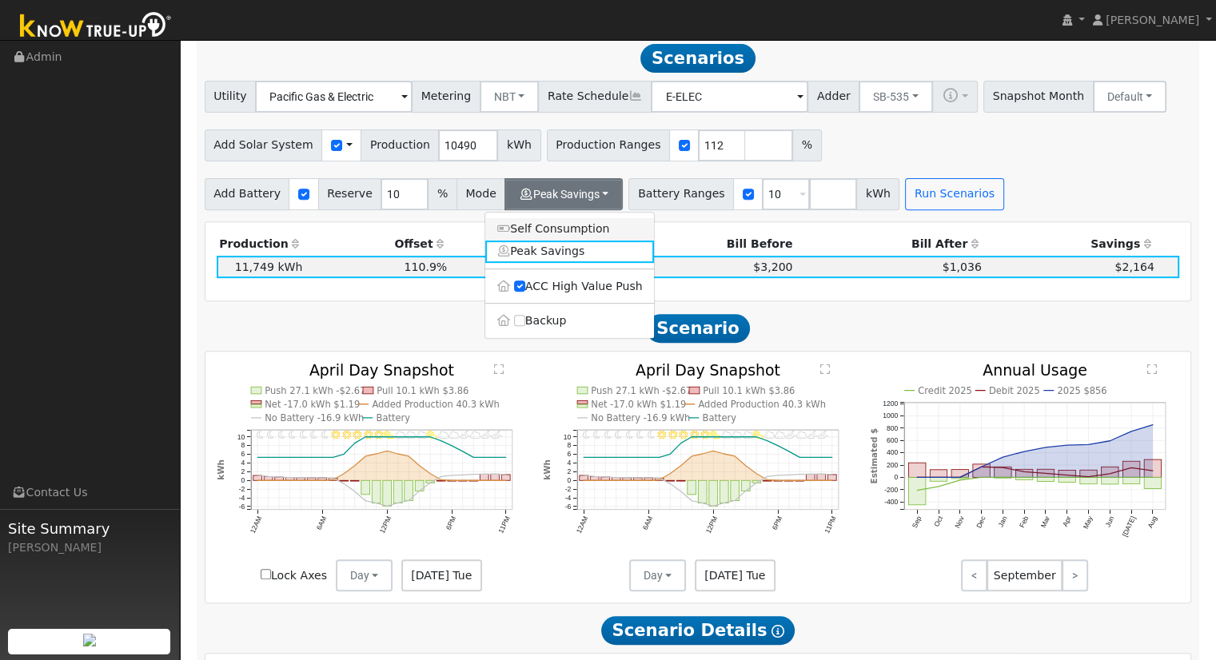
click at [575, 237] on link "Self Consumption" at bounding box center [569, 229] width 169 height 22
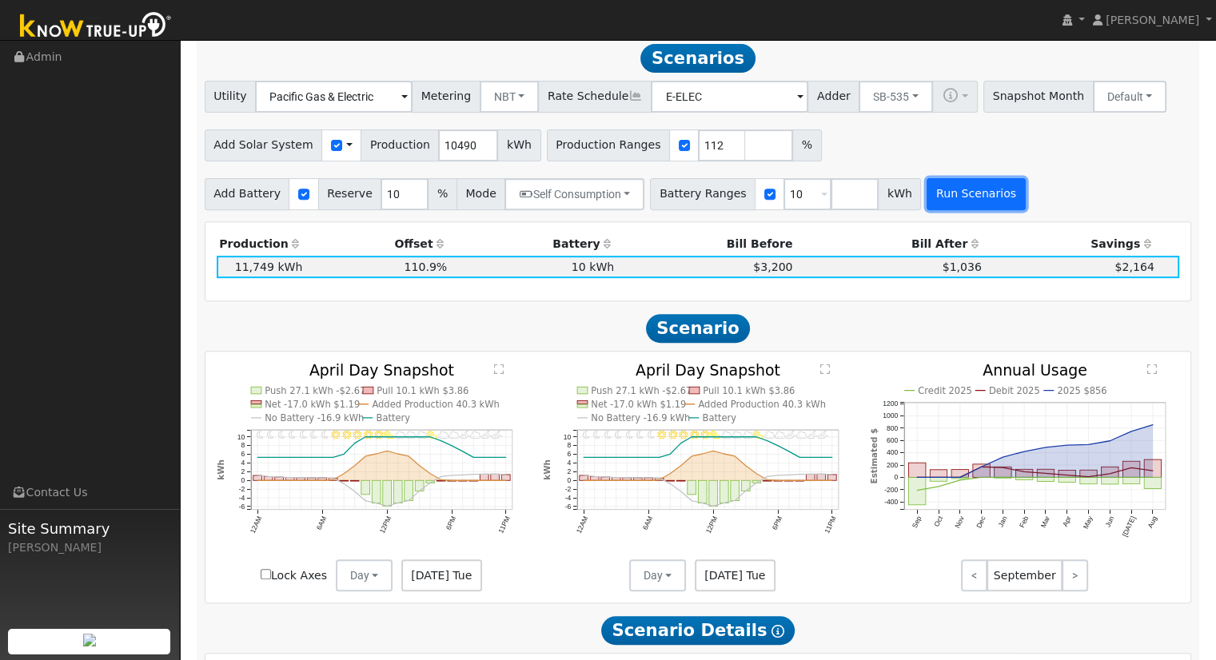
click at [927, 183] on button "Run Scenarios" at bounding box center [976, 194] width 98 height 32
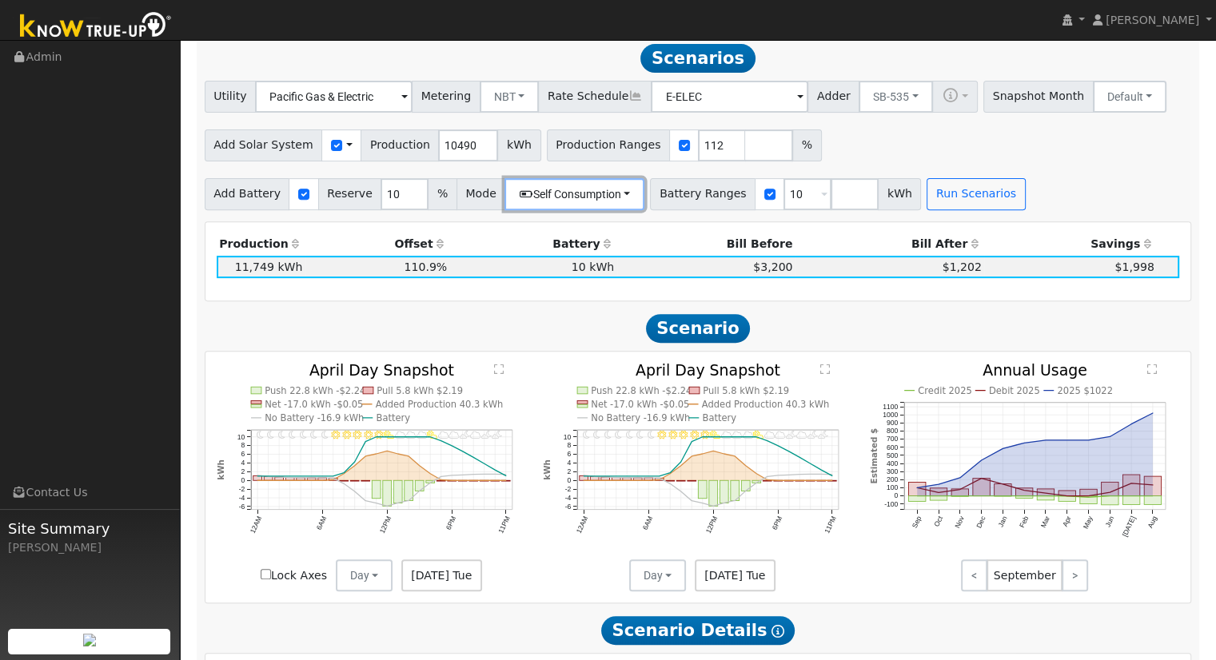
click at [552, 183] on button "Self Consumption" at bounding box center [574, 194] width 140 height 32
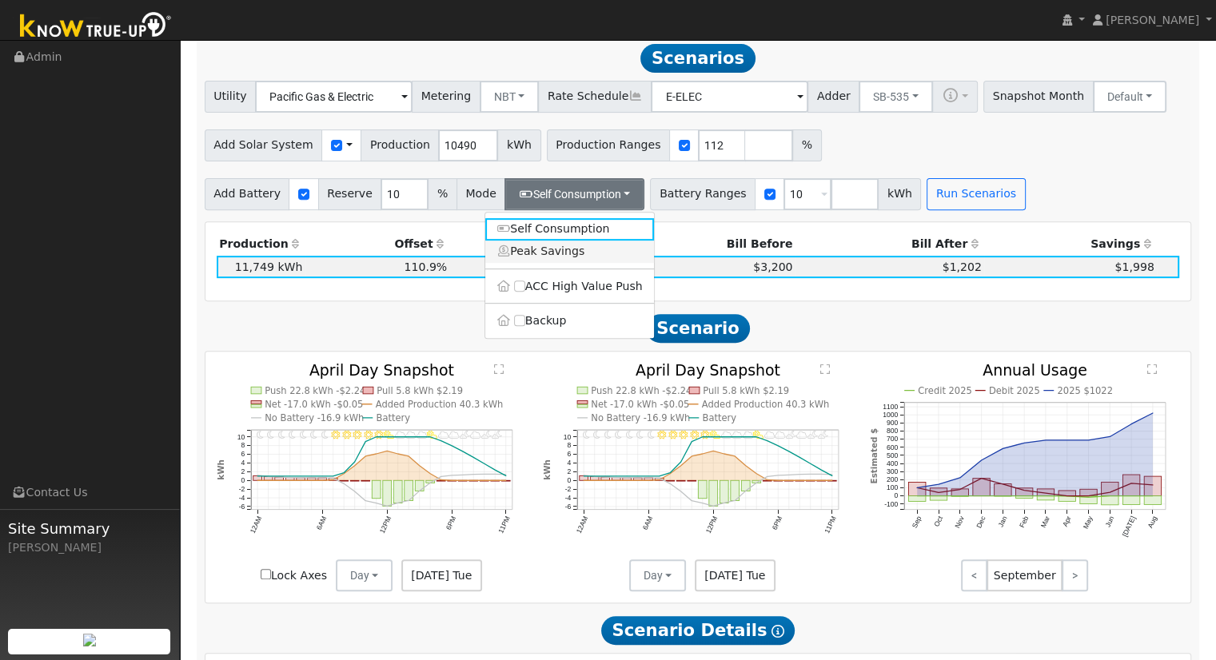
click at [546, 262] on link "Peak Savings" at bounding box center [569, 252] width 169 height 22
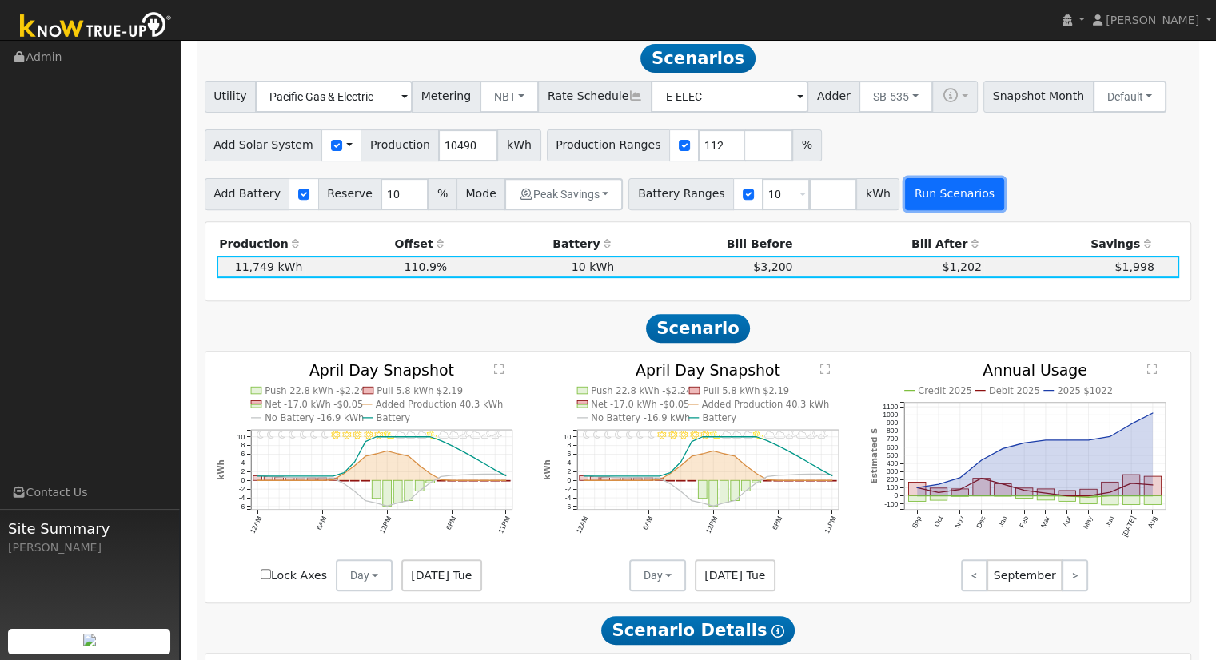
click at [938, 189] on button "Run Scenarios" at bounding box center [954, 194] width 98 height 32
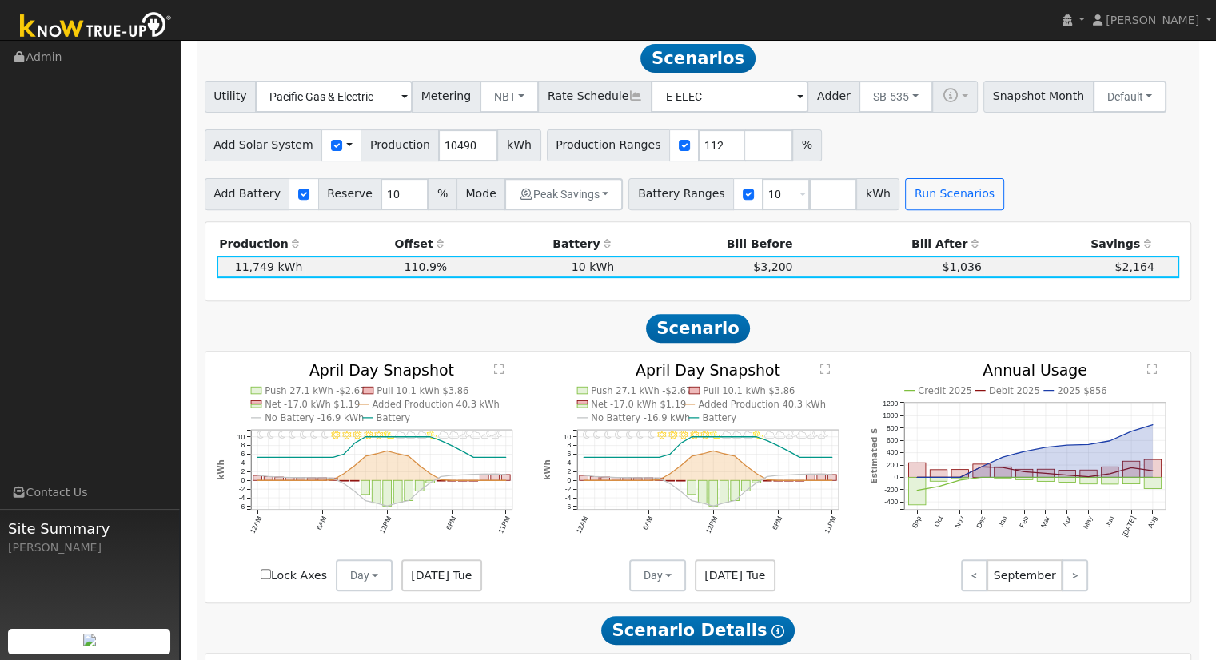
scroll to position [597, 0]
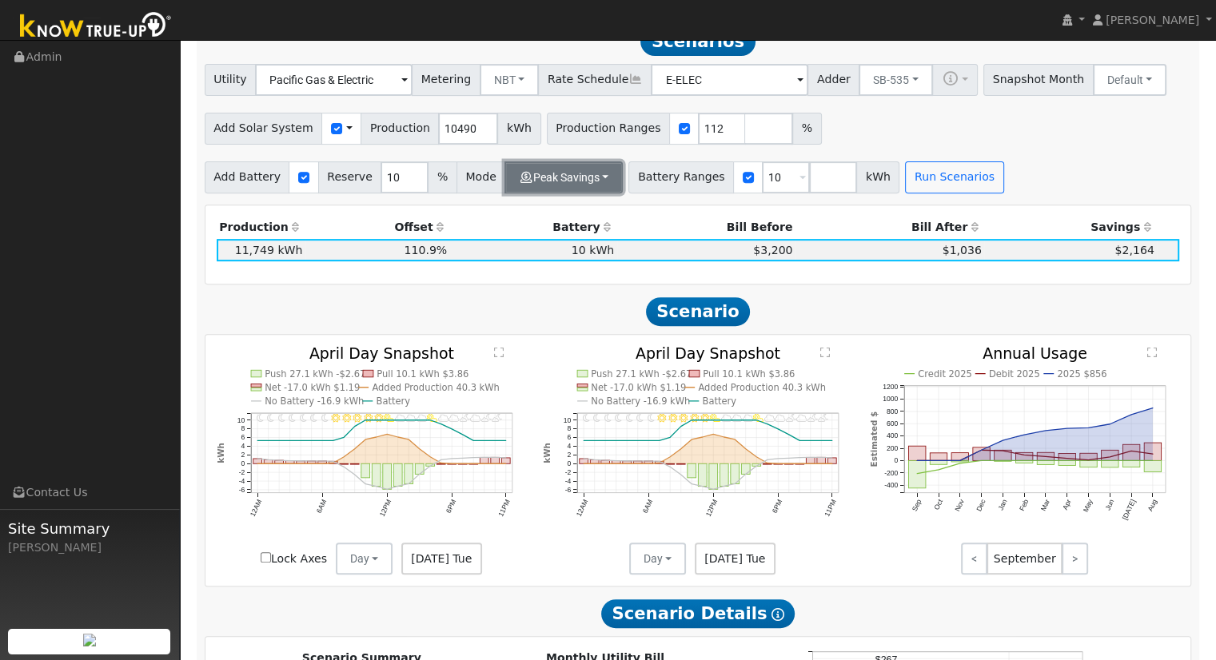
click at [569, 181] on button "Peak Savings" at bounding box center [563, 177] width 118 height 32
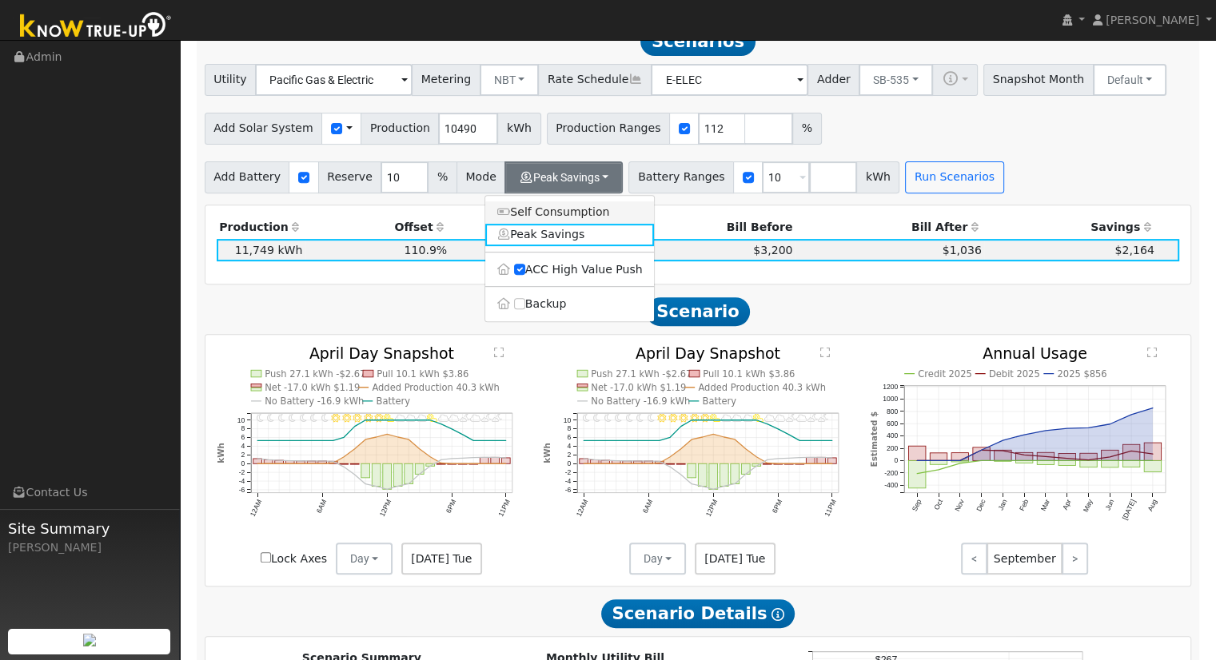
click at [600, 223] on link "Self Consumption" at bounding box center [569, 212] width 169 height 22
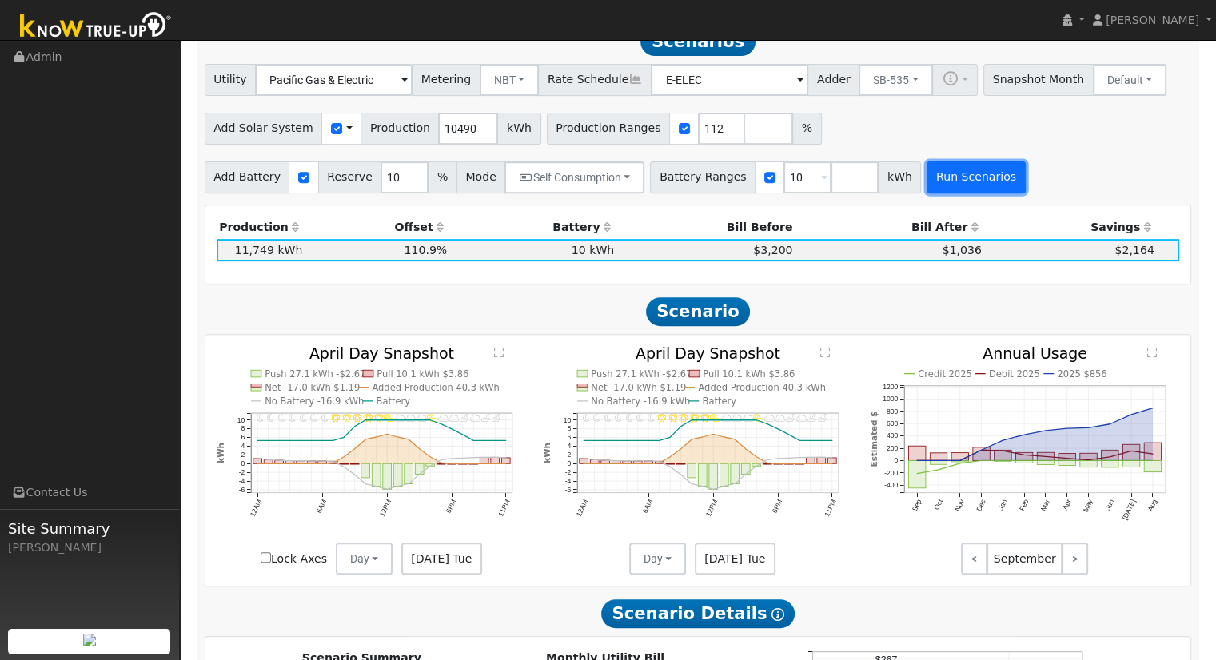
click at [940, 191] on button "Run Scenarios" at bounding box center [976, 177] width 98 height 32
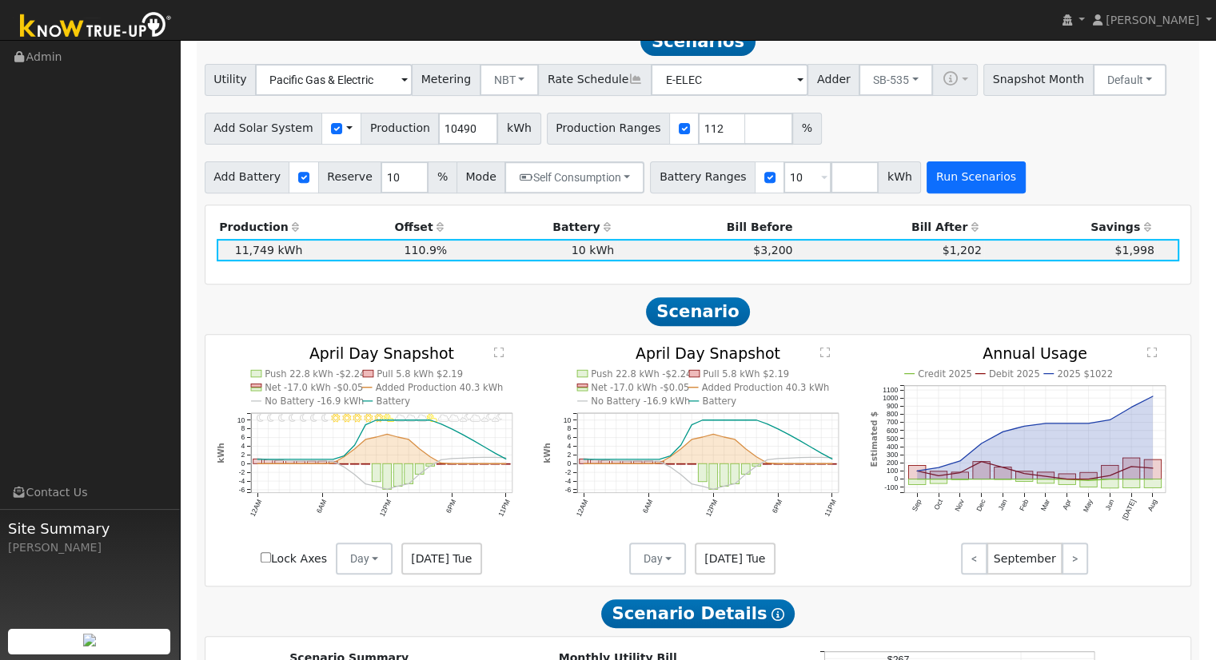
scroll to position [580, 0]
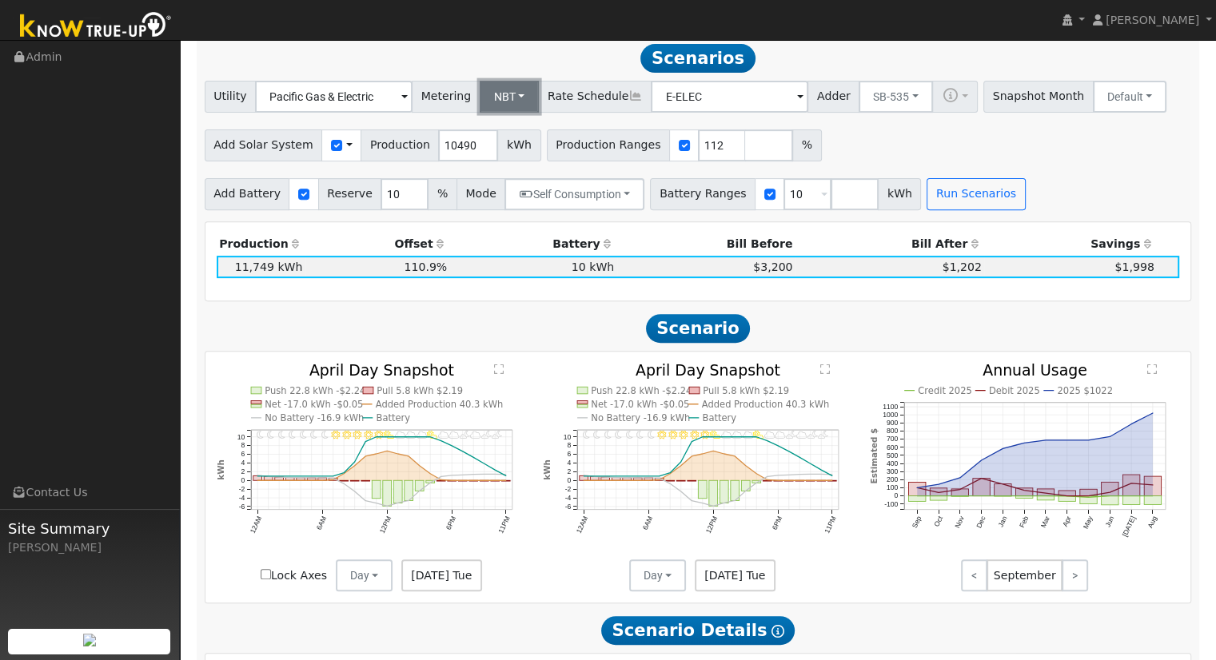
click at [503, 92] on button "NBT" at bounding box center [510, 97] width 60 height 32
click at [745, 161] on input "number" at bounding box center [769, 146] width 48 height 32
click at [1098, 113] on button "Default" at bounding box center [1130, 97] width 74 height 32
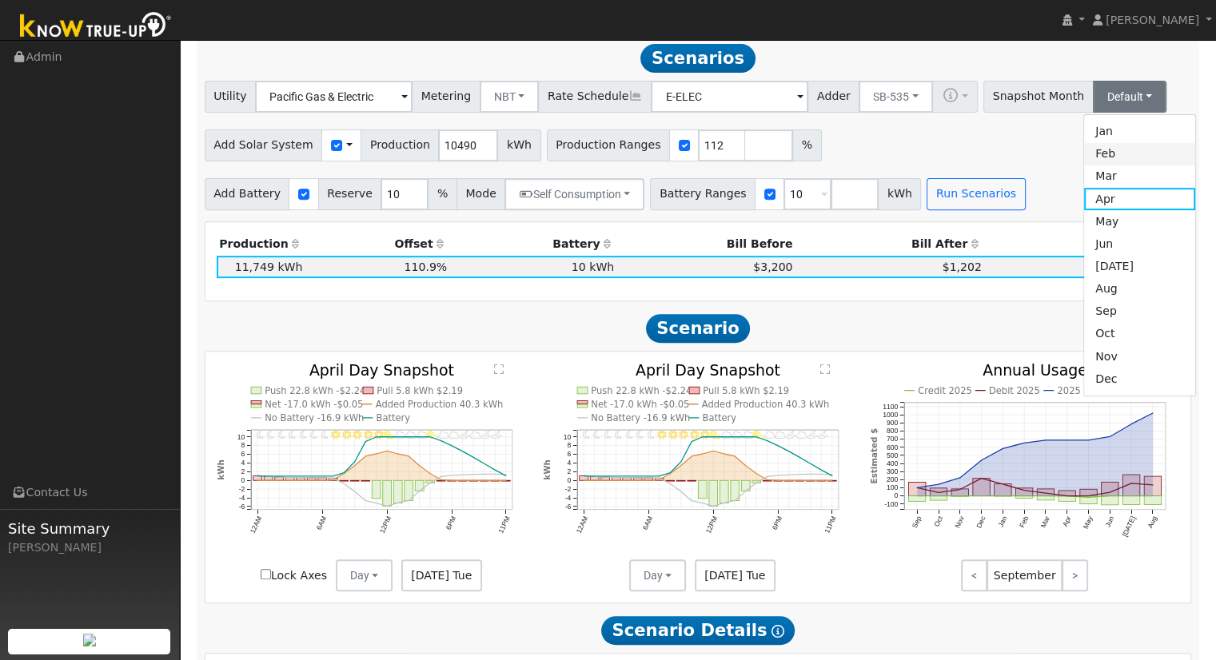
click at [1088, 158] on link "Feb" at bounding box center [1139, 154] width 111 height 22
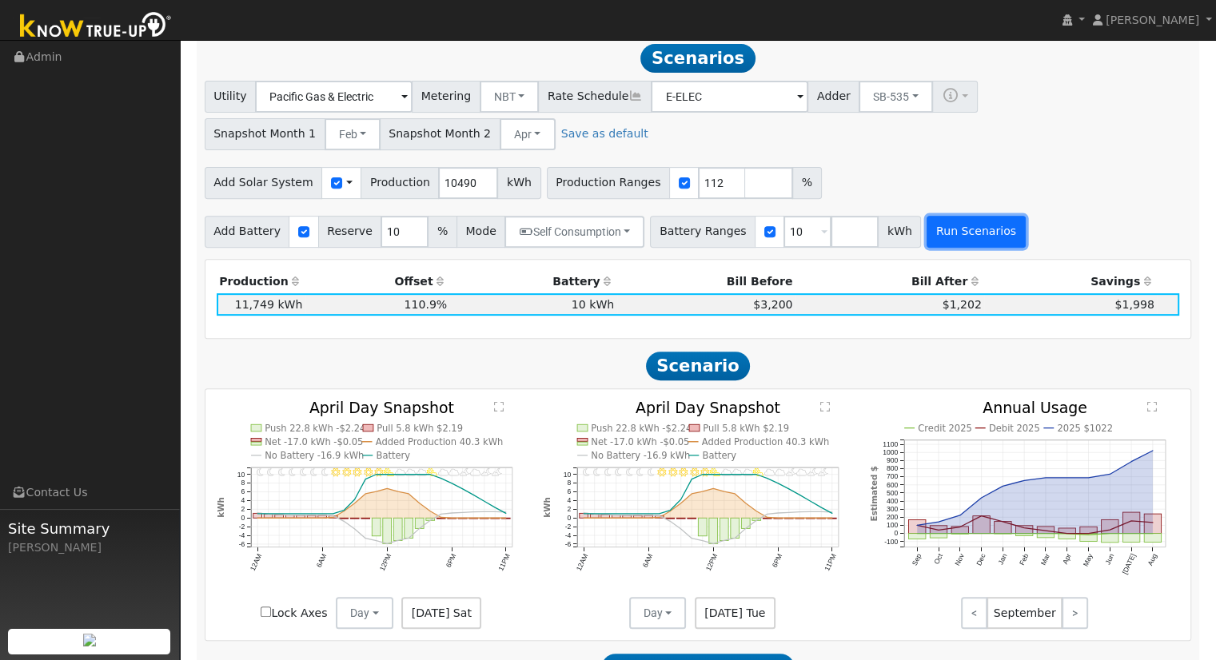
click at [958, 239] on button "Run Scenarios" at bounding box center [976, 232] width 98 height 32
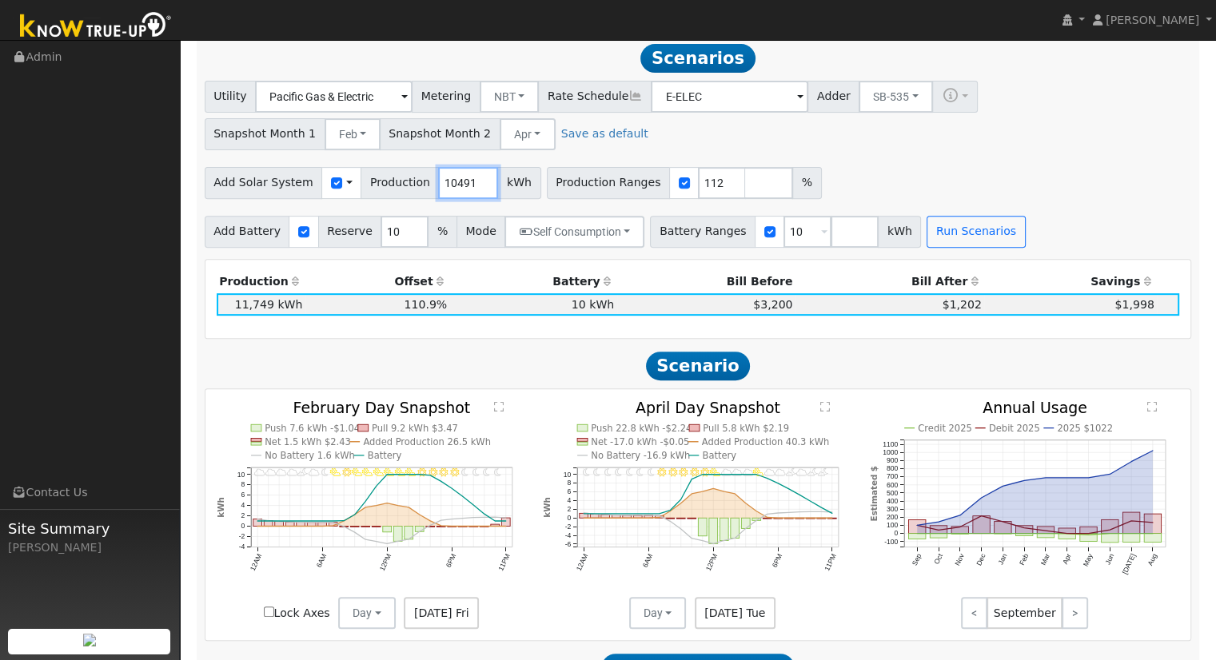
click at [466, 185] on input "10491" at bounding box center [468, 183] width 60 height 32
click at [466, 185] on input "10492" at bounding box center [468, 183] width 60 height 32
click at [466, 185] on input "10493" at bounding box center [468, 183] width 60 height 32
click at [466, 185] on input "10494" at bounding box center [468, 183] width 60 height 32
click at [466, 185] on input "10495" at bounding box center [468, 183] width 60 height 32
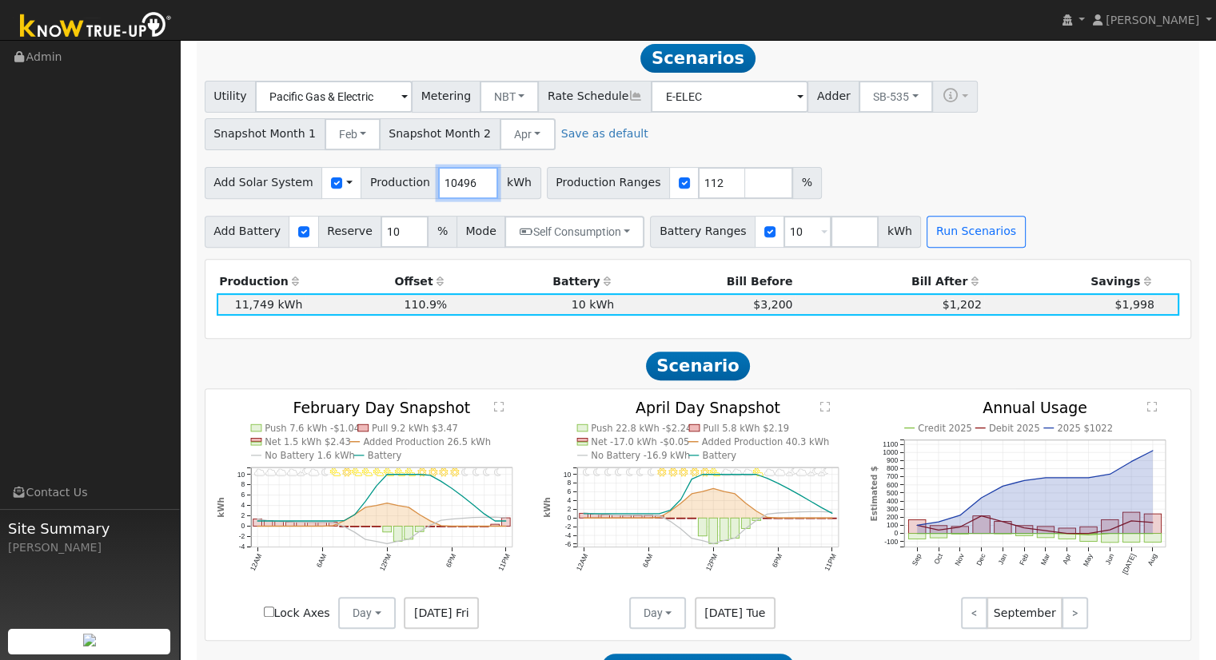
click at [466, 185] on input "10496" at bounding box center [468, 183] width 60 height 32
click at [466, 185] on input "10497" at bounding box center [468, 183] width 60 height 32
click at [466, 185] on input "10498" at bounding box center [468, 183] width 60 height 32
click at [466, 185] on input "10499" at bounding box center [468, 183] width 60 height 32
click at [466, 185] on input "10500" at bounding box center [468, 183] width 60 height 32
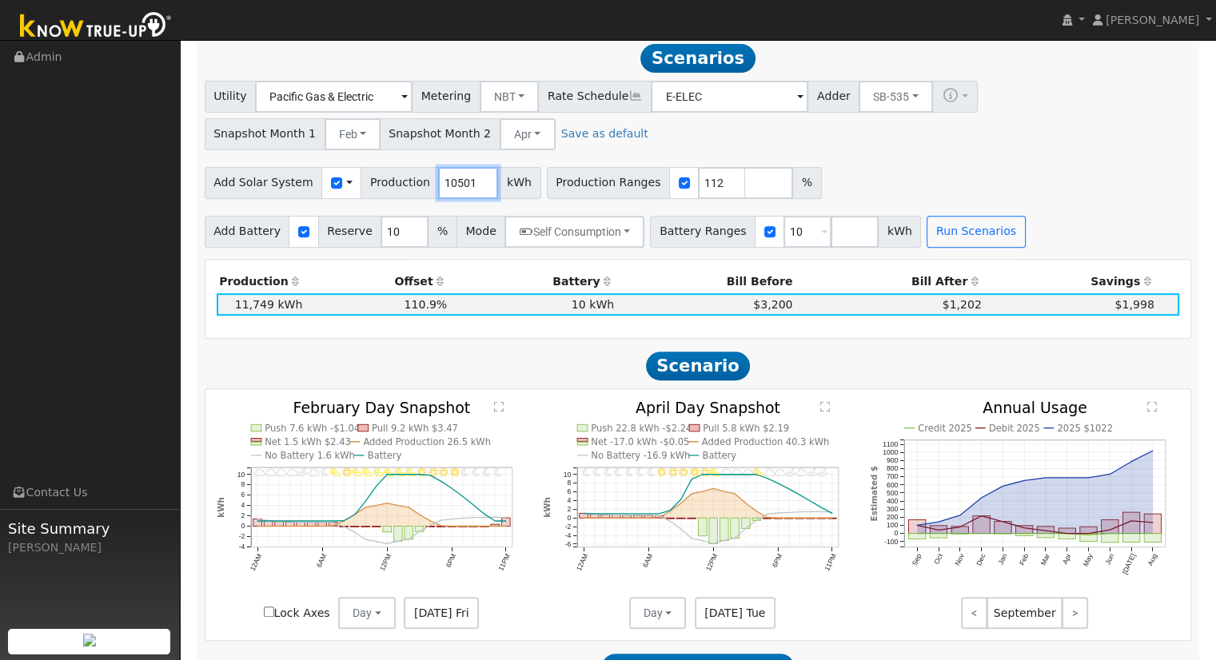
click at [466, 185] on input "10501" at bounding box center [468, 183] width 60 height 32
click at [466, 185] on input "10502" at bounding box center [468, 183] width 60 height 32
click at [466, 185] on input "10503" at bounding box center [468, 183] width 60 height 32
click at [466, 185] on input "10504" at bounding box center [468, 183] width 60 height 32
click at [466, 185] on input "10505" at bounding box center [468, 183] width 60 height 32
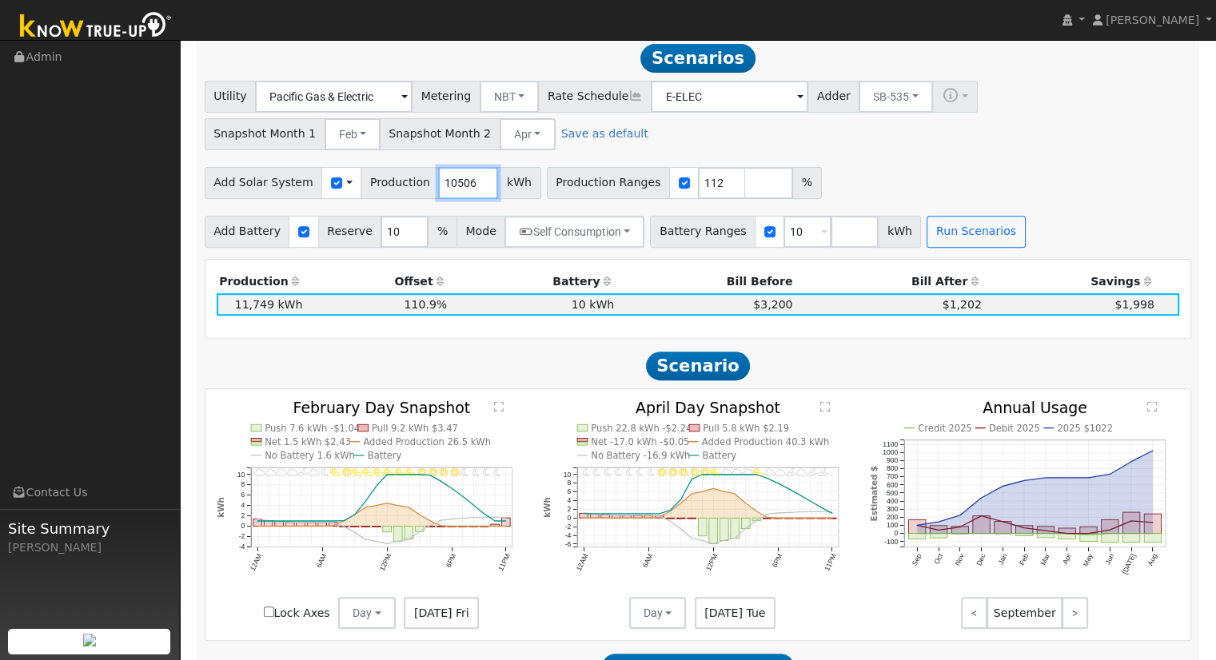
click at [466, 185] on input "10506" at bounding box center [468, 183] width 60 height 32
click at [466, 185] on input "10507" at bounding box center [468, 183] width 60 height 32
click at [466, 185] on input "10508" at bounding box center [468, 183] width 60 height 32
click at [466, 185] on input "10509" at bounding box center [468, 183] width 60 height 32
click at [466, 185] on input "10510" at bounding box center [468, 183] width 60 height 32
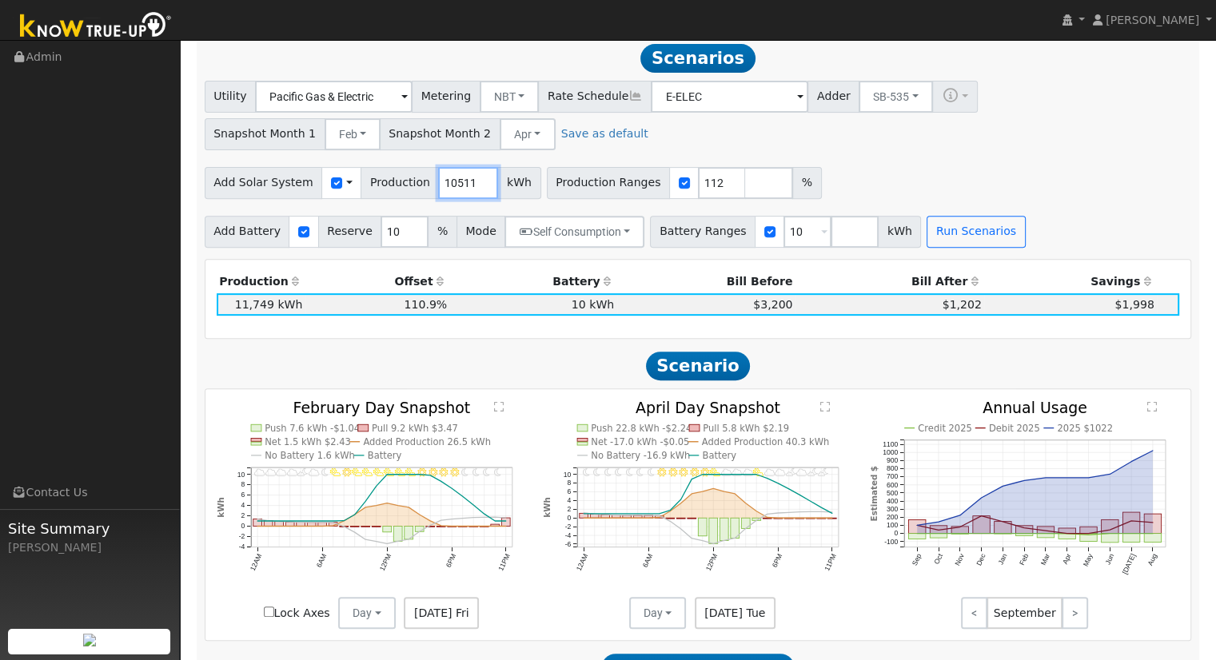
click at [466, 185] on input "10511" at bounding box center [468, 183] width 60 height 32
click at [466, 185] on input "10512" at bounding box center [468, 183] width 60 height 32
click at [466, 185] on input "10513" at bounding box center [468, 183] width 60 height 32
click at [466, 185] on input "10538" at bounding box center [468, 183] width 60 height 32
click at [466, 185] on input "10554" at bounding box center [468, 183] width 60 height 32
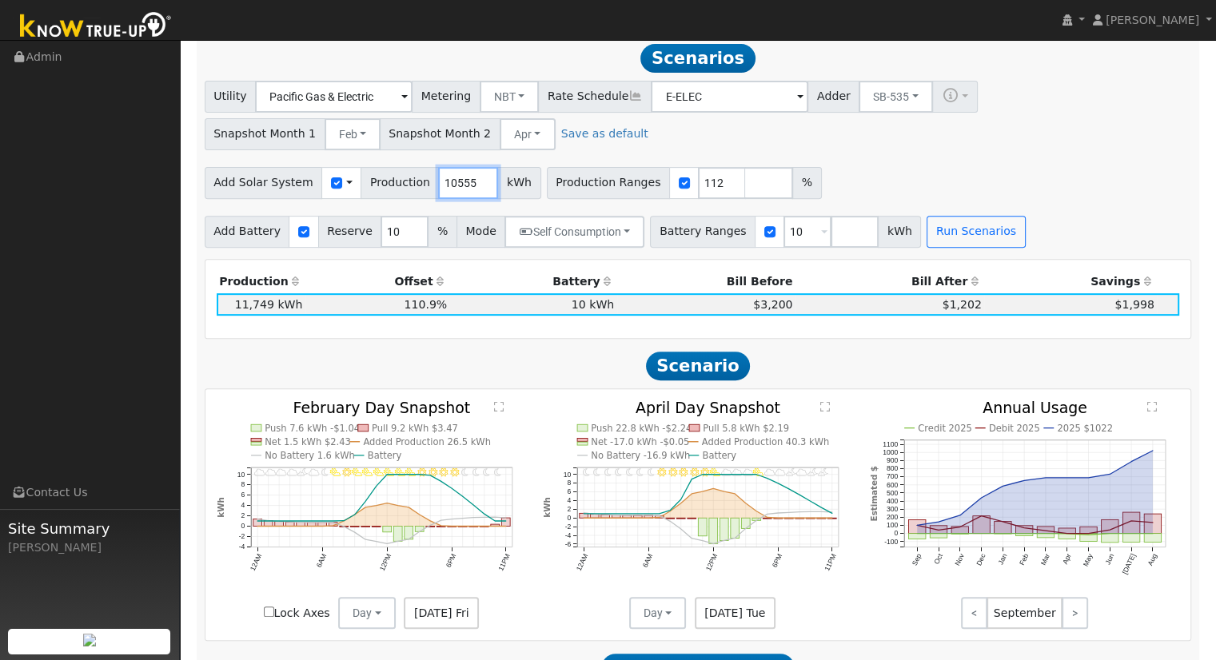
click at [466, 185] on input "10555" at bounding box center [468, 183] width 60 height 32
click at [466, 185] on input "10556" at bounding box center [468, 183] width 60 height 32
click at [466, 185] on input "10557" at bounding box center [468, 183] width 60 height 32
click at [466, 185] on input "10558" at bounding box center [468, 183] width 60 height 32
click at [468, 193] on input "10543" at bounding box center [468, 183] width 60 height 32
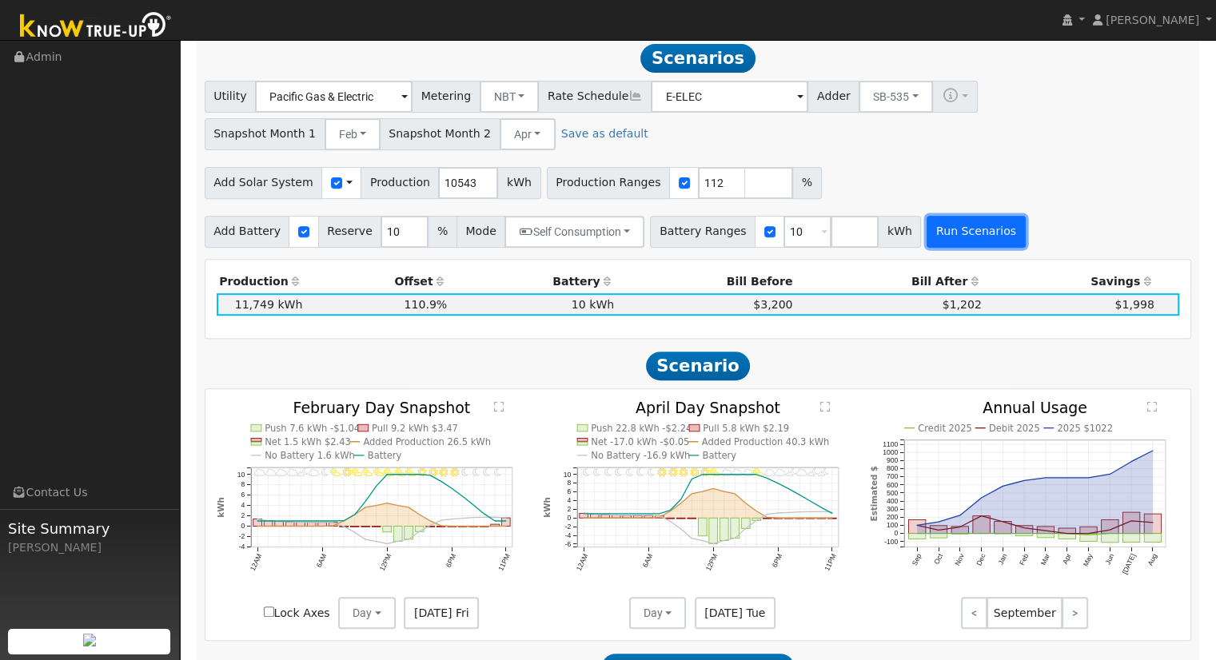
click at [931, 245] on button "Run Scenarios" at bounding box center [976, 232] width 98 height 32
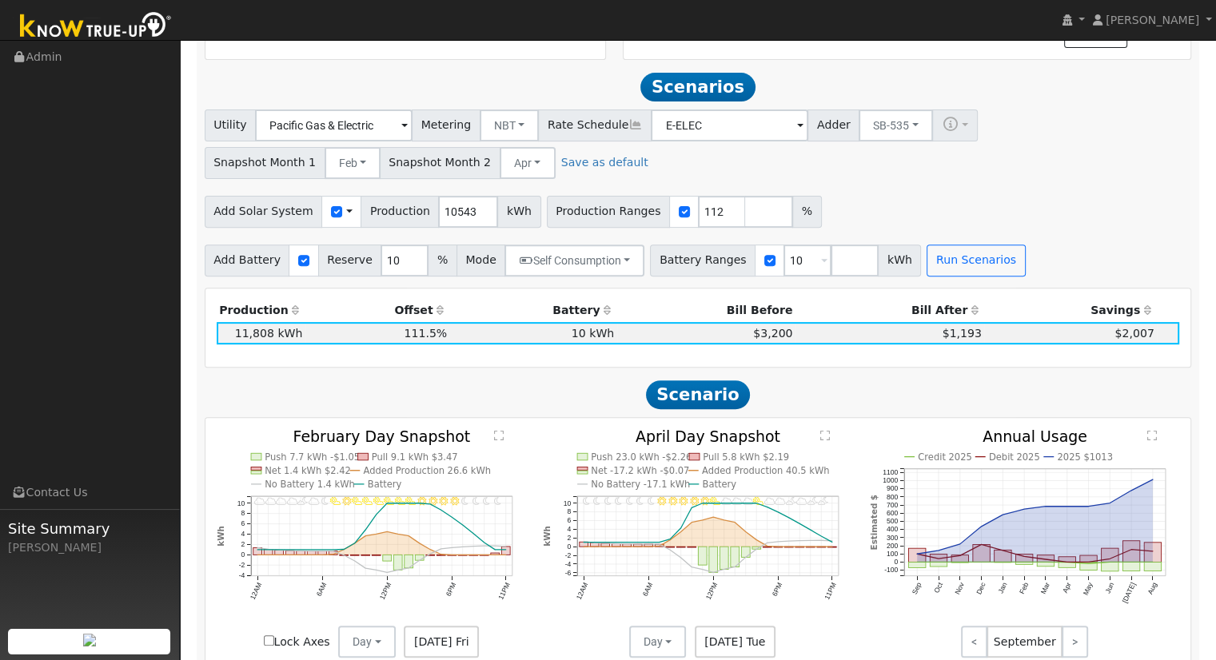
click at [547, 285] on div "Scenario Report Powered by Know True-Up ® Energy Consumption Overview Show Help…" at bounding box center [698, 565] width 1003 height 1714
click at [544, 277] on button "Self Consumption" at bounding box center [574, 261] width 140 height 32
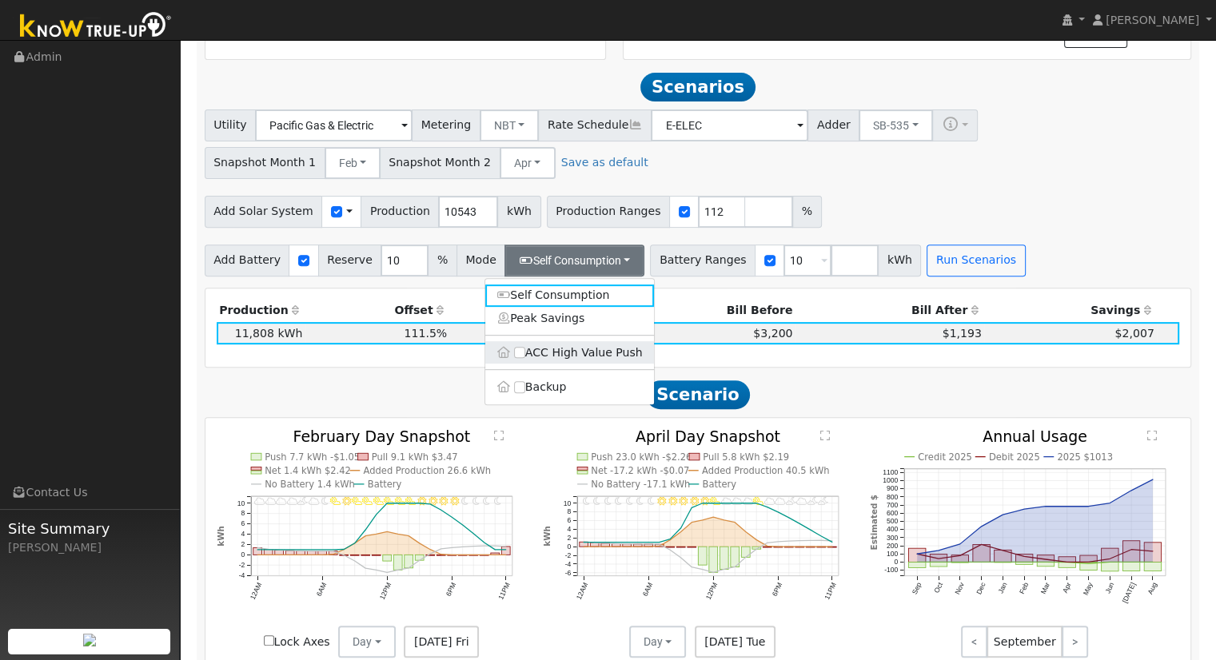
click at [539, 357] on label "ACC High Value Push" at bounding box center [569, 352] width 169 height 22
click at [525, 357] on input "ACC High Value Push" at bounding box center [519, 352] width 11 height 11
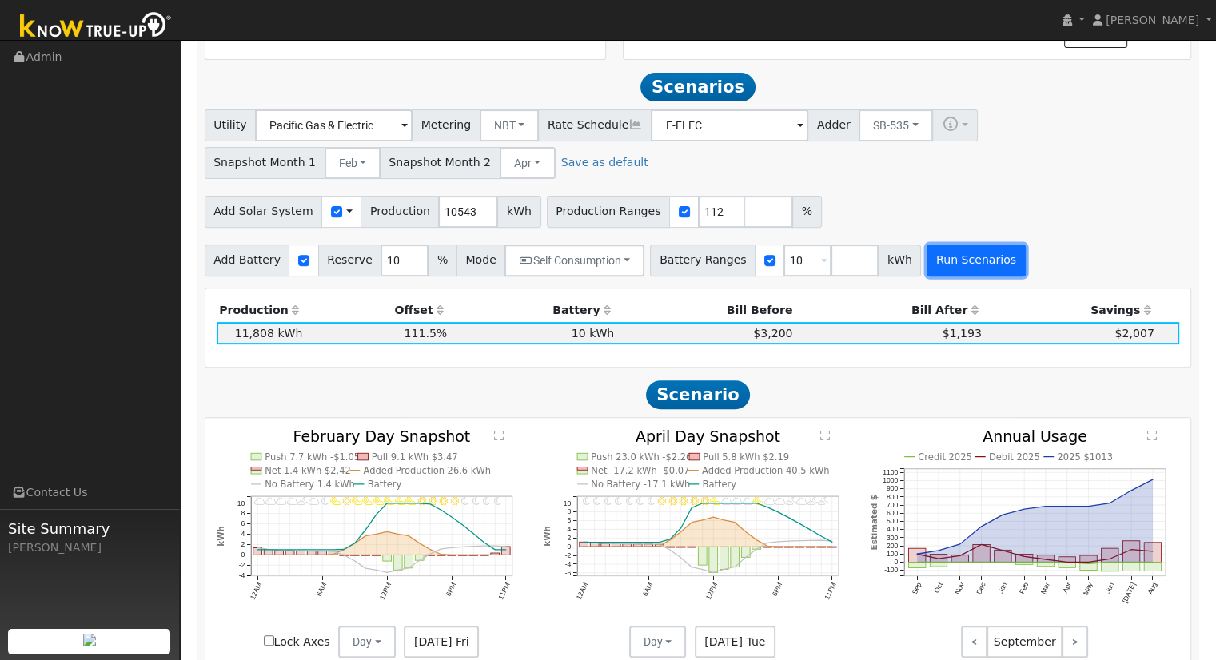
click at [927, 265] on button "Run Scenarios" at bounding box center [976, 261] width 98 height 32
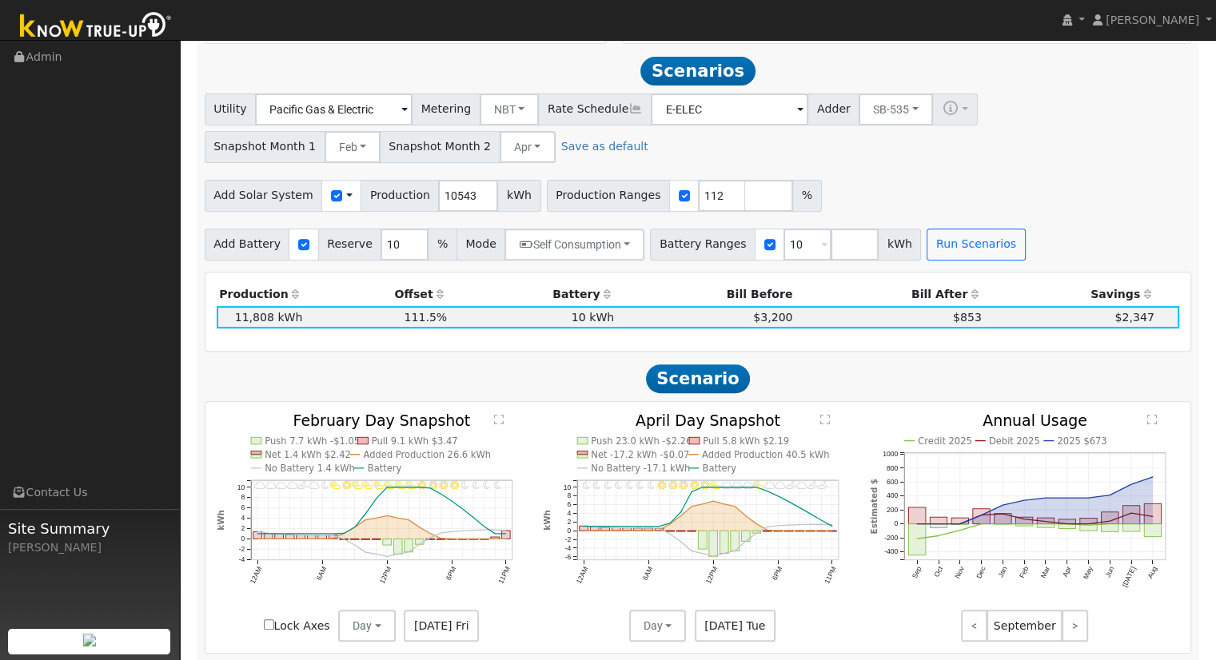
scroll to position [580, 0]
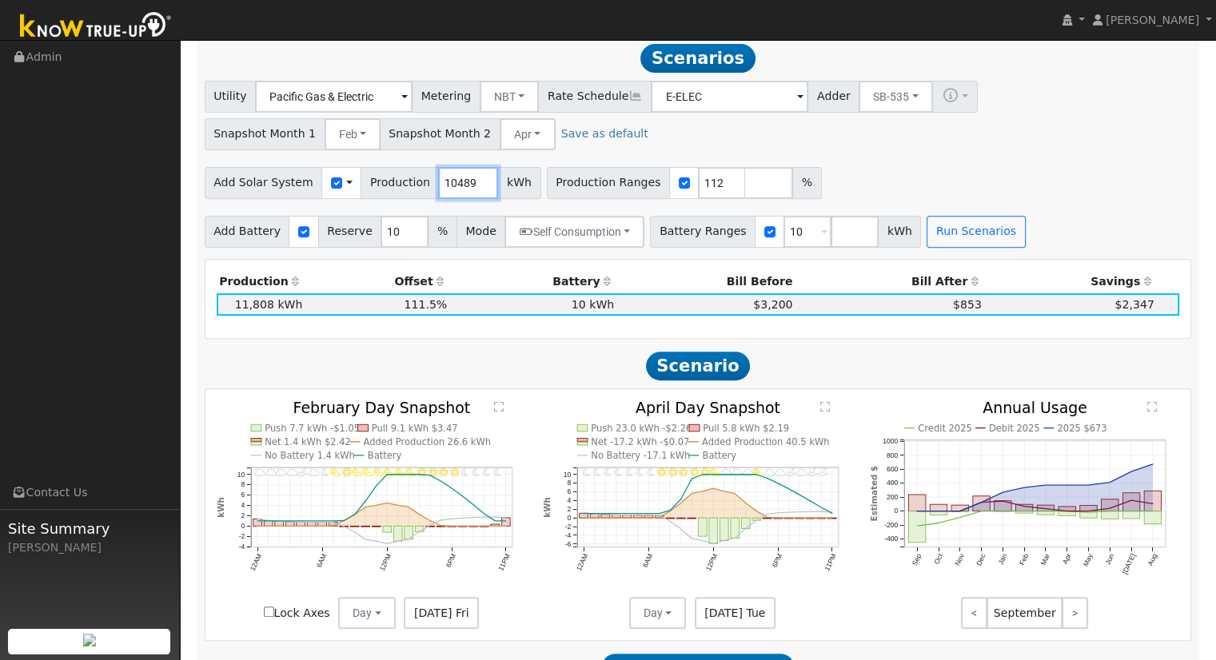
type input "10489"
click at [464, 189] on input "10489" at bounding box center [468, 183] width 60 height 32
click at [942, 254] on div "Scenario Report Powered by Know True-Up ® Energy Consumption Overview Show Help…" at bounding box center [698, 536] width 1003 height 1714
click at [931, 239] on button "Run Scenarios" at bounding box center [976, 232] width 98 height 32
type input "113"
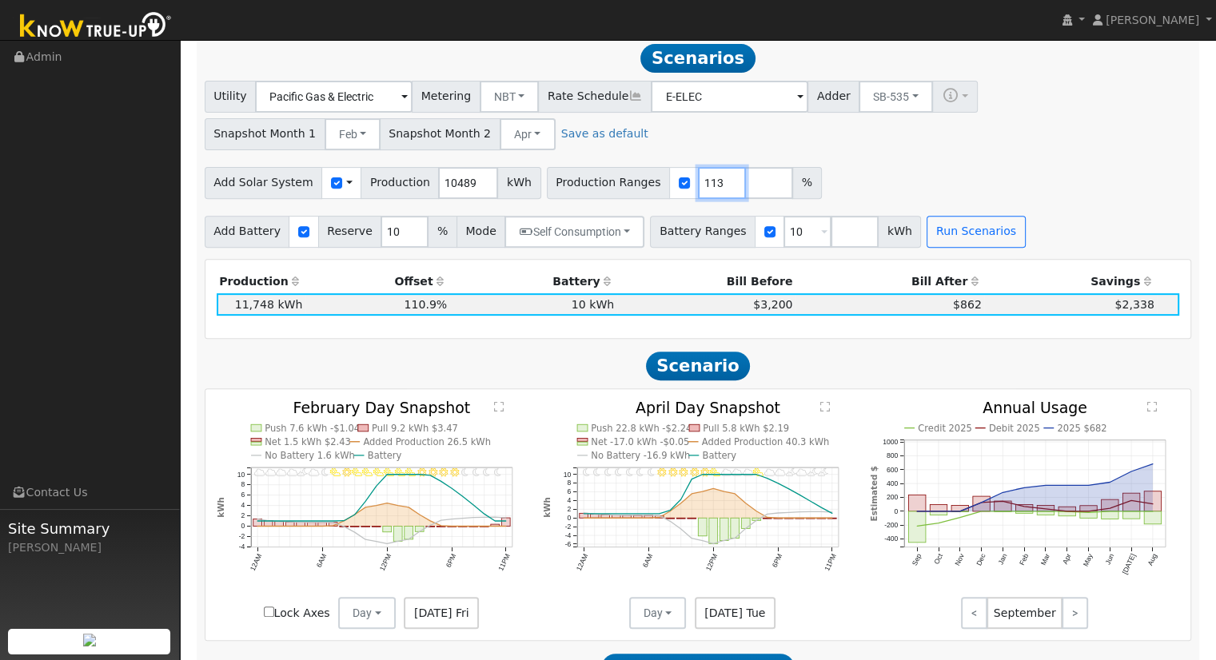
click at [700, 185] on input "113" at bounding box center [722, 183] width 48 height 32
click at [927, 222] on button "Run Scenarios" at bounding box center [976, 232] width 98 height 32
click at [595, 247] on button "Self Consumption" at bounding box center [574, 232] width 140 height 32
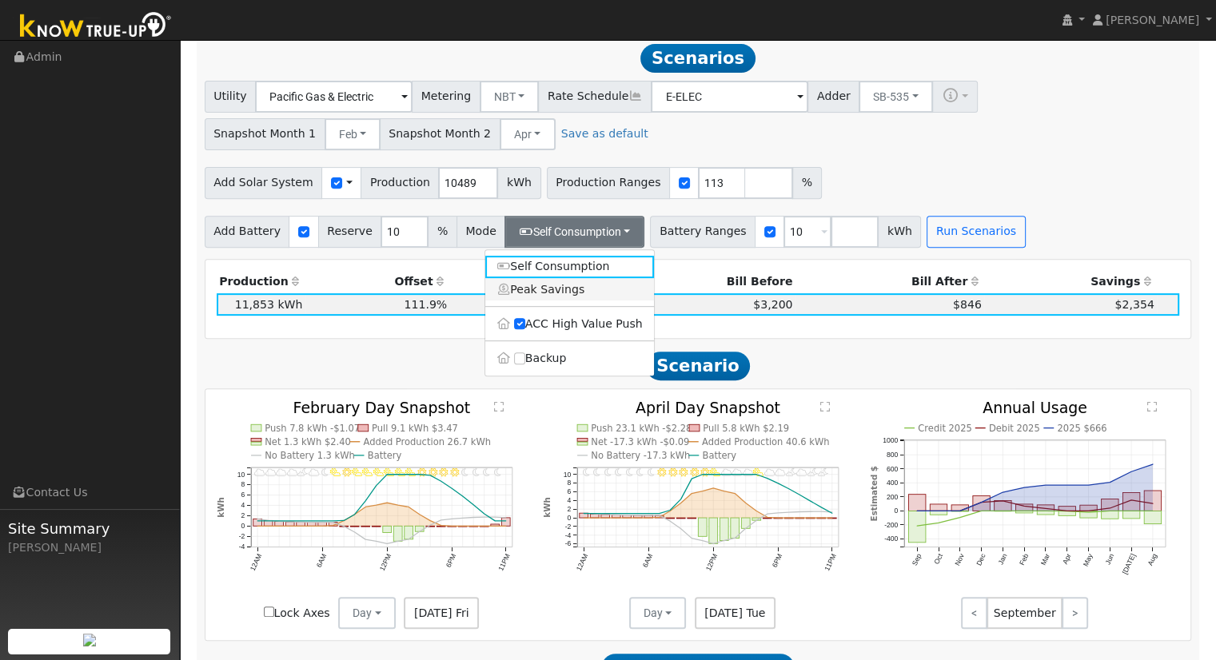
click at [579, 295] on link "Peak Savings" at bounding box center [569, 289] width 169 height 22
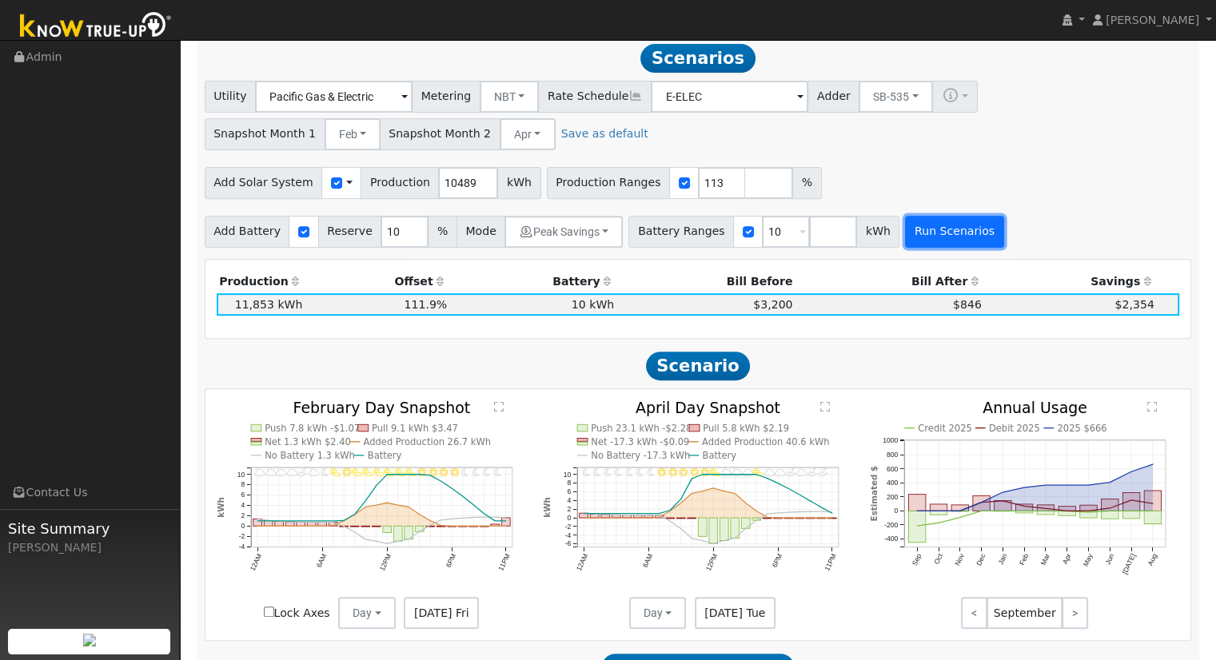
click at [907, 241] on button "Run Scenarios" at bounding box center [954, 232] width 98 height 32
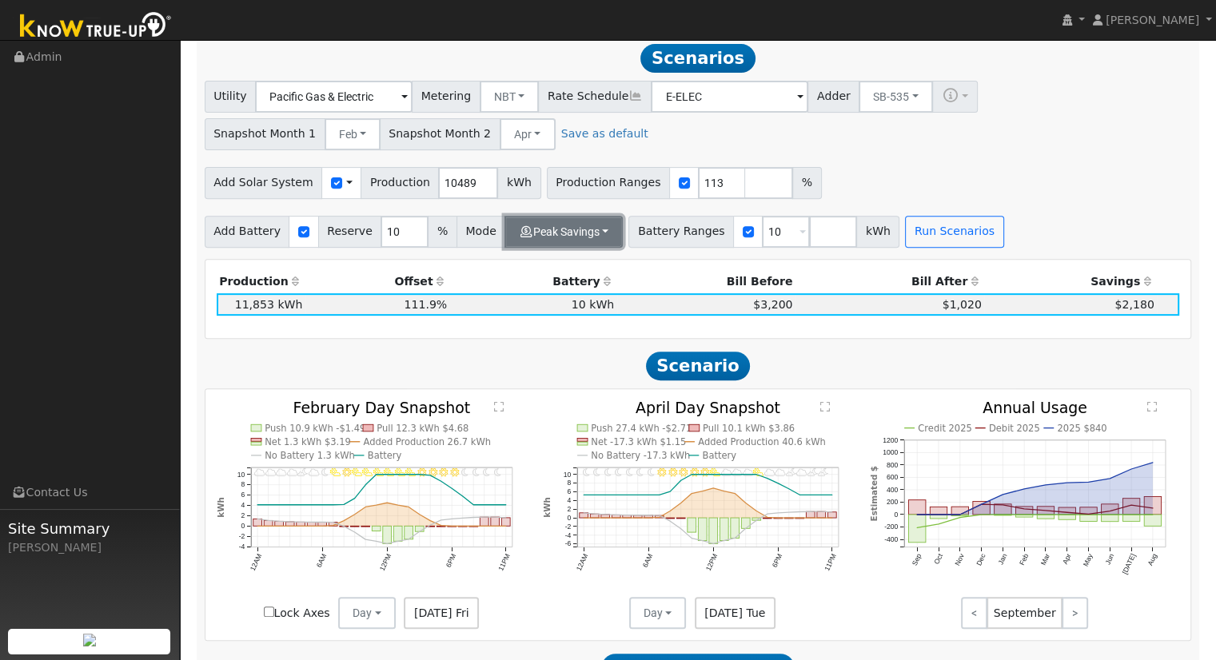
click at [524, 241] on button "Peak Savings" at bounding box center [563, 232] width 118 height 32
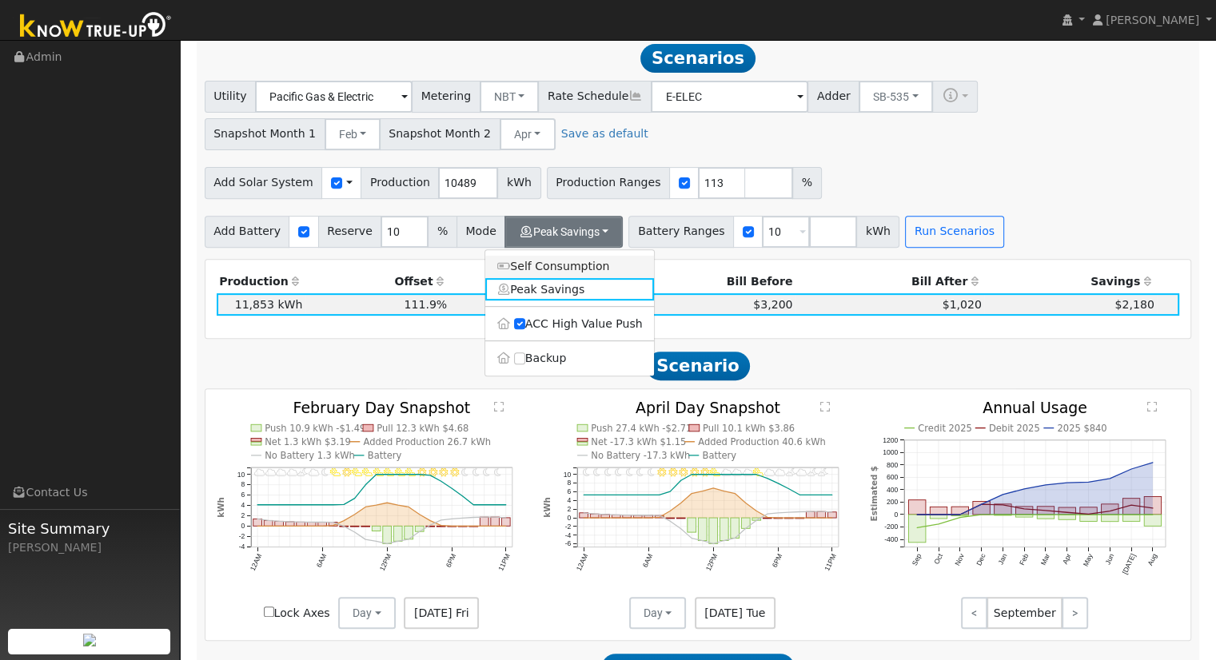
click at [523, 278] on link "Self Consumption" at bounding box center [569, 267] width 169 height 22
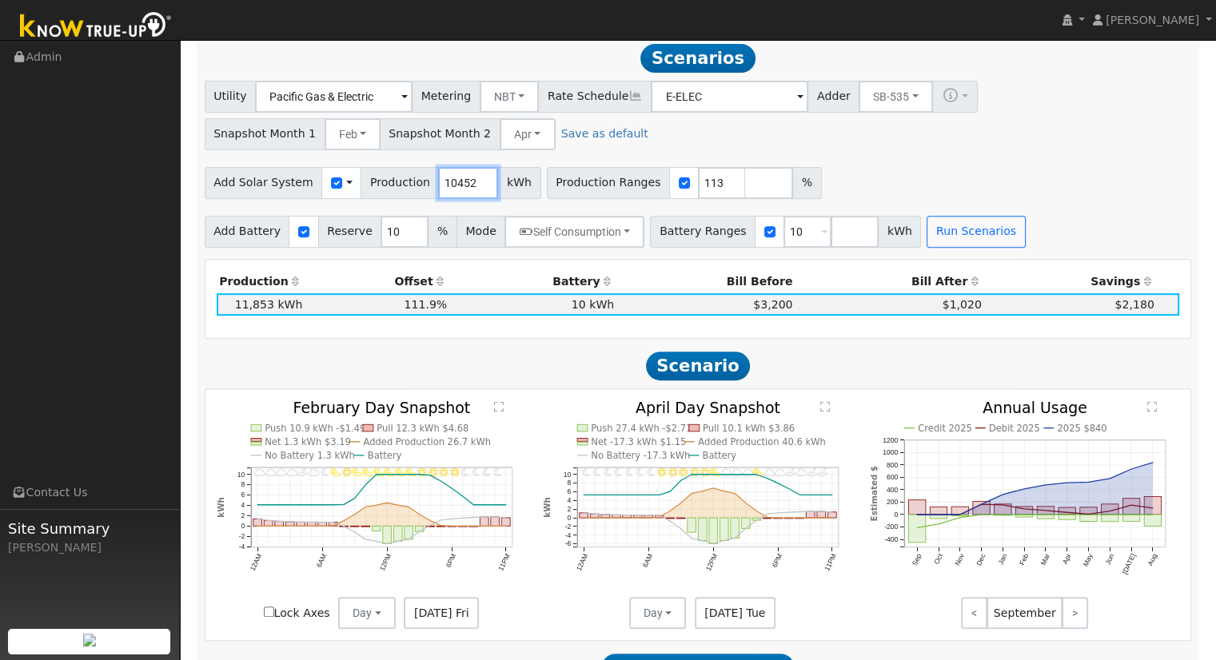
click at [469, 193] on input "10452" at bounding box center [468, 183] width 60 height 32
type input "10406"
click at [469, 193] on input "10406" at bounding box center [468, 183] width 60 height 32
click at [927, 238] on button "Run Scenarios" at bounding box center [976, 232] width 98 height 32
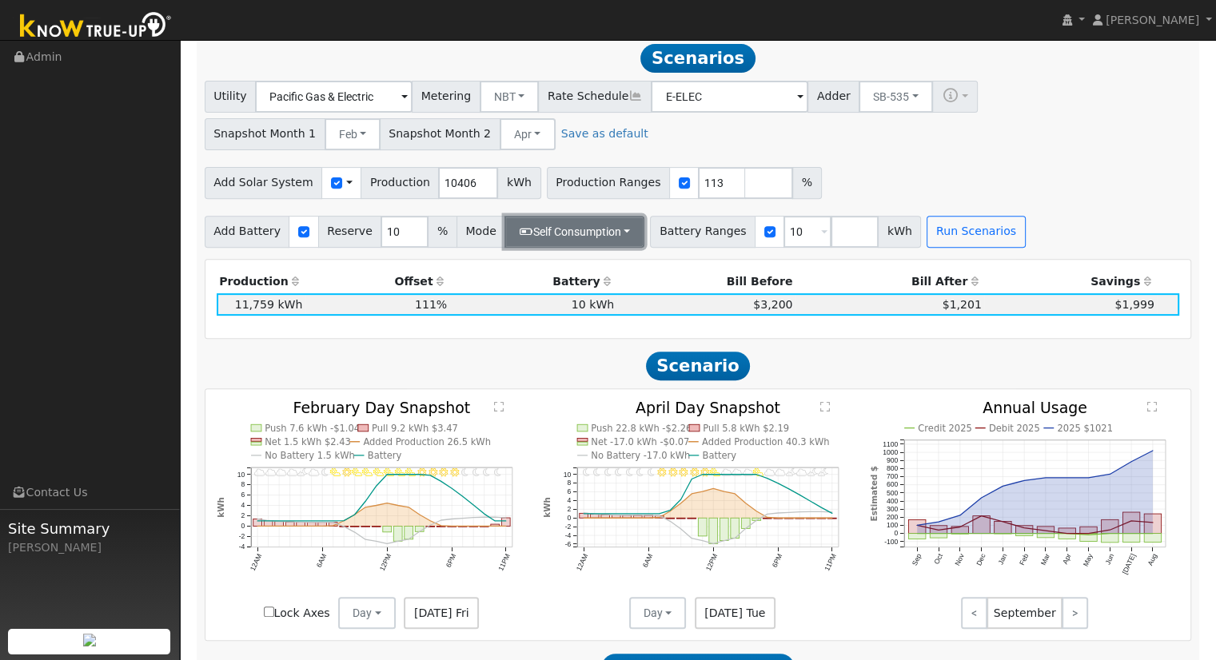
click at [530, 246] on button "Self Consumption" at bounding box center [574, 232] width 140 height 32
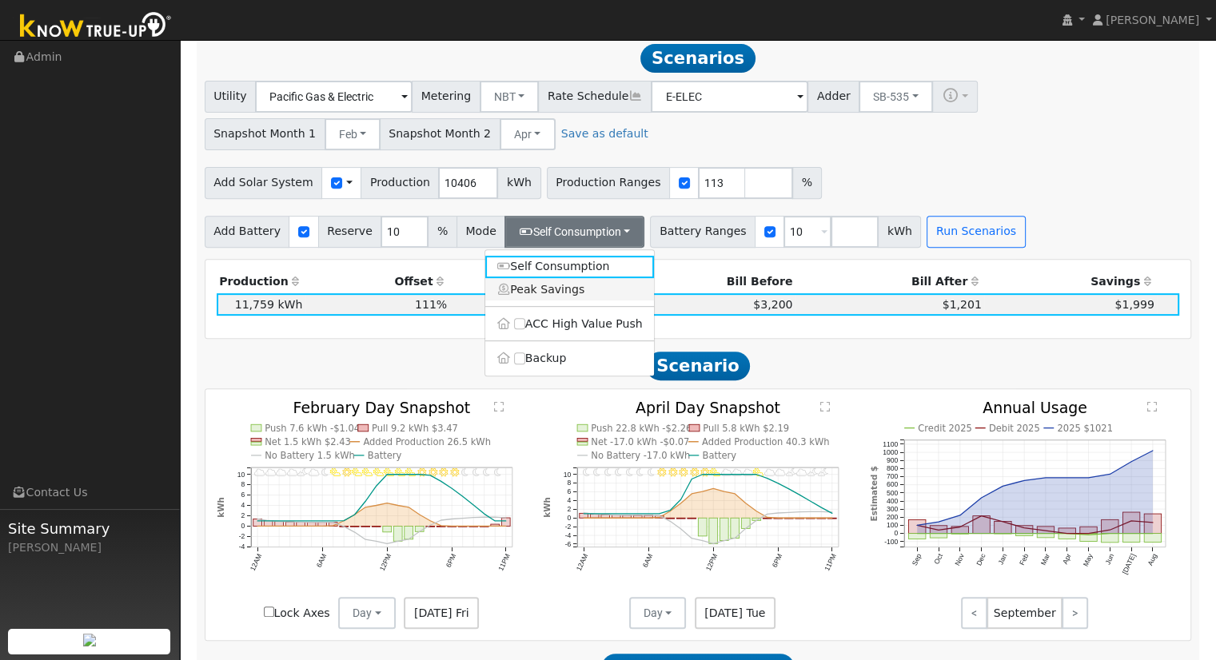
click at [530, 285] on link "Peak Savings" at bounding box center [569, 289] width 169 height 22
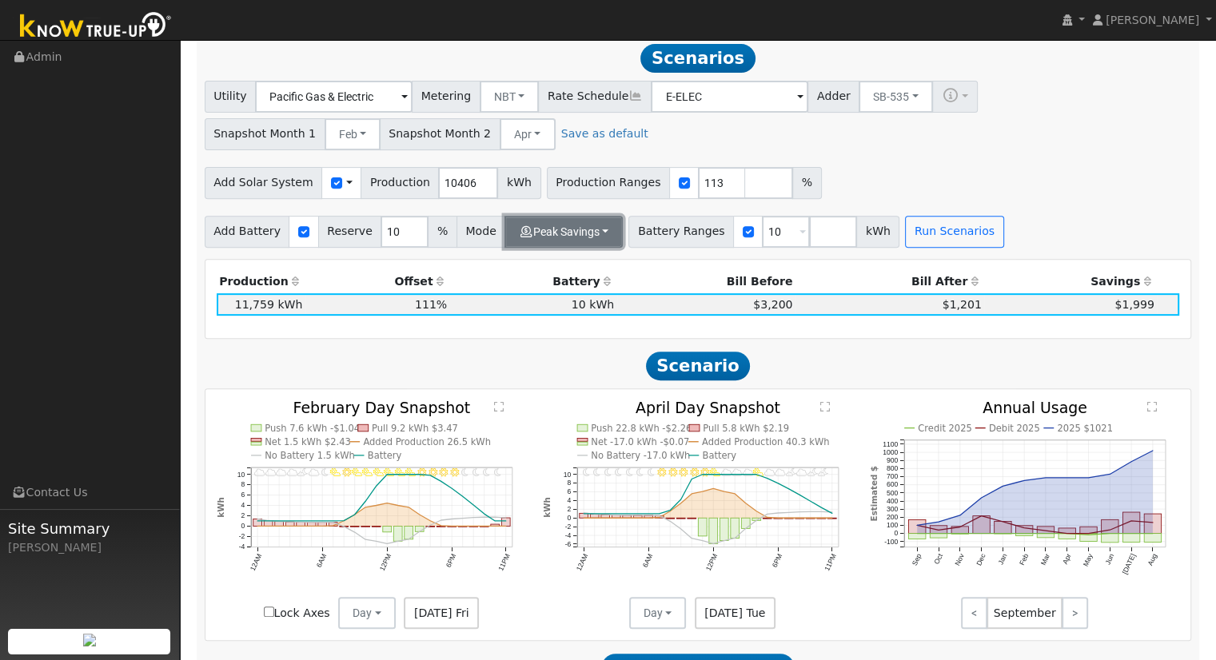
click at [535, 248] on button "Peak Savings" at bounding box center [563, 232] width 118 height 32
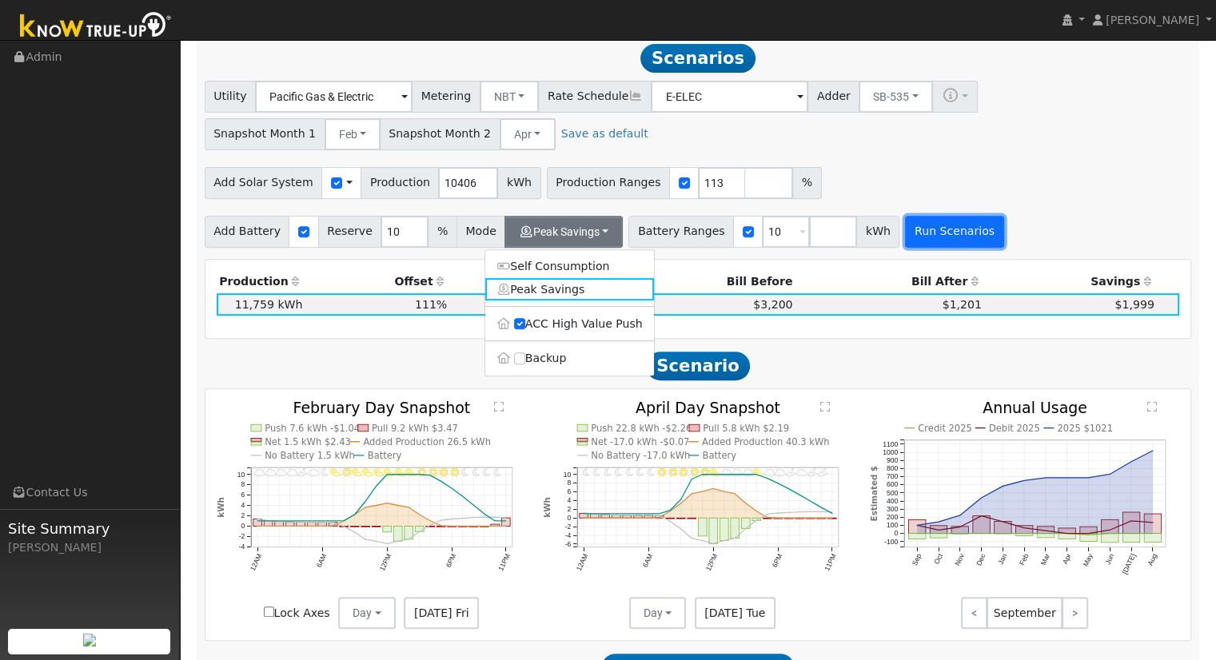
click at [905, 234] on button "Run Scenarios" at bounding box center [954, 232] width 98 height 32
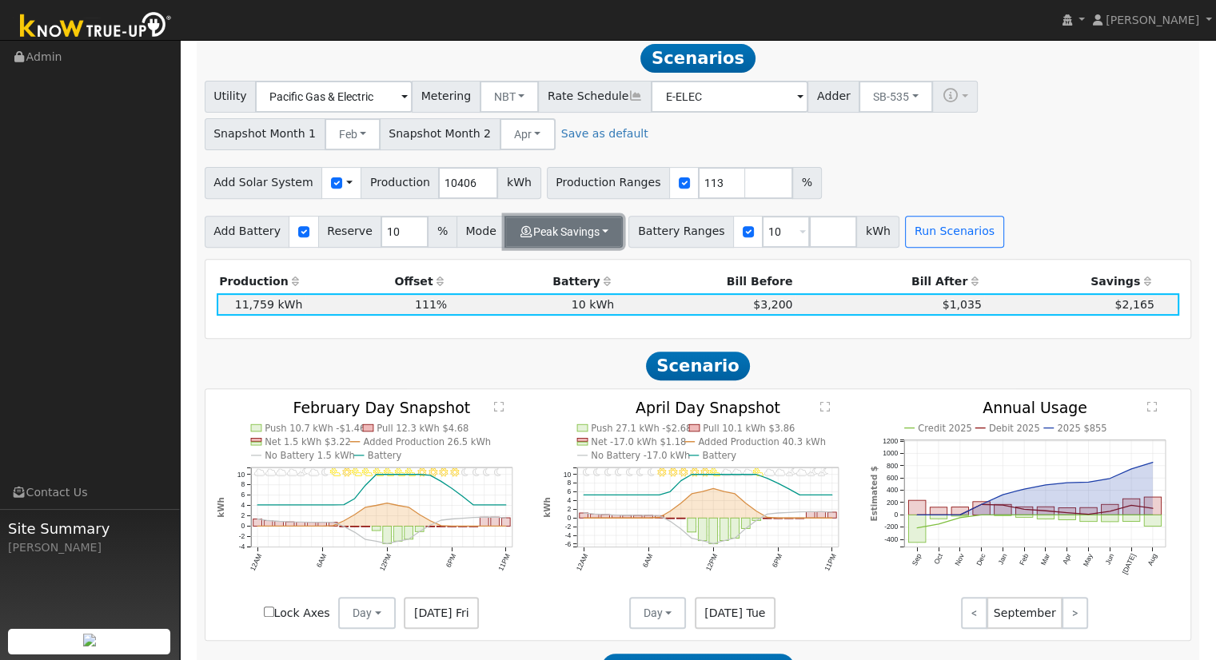
click at [572, 235] on button "Peak Savings" at bounding box center [563, 232] width 118 height 32
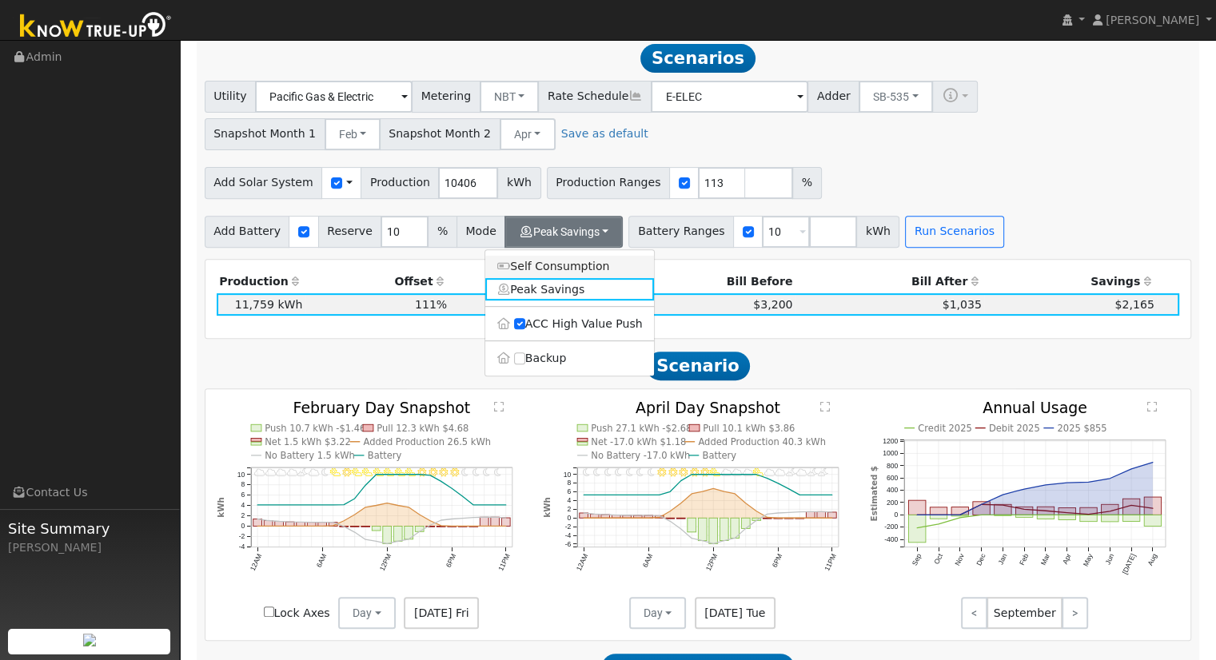
click at [556, 269] on link "Self Consumption" at bounding box center [569, 267] width 169 height 22
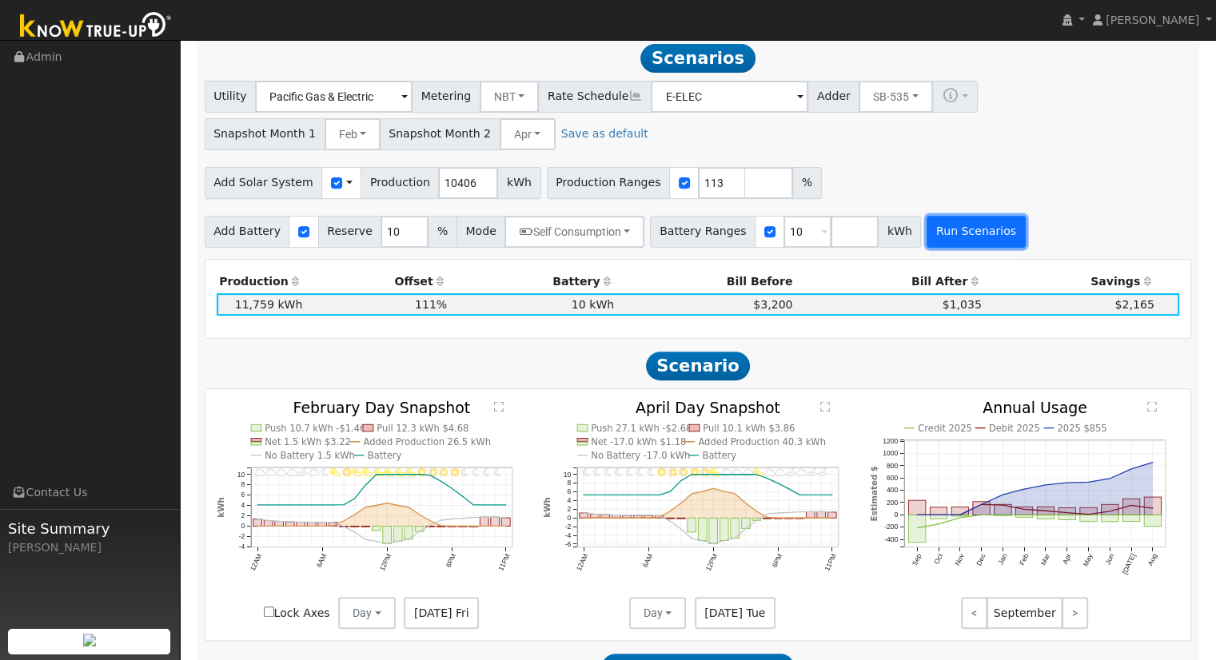
click at [932, 226] on button "Run Scenarios" at bounding box center [976, 232] width 98 height 32
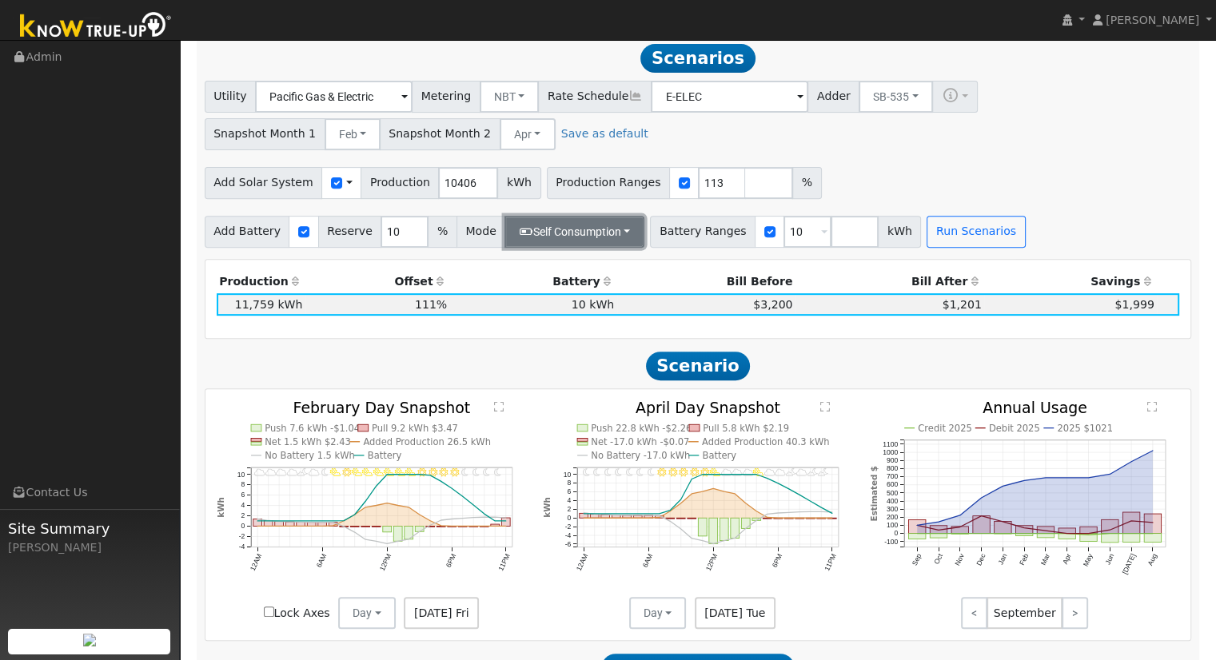
click at [566, 248] on button "Self Consumption" at bounding box center [574, 232] width 140 height 32
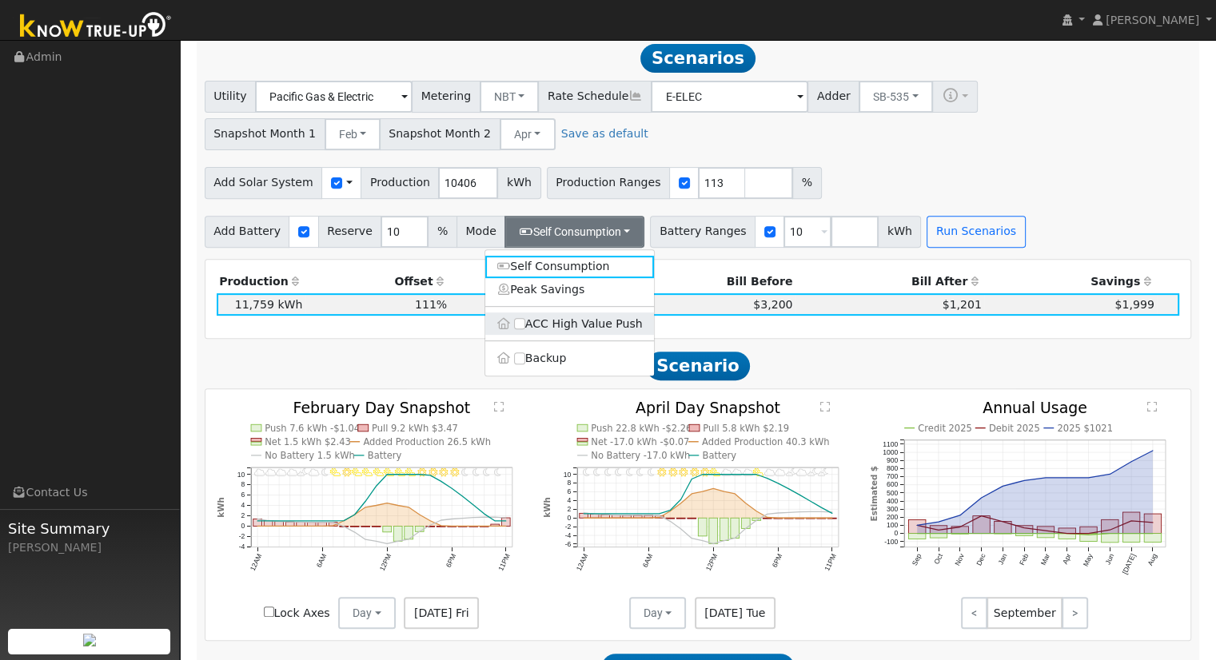
click at [572, 318] on label "ACC High Value Push" at bounding box center [569, 324] width 169 height 22
click at [525, 318] on input "ACC High Value Push" at bounding box center [519, 323] width 11 height 11
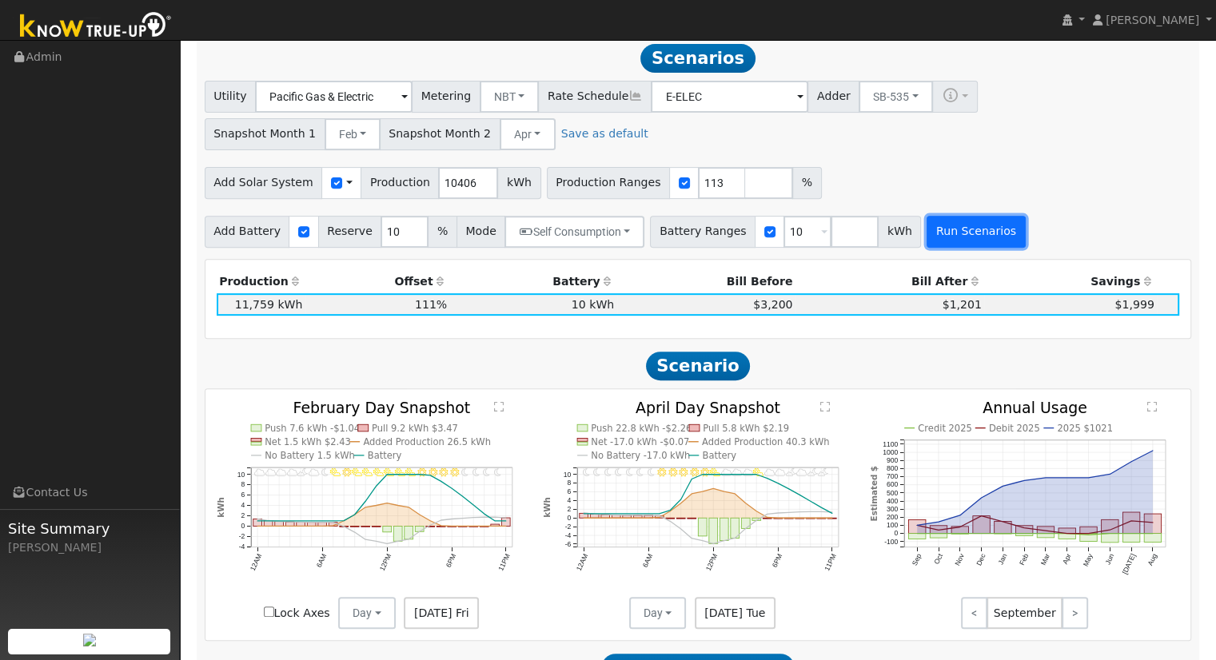
click at [935, 225] on button "Run Scenarios" at bounding box center [976, 232] width 98 height 32
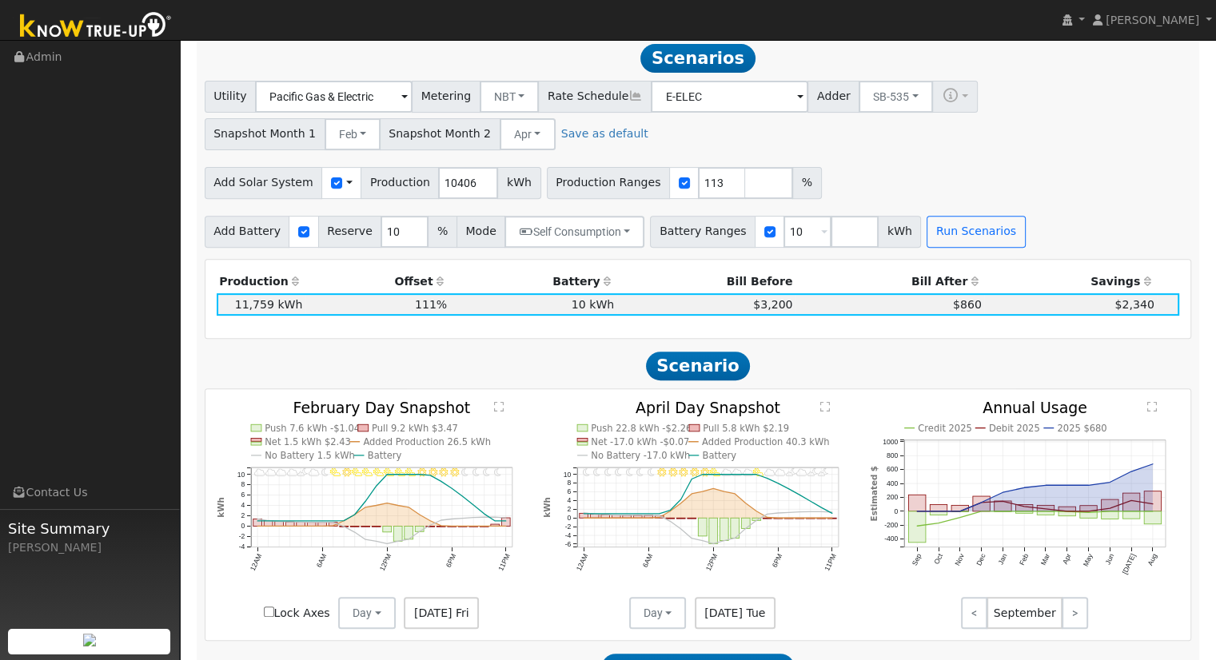
scroll to position [0, 0]
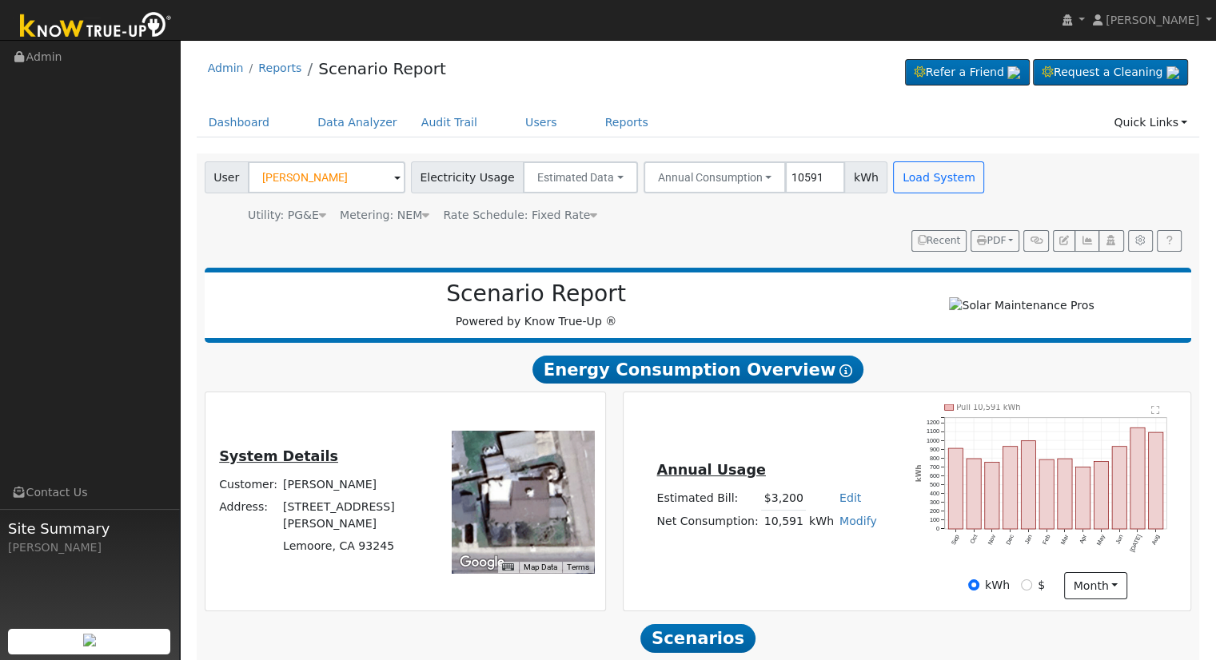
click at [1009, 251] on div "User [PERSON_NAME] Account Default Account Default Account [STREET_ADDRESS][PER…" at bounding box center [698, 206] width 1003 height 106
click at [1002, 246] on span "PDF" at bounding box center [991, 240] width 29 height 11
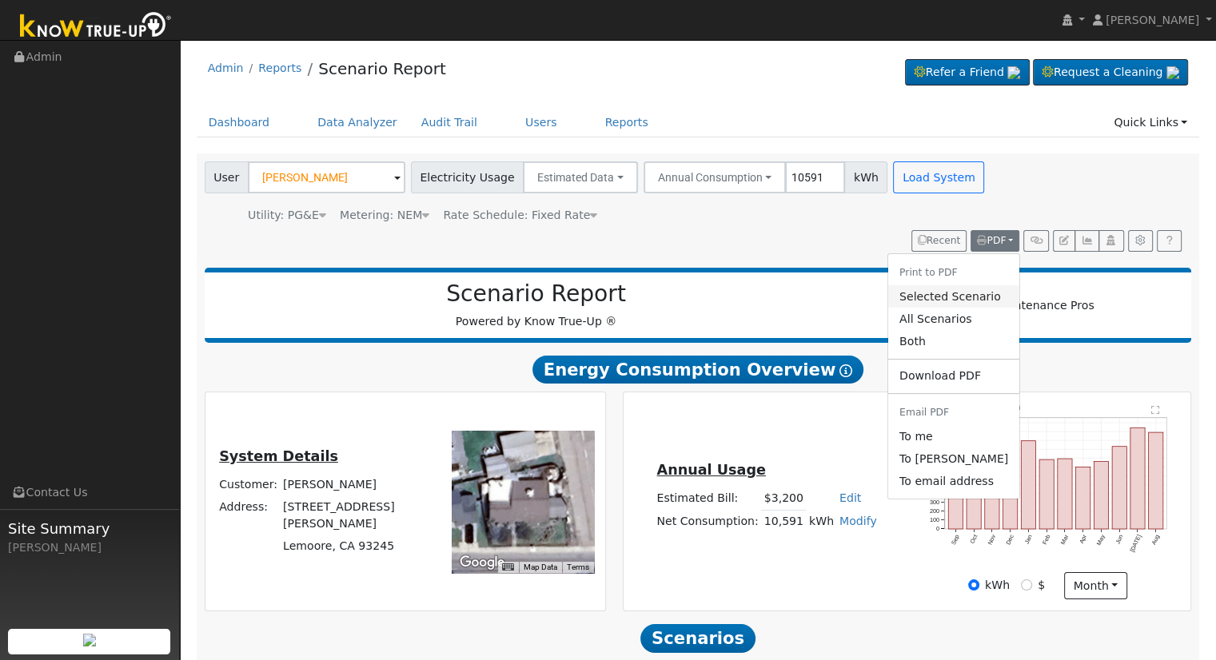
click at [978, 289] on link "Selected Scenario" at bounding box center [953, 296] width 131 height 22
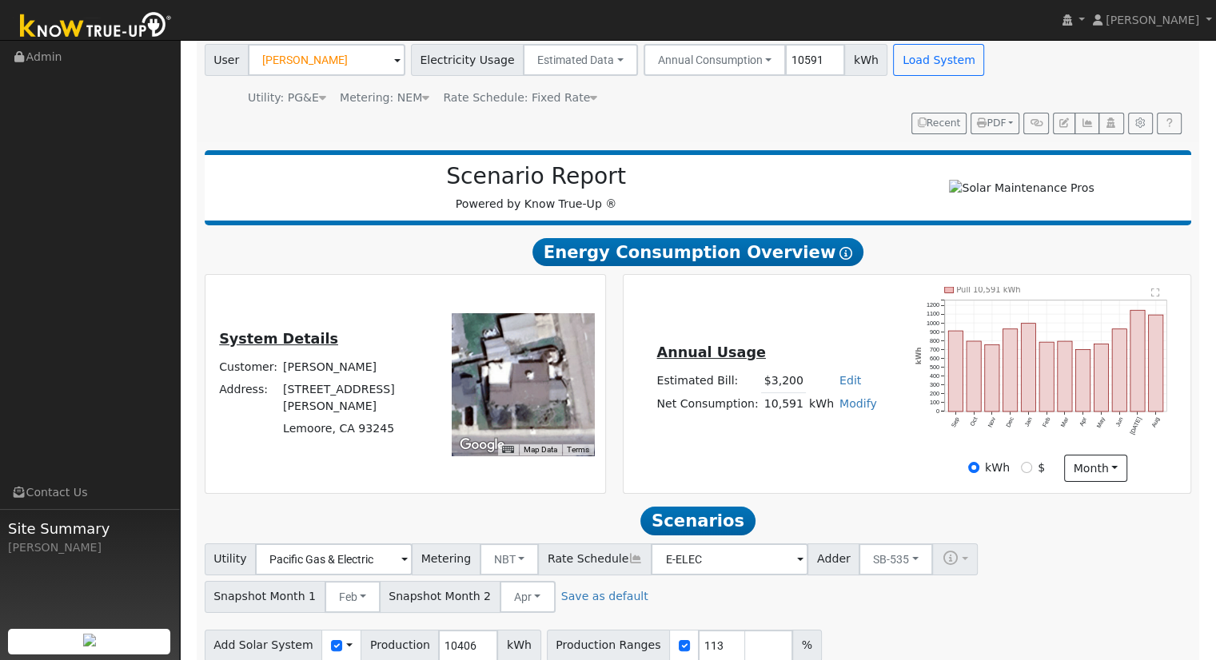
scroll to position [90, 0]
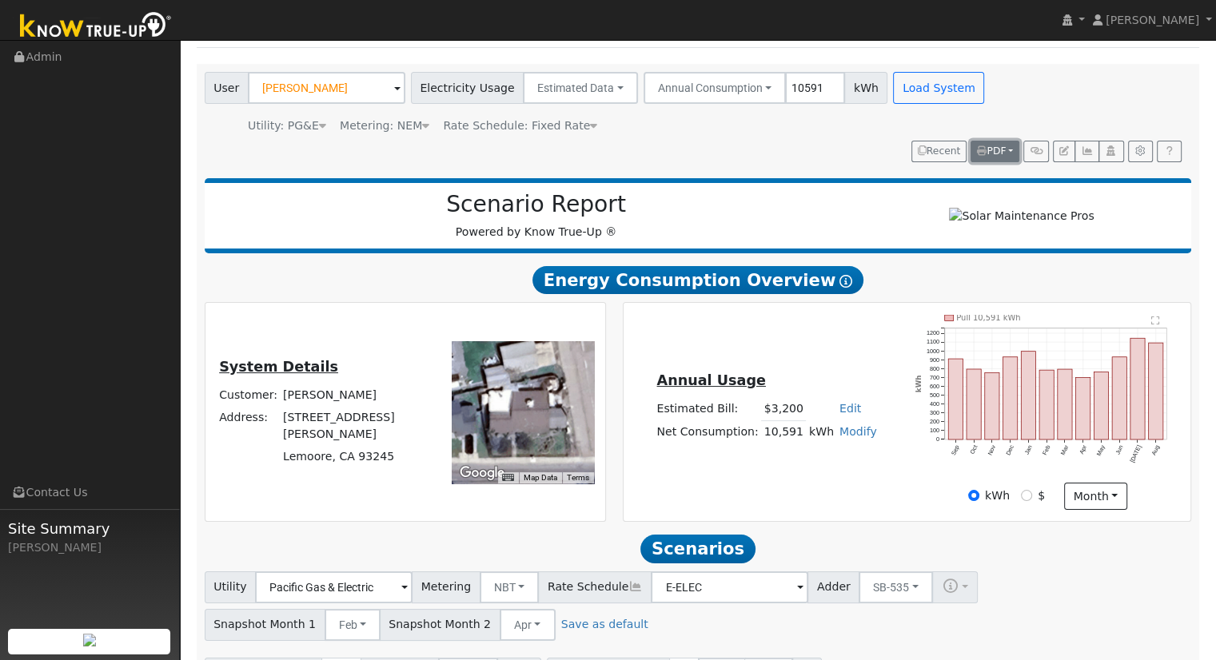
click at [988, 152] on span "PDF" at bounding box center [991, 150] width 29 height 11
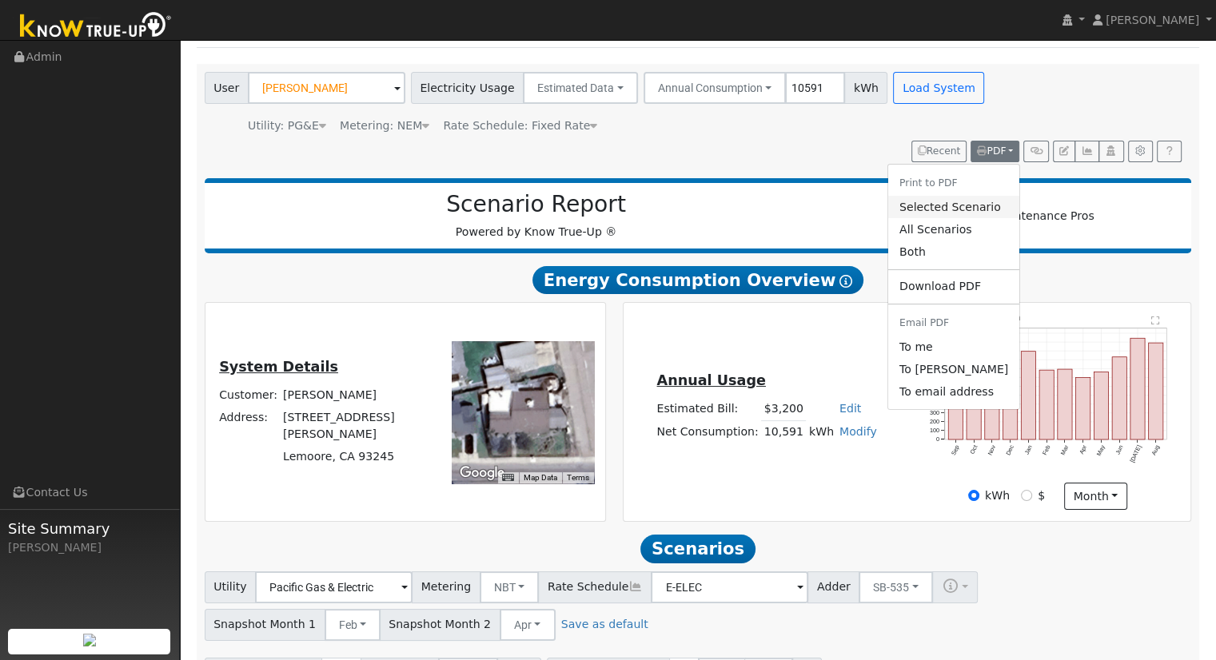
click at [939, 205] on link "Selected Scenario" at bounding box center [953, 207] width 131 height 22
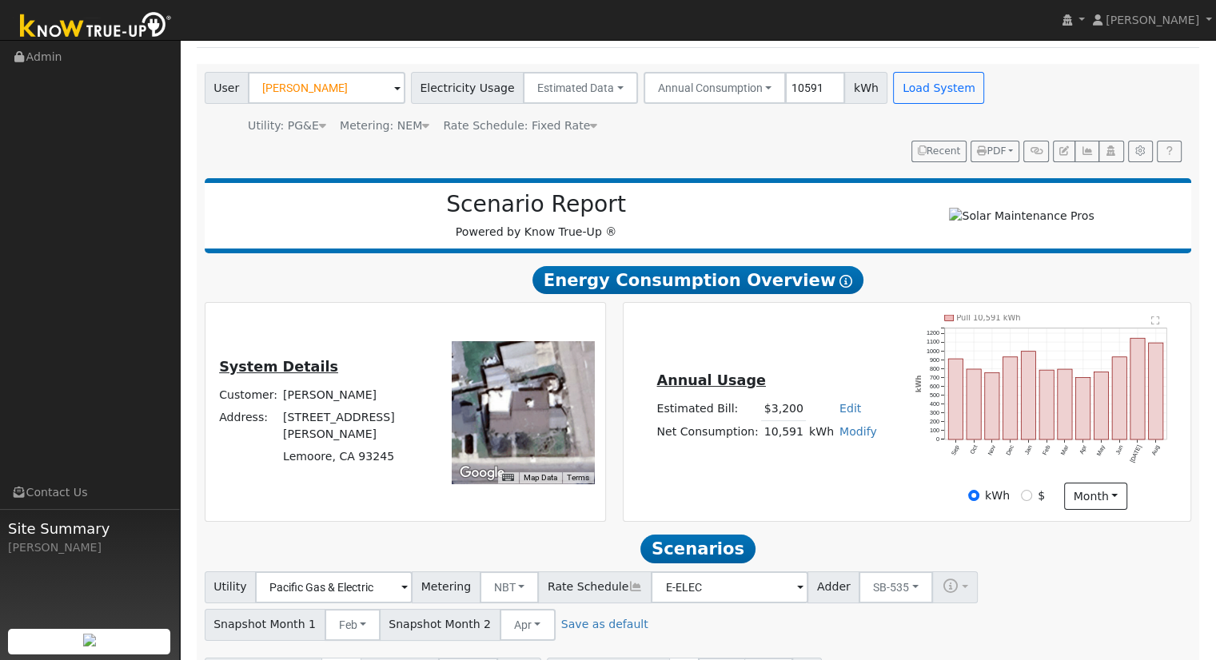
click at [548, 162] on div "User [PERSON_NAME] Account Default Account Default Account [STREET_ADDRESS][PER…" at bounding box center [694, 114] width 987 height 96
type input "10"
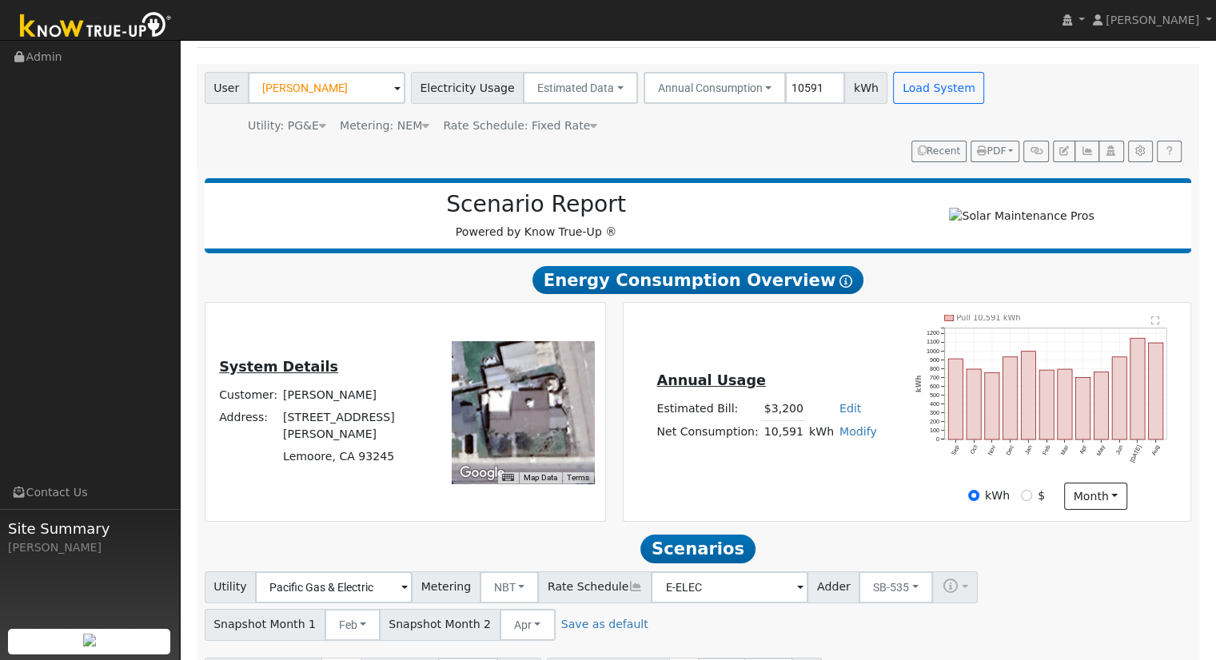
click at [934, 572] on div "Utility Pacific Gas & Electric Metering NBT NEM NBT Rate Schedule E-ELEC Adder …" at bounding box center [698, 655] width 1004 height 167
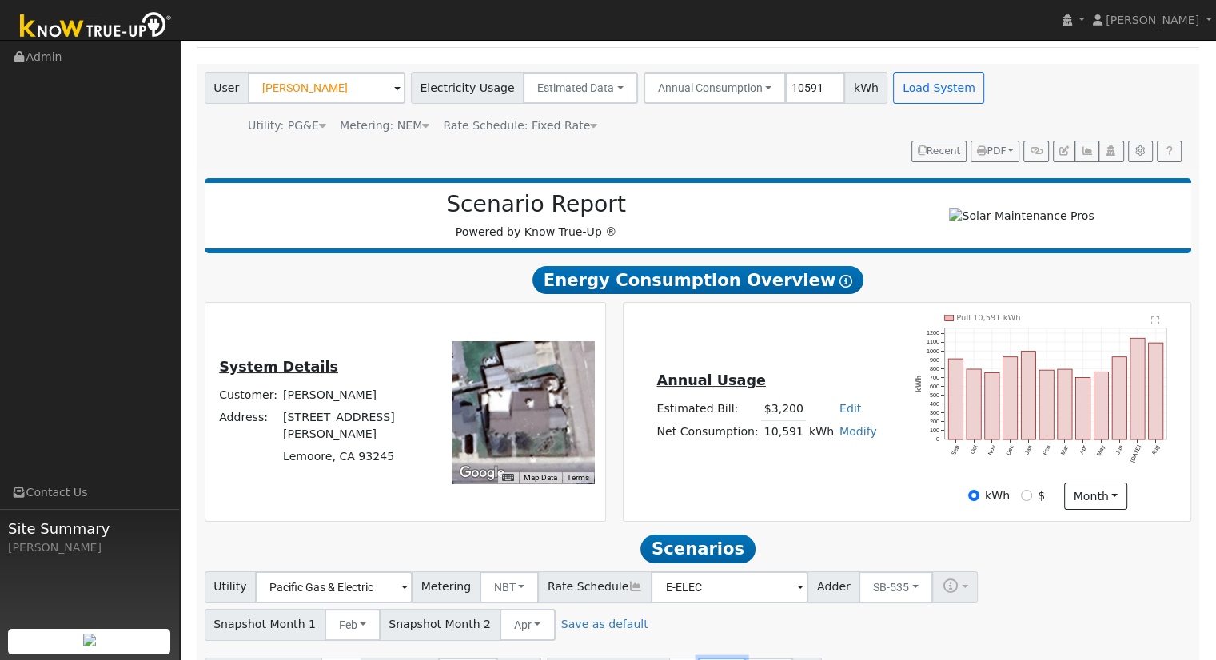
type input "115.5"
click at [1013, 163] on button "PDF" at bounding box center [994, 152] width 49 height 22
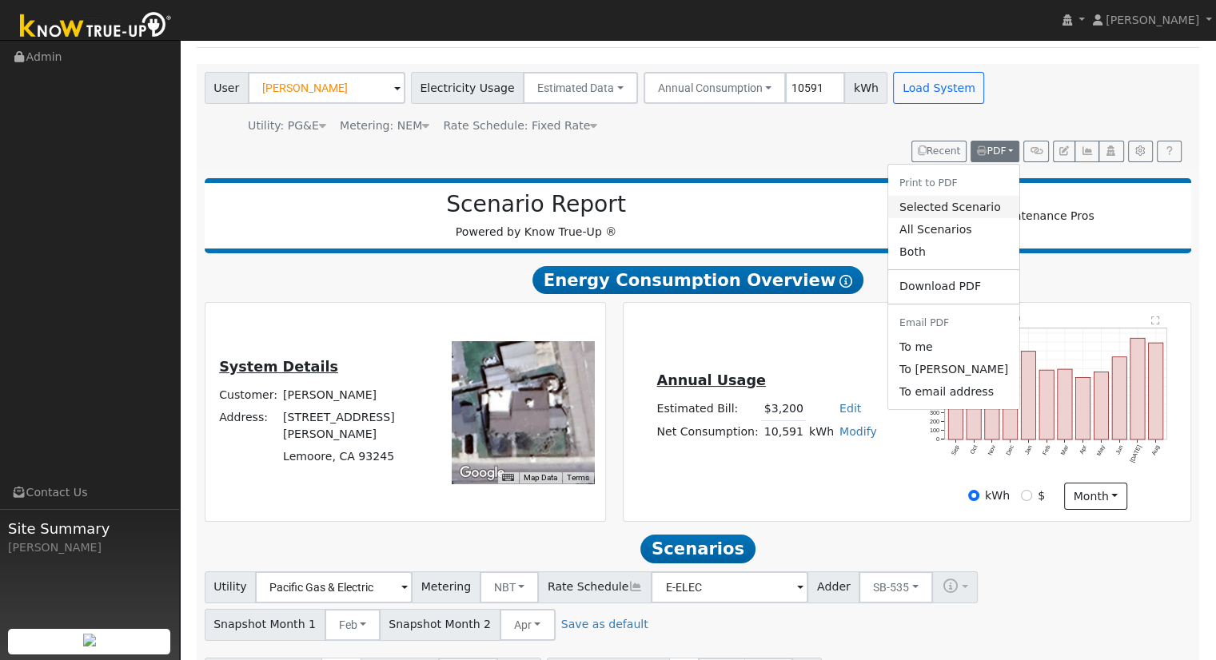
click at [950, 218] on link "Selected Scenario" at bounding box center [953, 207] width 131 height 22
